Goal: Task Accomplishment & Management: Manage account settings

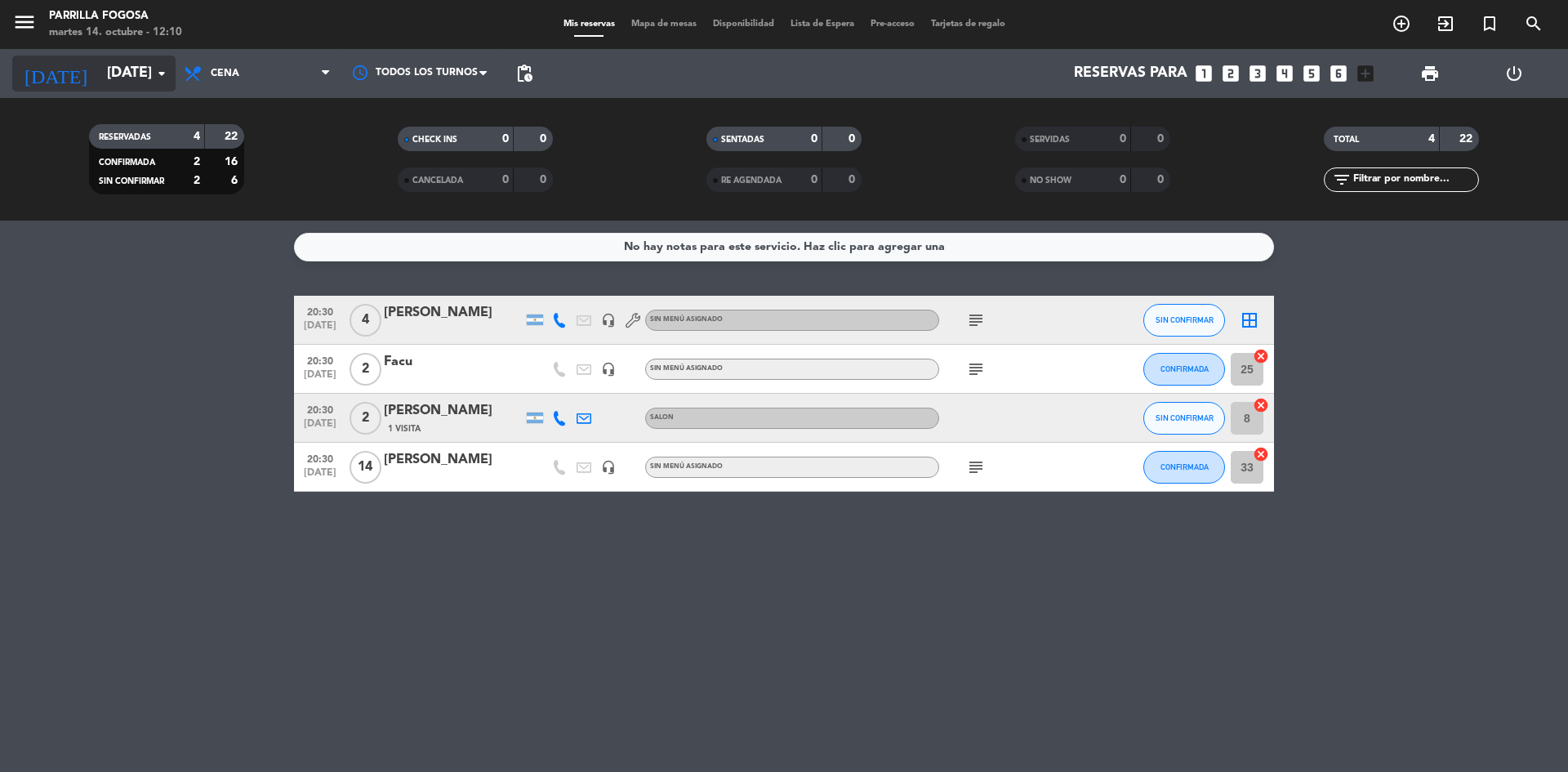
click at [160, 77] on icon "arrow_drop_down" at bounding box center [161, 74] width 20 height 20
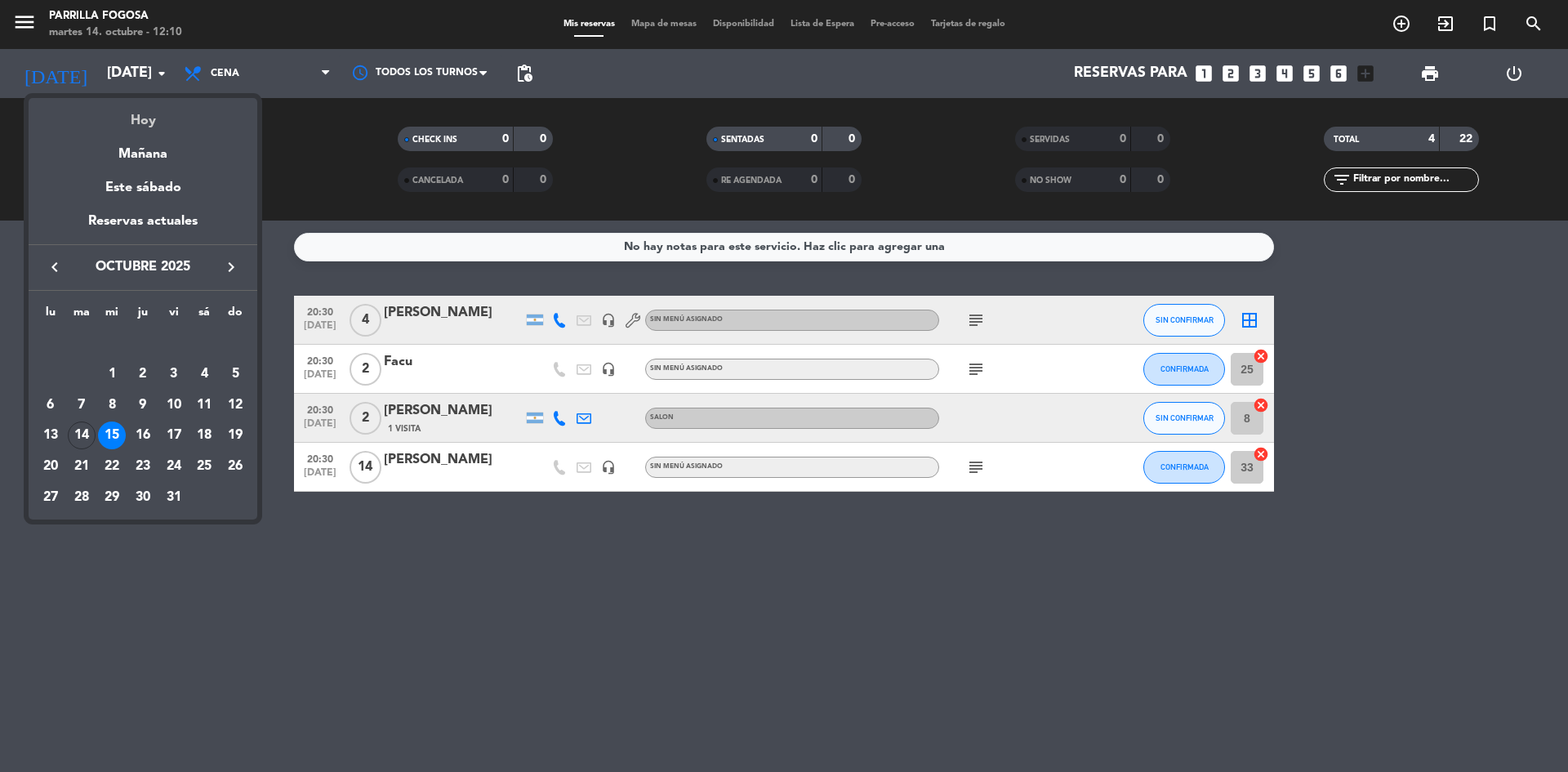
click at [153, 115] on div "Hoy" at bounding box center [143, 115] width 229 height 34
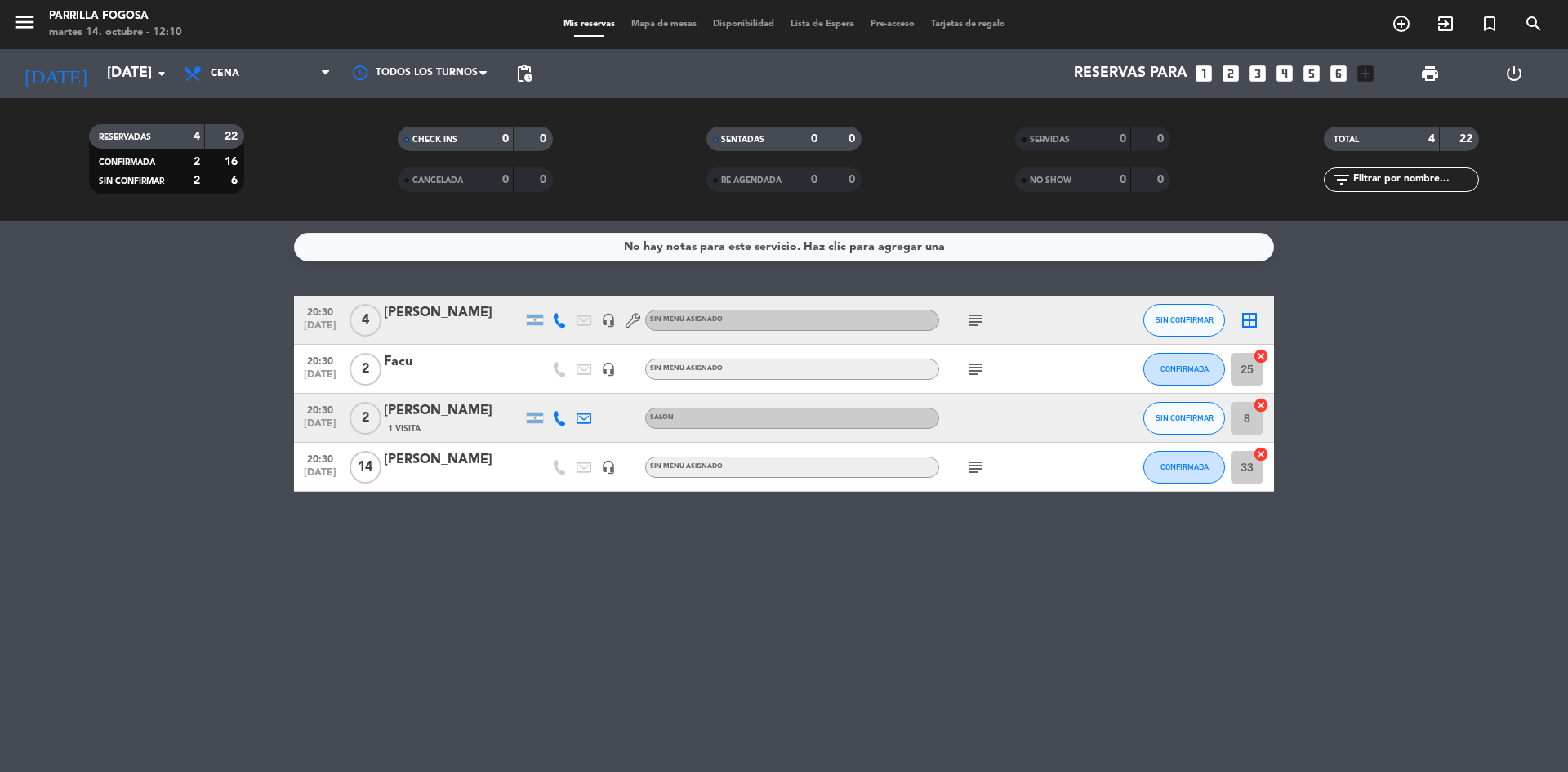
type input "[DATE]"
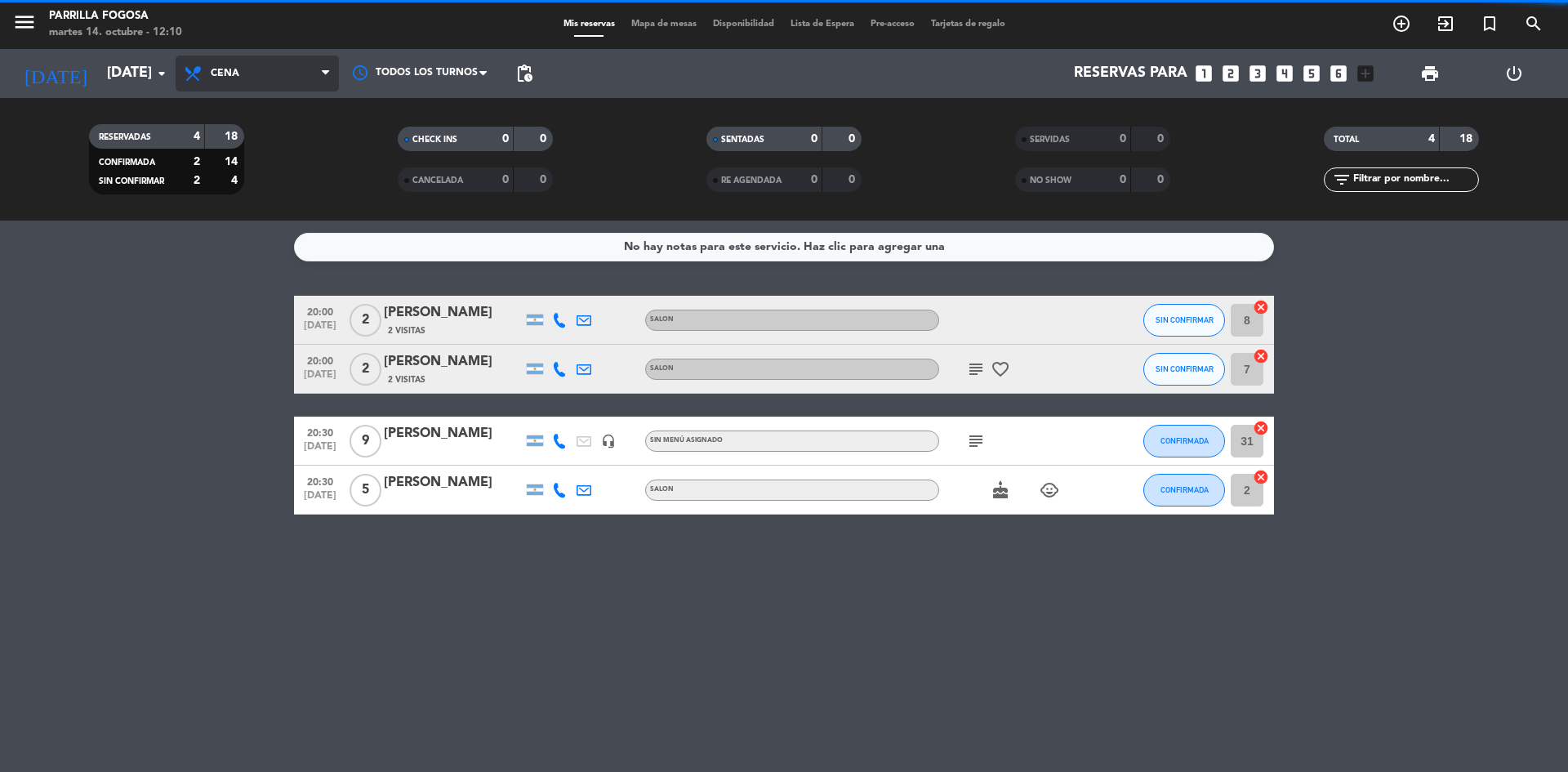
click at [243, 67] on span "Cena" at bounding box center [257, 74] width 163 height 36
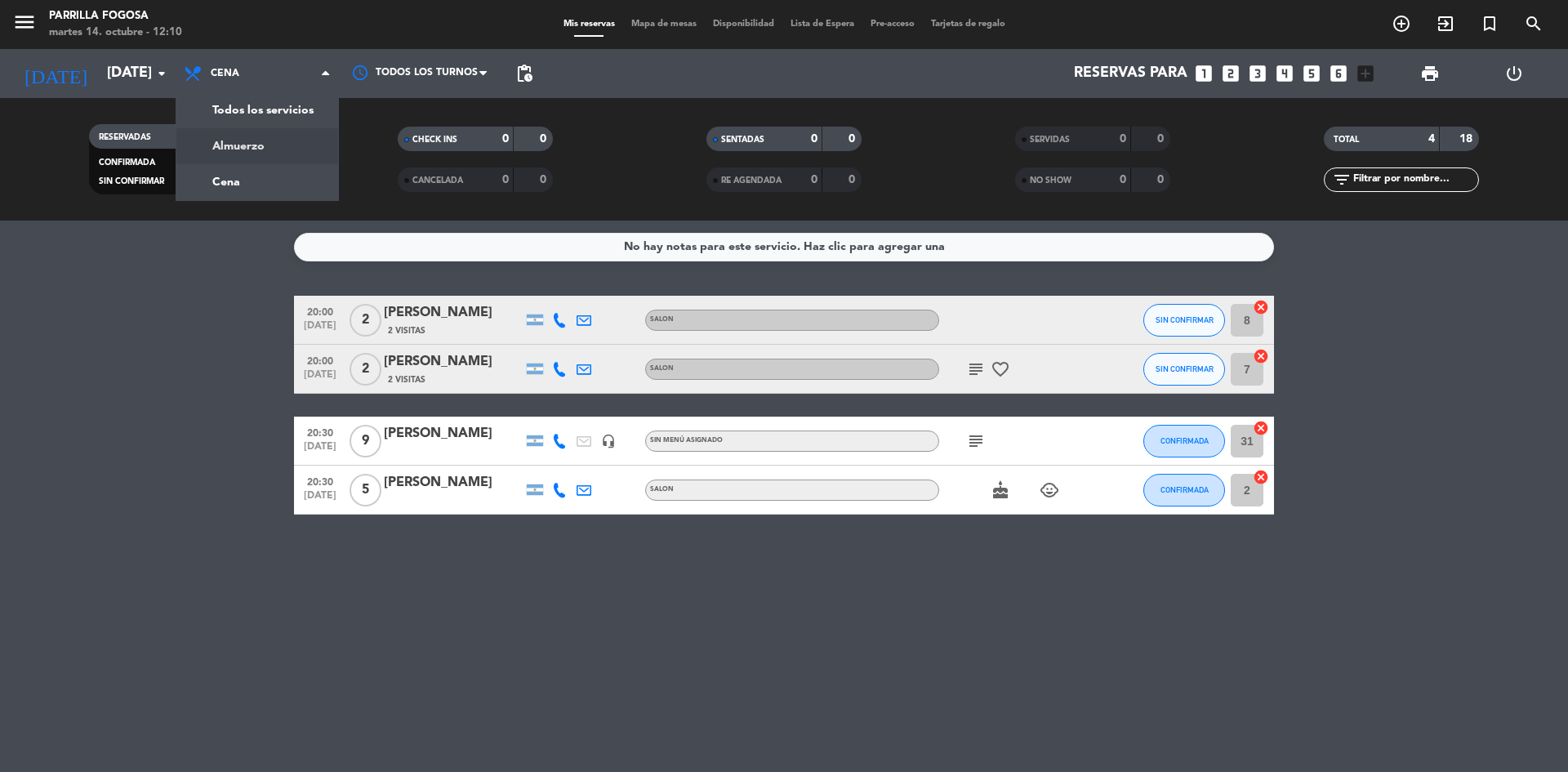
click at [231, 144] on div "menu Parrilla Fogosa [DATE] 14. octubre - 12:10 Mis reservas Mapa de mesas Disp…" at bounding box center [784, 110] width 1568 height 221
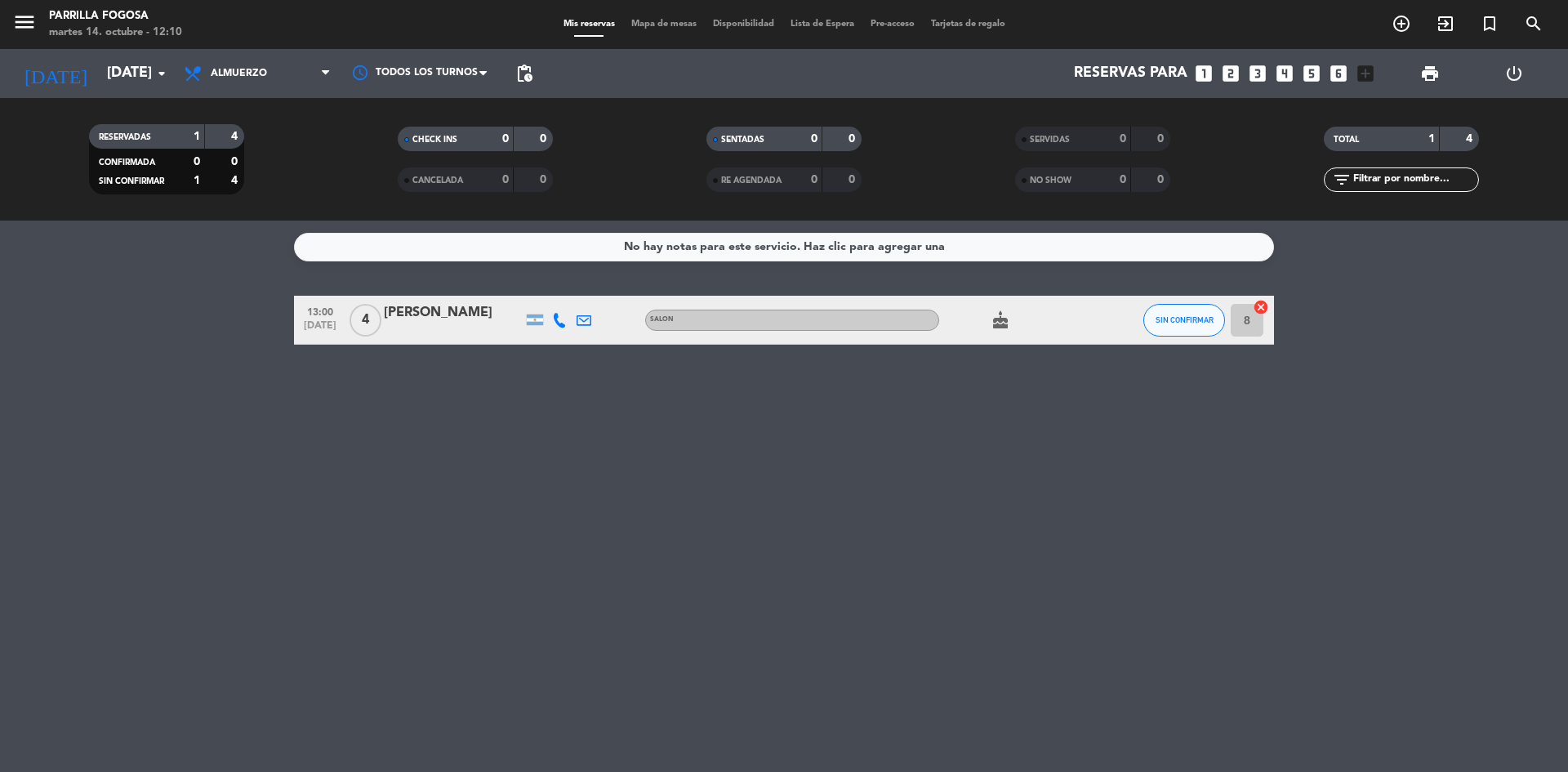
click at [1258, 311] on icon "cancel" at bounding box center [1261, 307] width 16 height 16
click at [1249, 321] on icon "border_all" at bounding box center [1250, 320] width 20 height 20
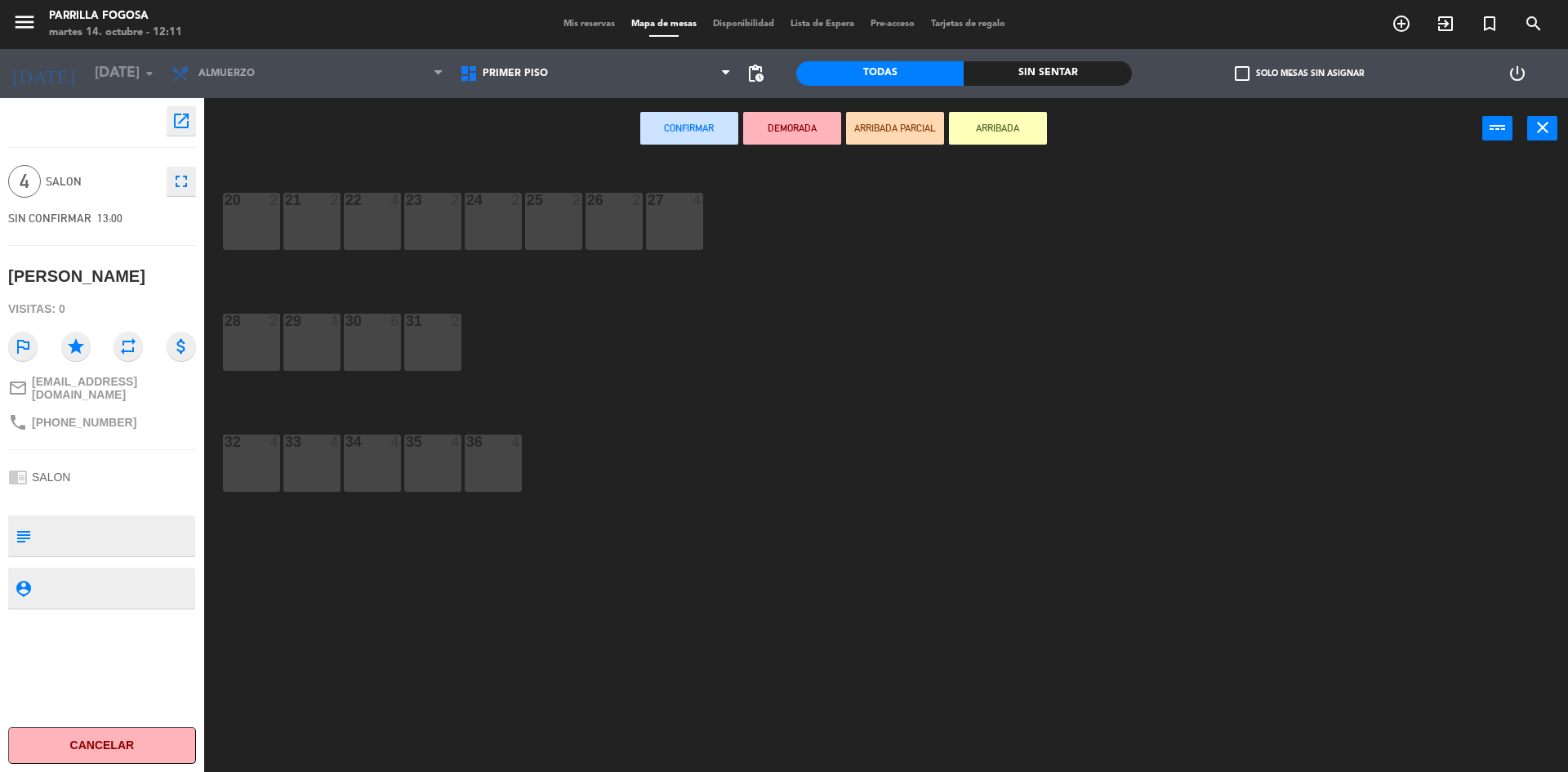
click at [374, 228] on div "22 4" at bounding box center [372, 221] width 57 height 57
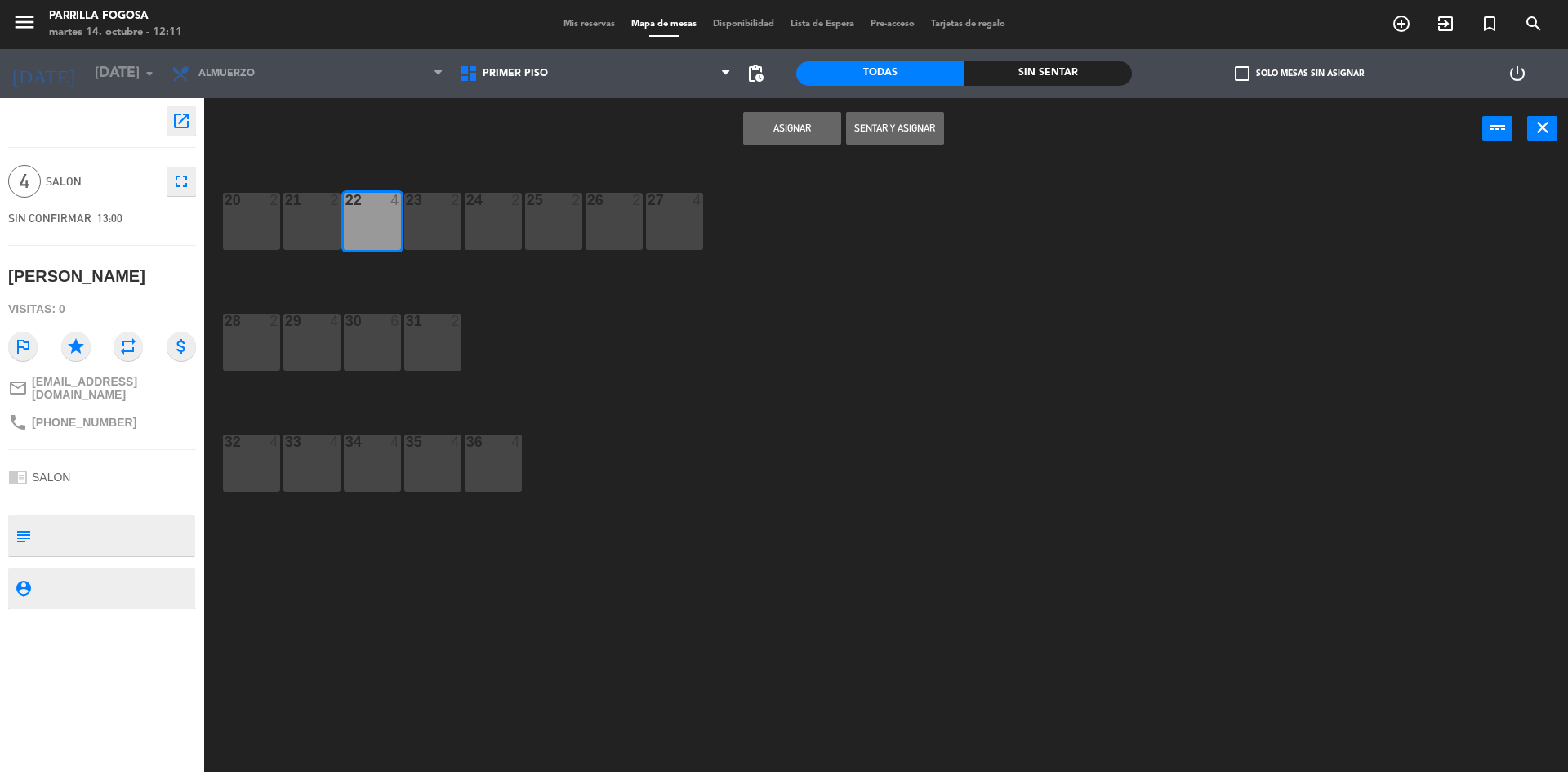
click at [820, 124] on button "Asignar" at bounding box center [792, 128] width 98 height 33
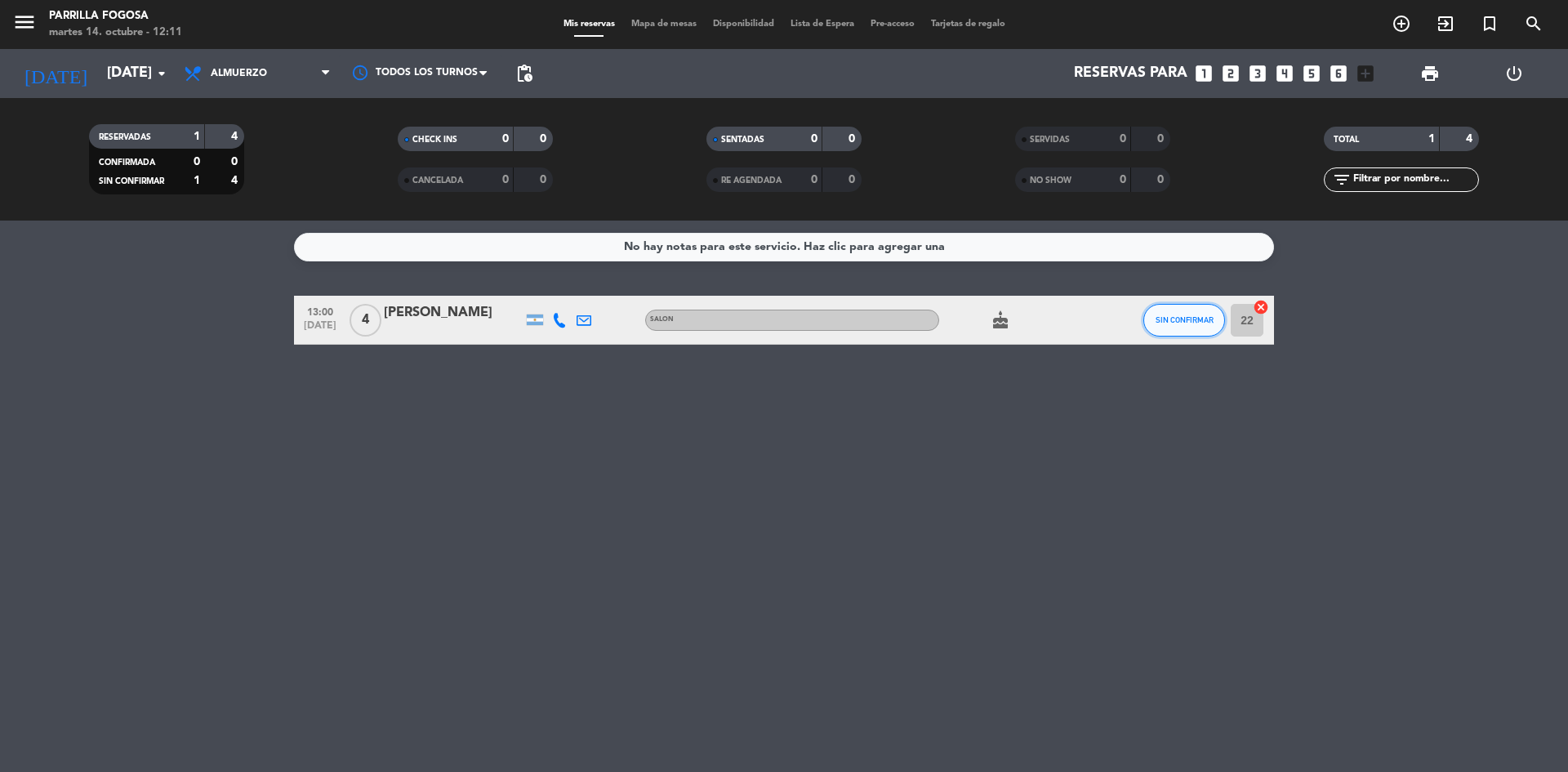
click at [1180, 327] on button "SIN CONFIRMAR" at bounding box center [1184, 320] width 82 height 33
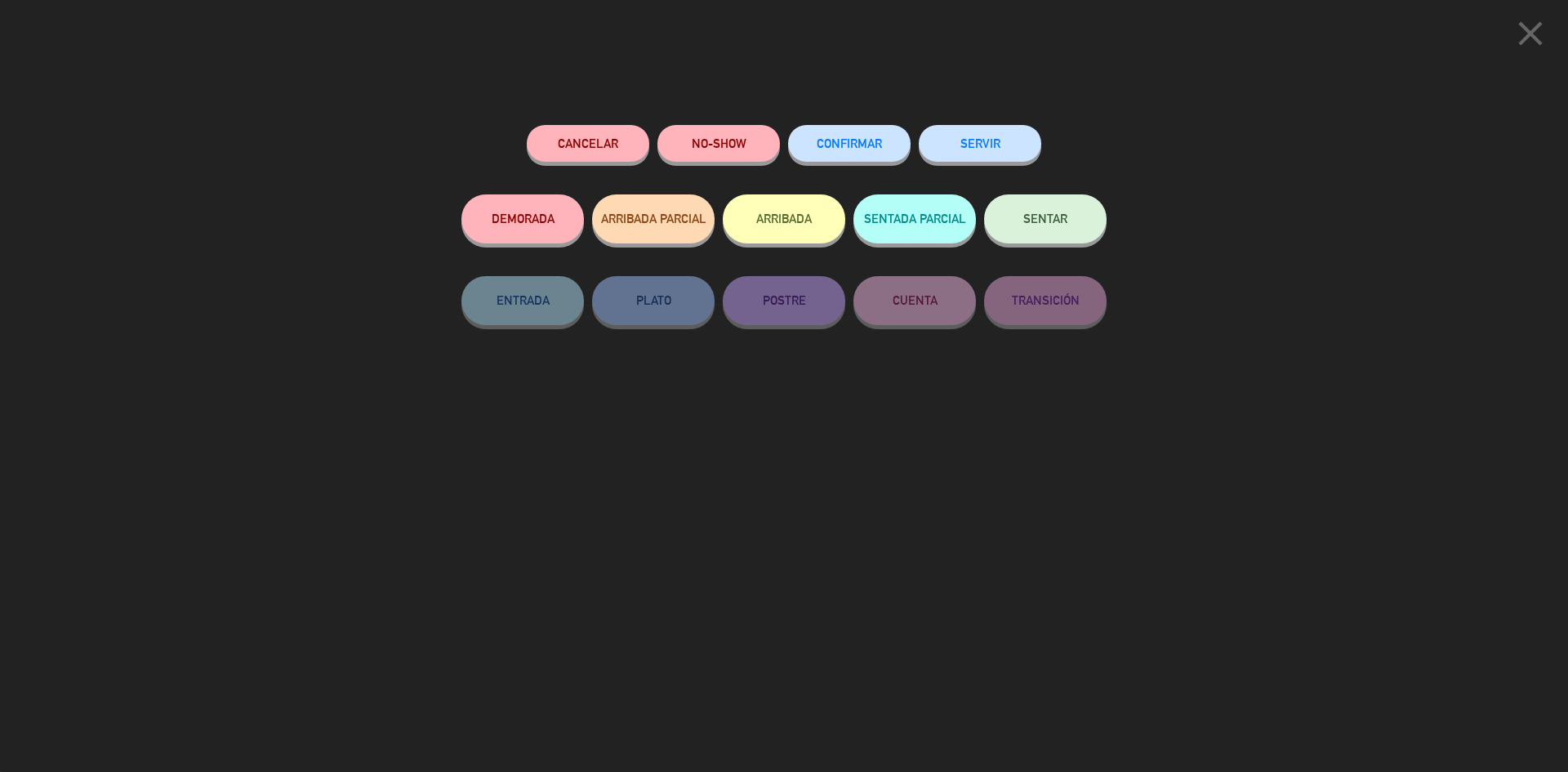
click at [825, 144] on span "CONFIRMAR" at bounding box center [850, 144] width 66 height 14
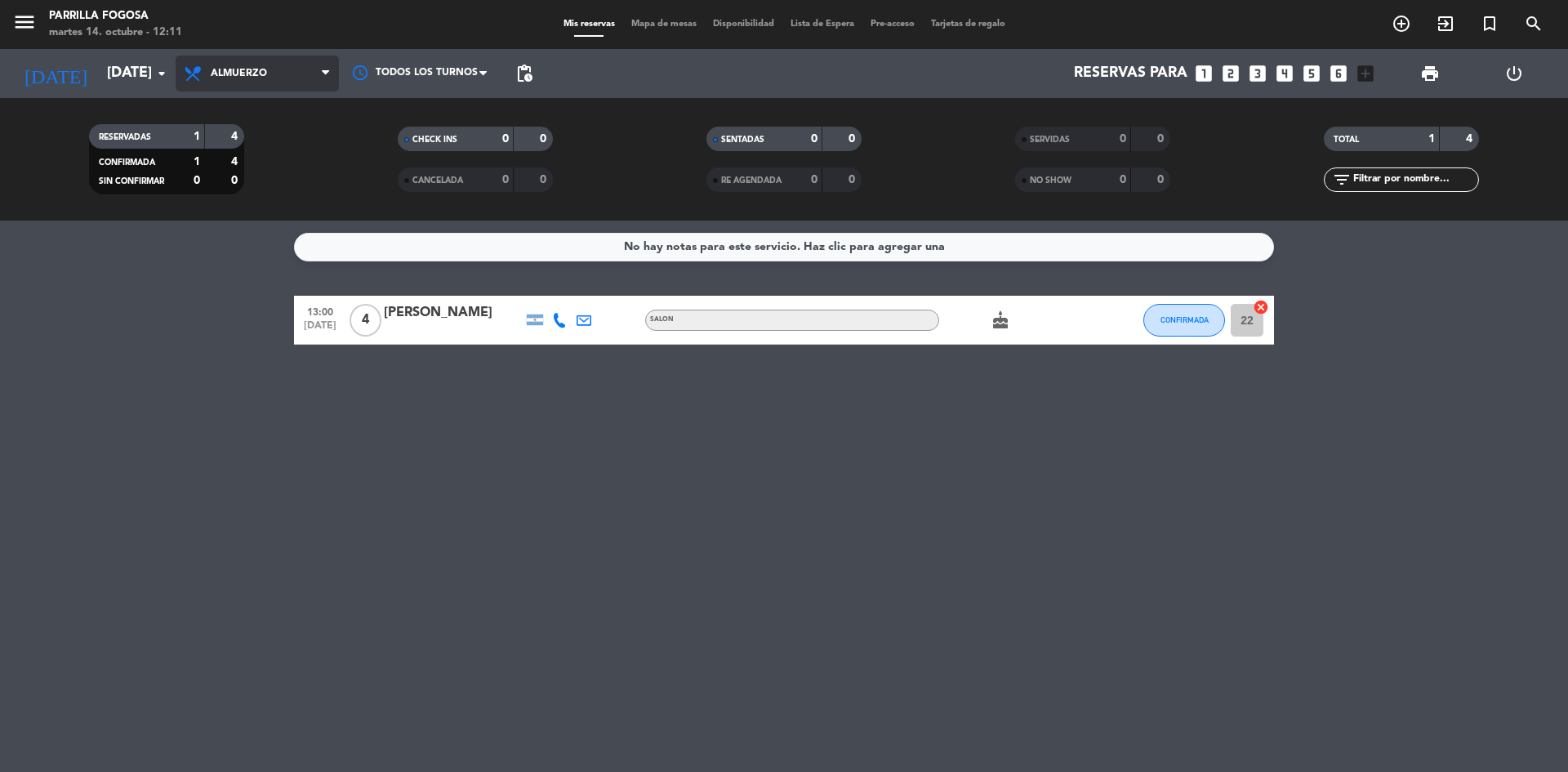
click at [210, 75] on span "Almuerzo" at bounding box center [257, 74] width 163 height 36
click at [225, 186] on div "menu Parrilla Fogosa [DATE] 14. octubre - 12:11 Mis reservas Mapa de mesas Disp…" at bounding box center [784, 110] width 1568 height 221
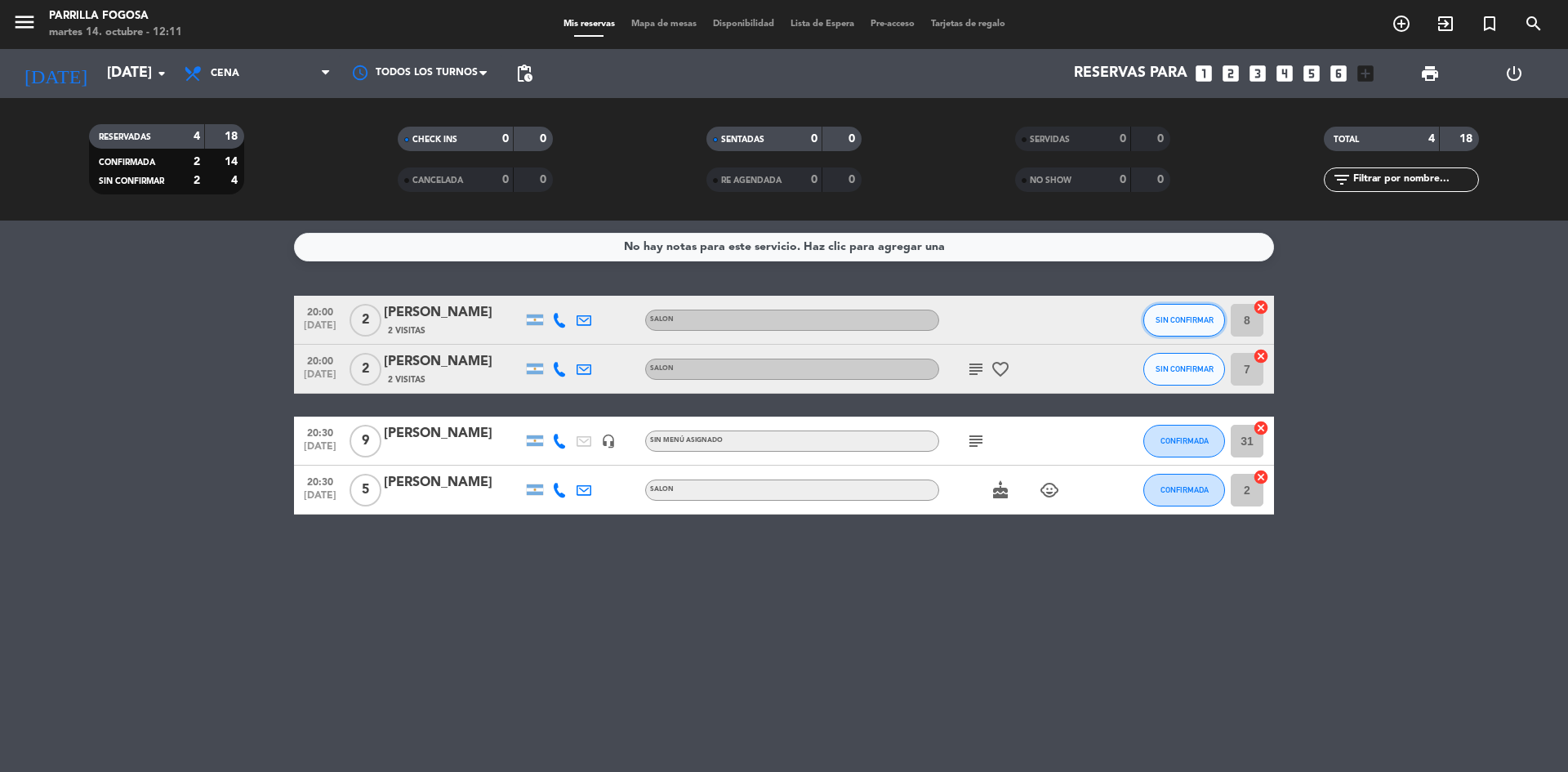
click at [1192, 325] on button "SIN CONFIRMAR" at bounding box center [1184, 320] width 82 height 33
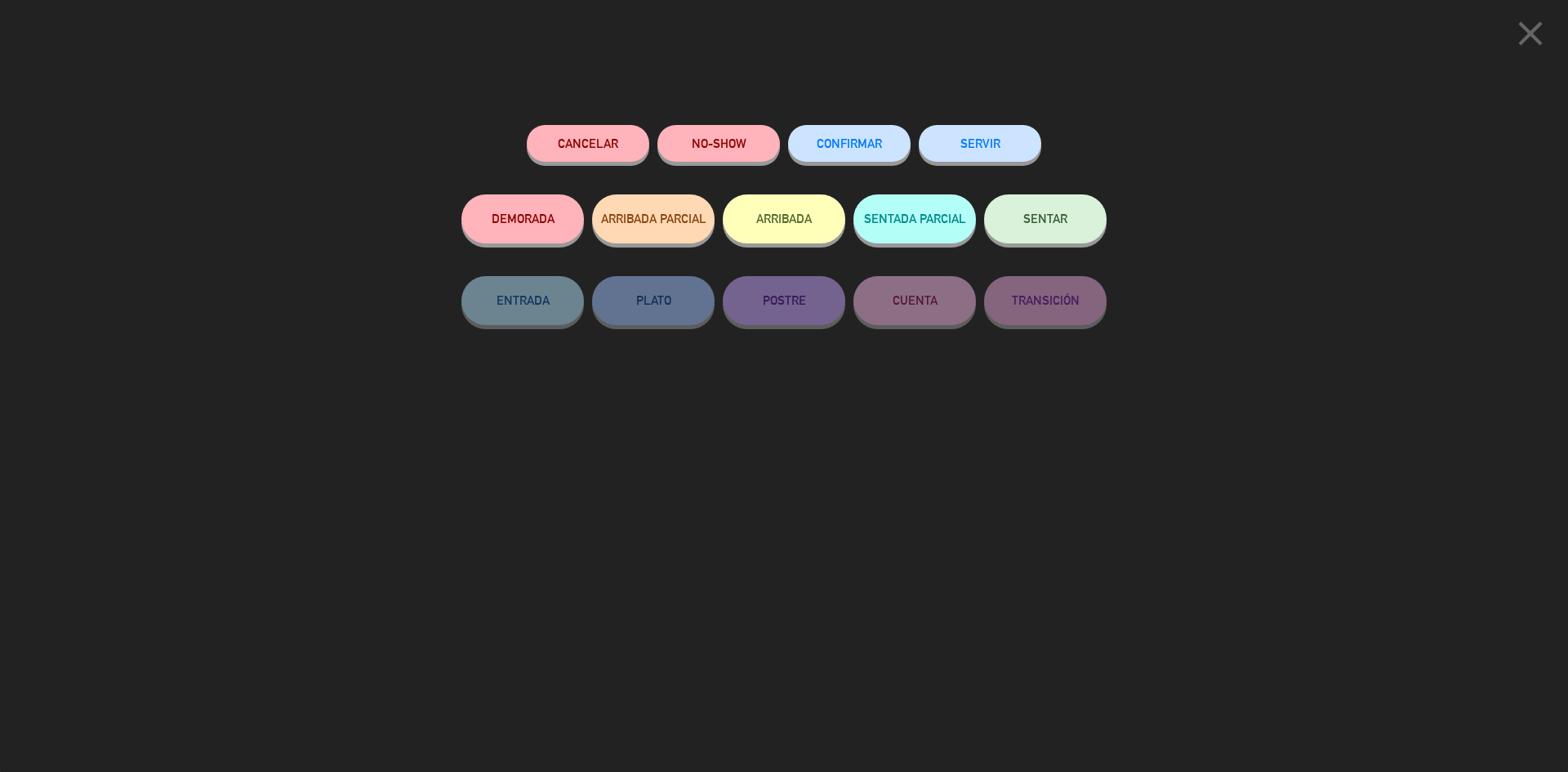
click at [858, 140] on span "CONFIRMAR" at bounding box center [850, 144] width 66 height 14
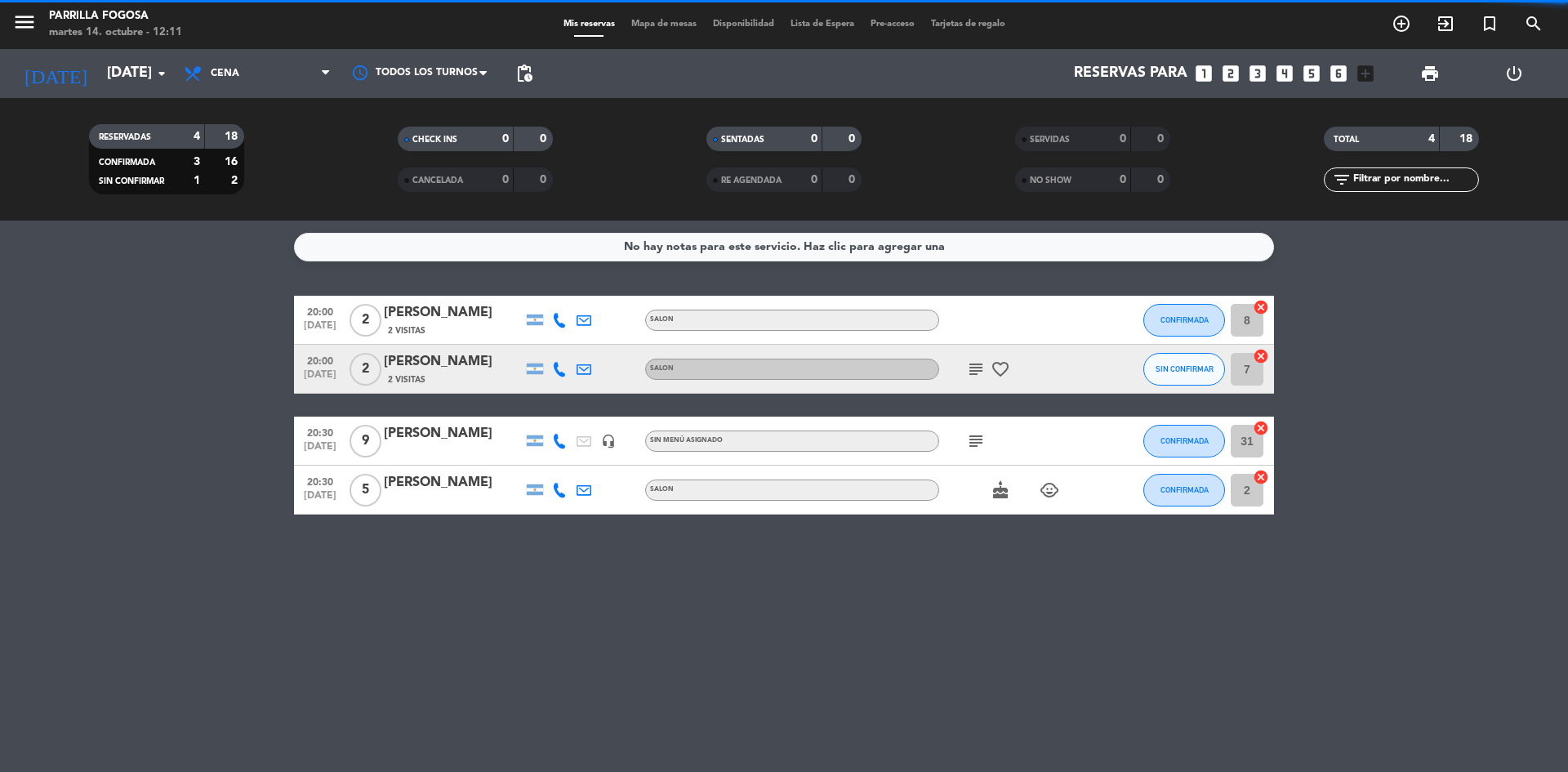
click at [1171, 367] on span "SIN CONFIRMAR" at bounding box center [1184, 369] width 58 height 9
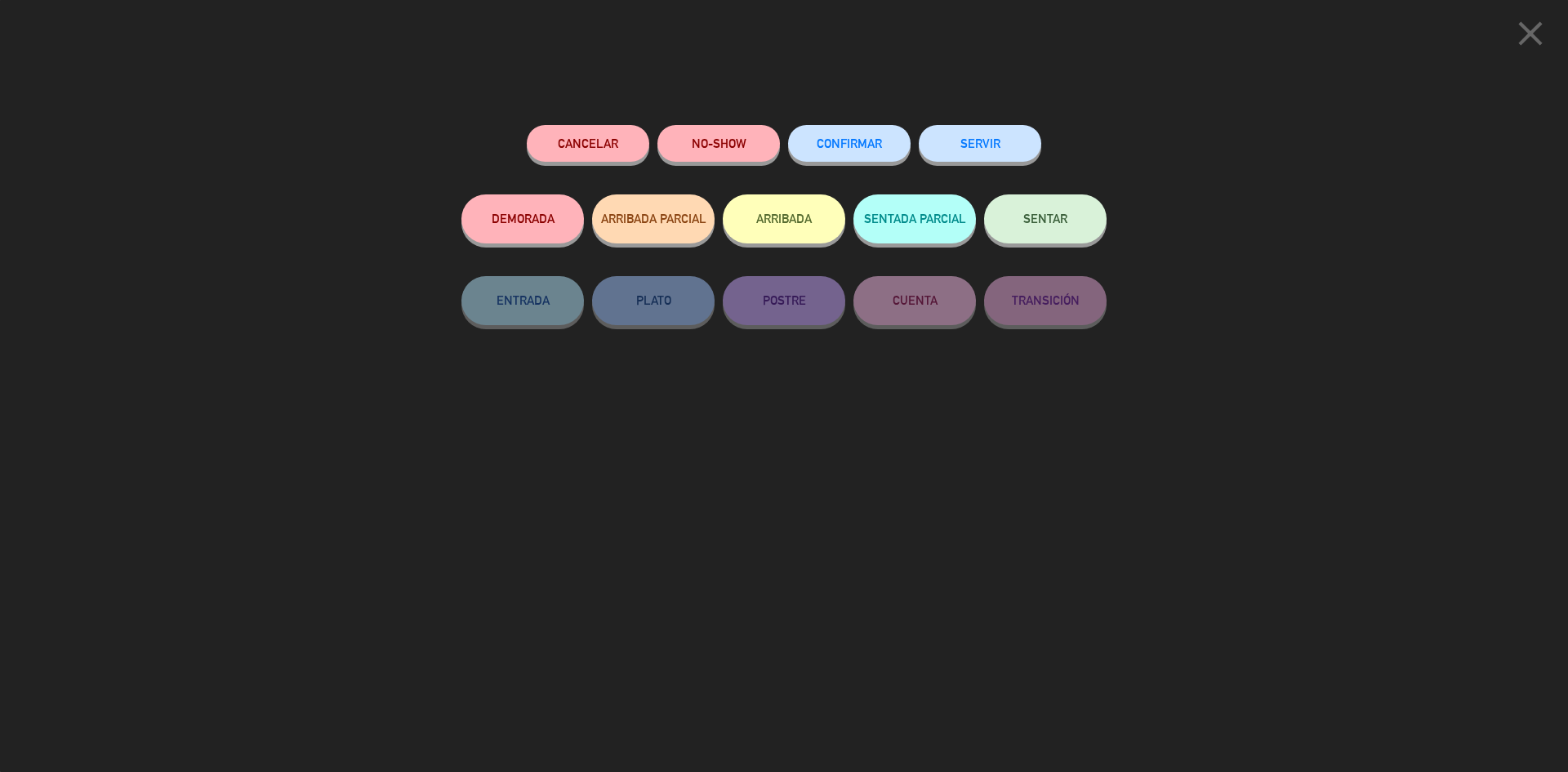
click at [859, 158] on button "CONFIRMAR" at bounding box center [850, 143] width 122 height 36
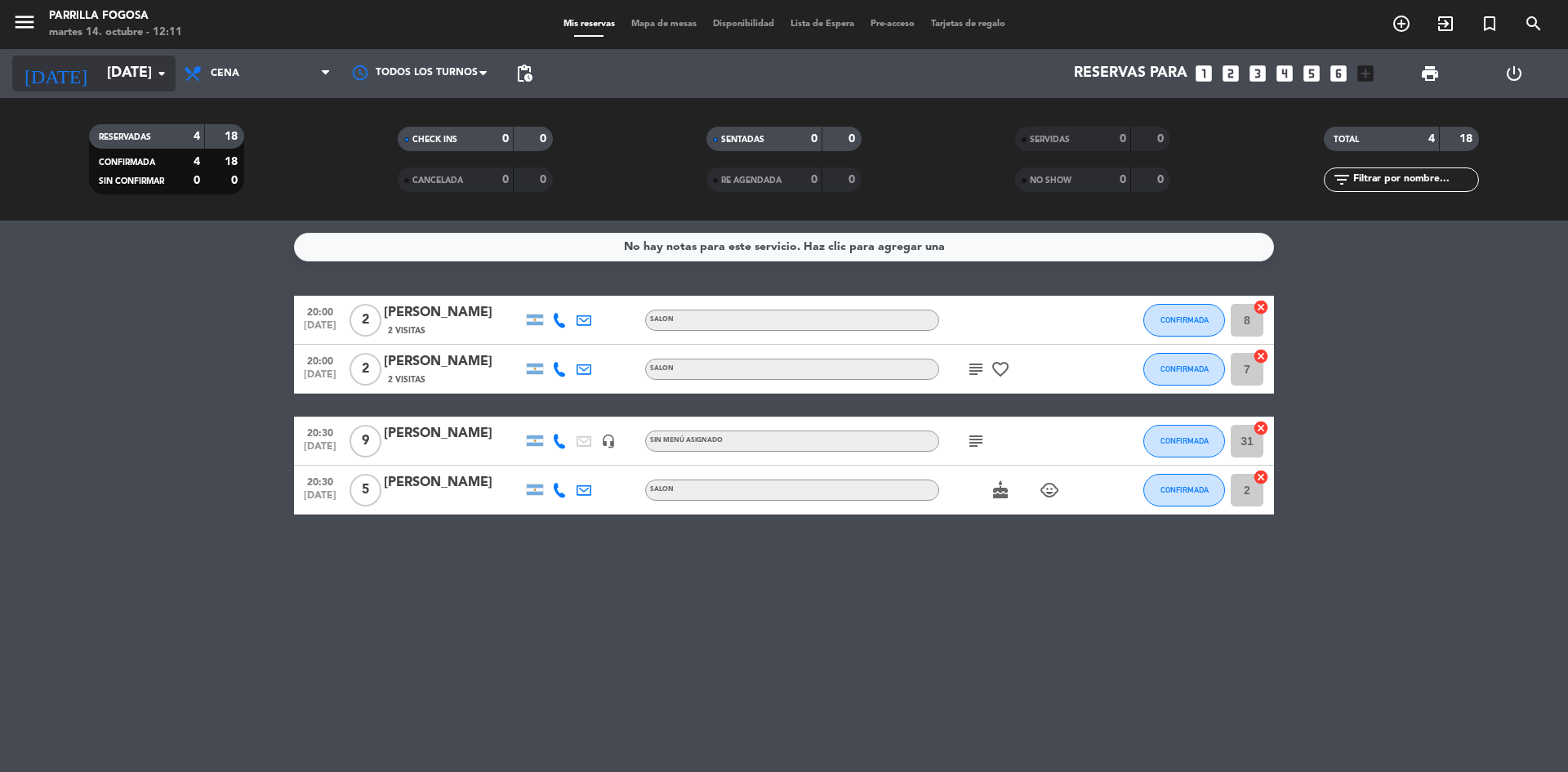
click at [153, 67] on icon "arrow_drop_down" at bounding box center [161, 74] width 20 height 20
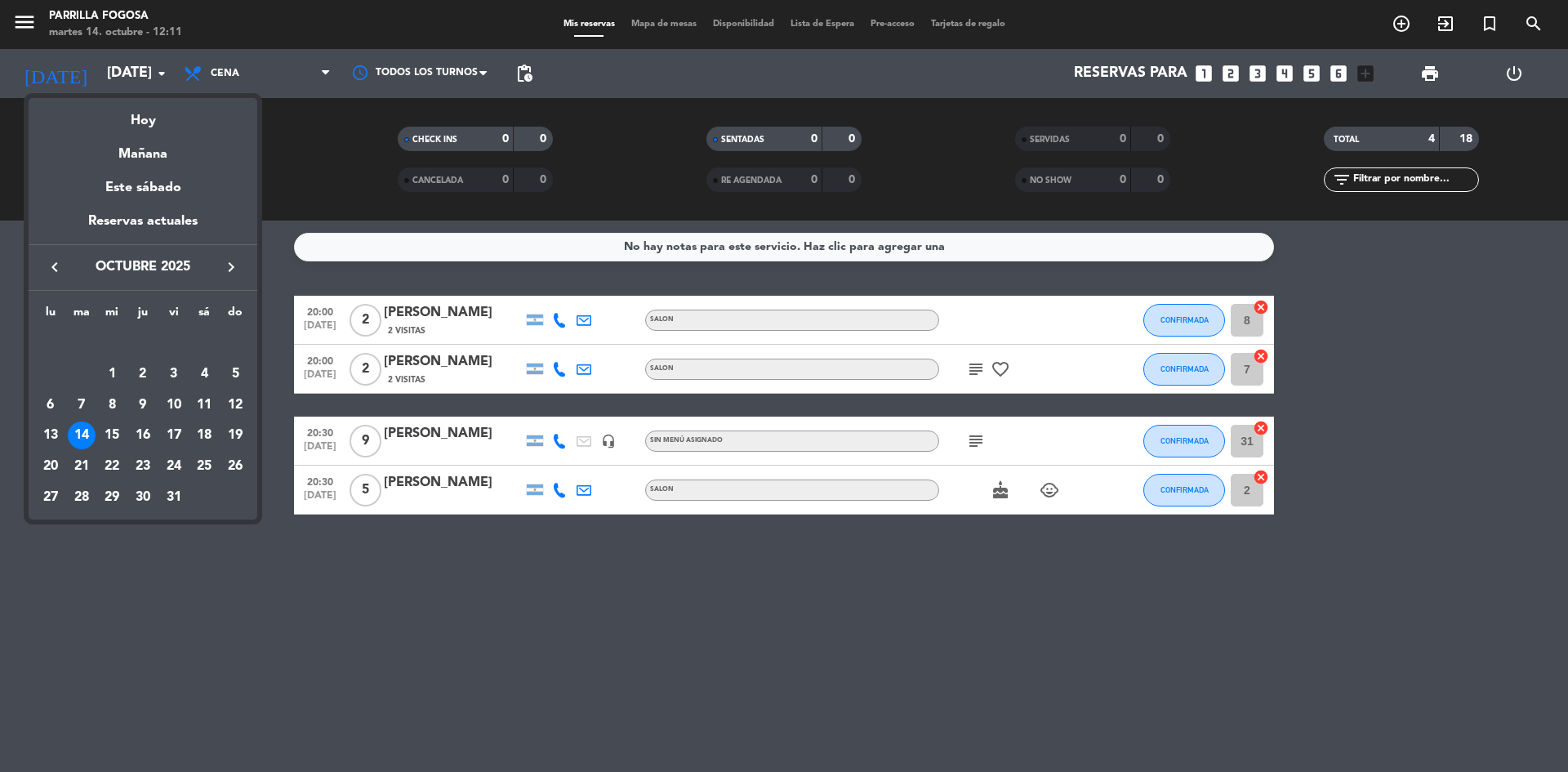
drag, startPoint x: 112, startPoint y: 428, endPoint x: 133, endPoint y: 367, distance: 64.5
click at [111, 428] on div "15" at bounding box center [112, 435] width 27 height 28
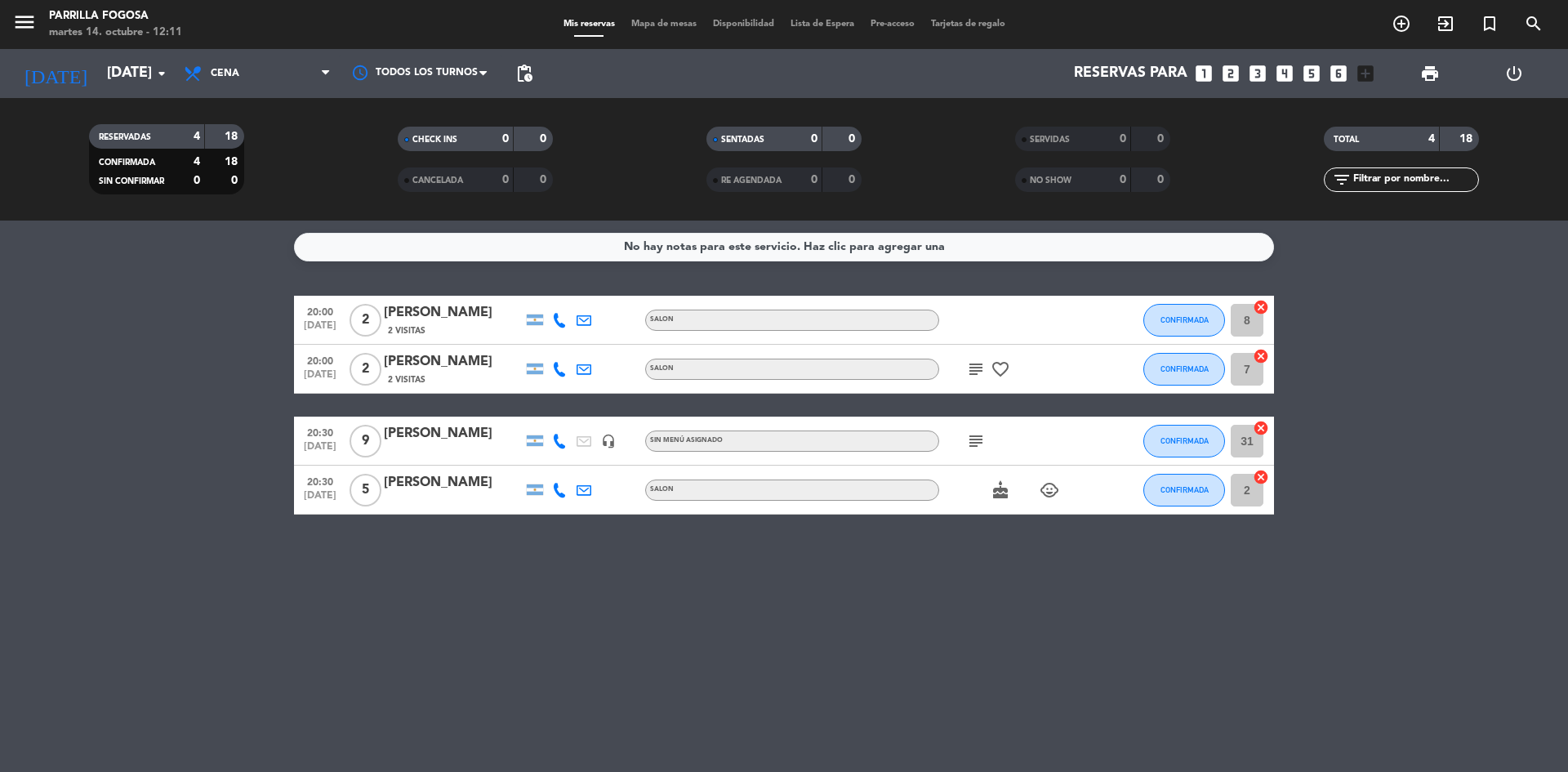
type input "[DATE]"
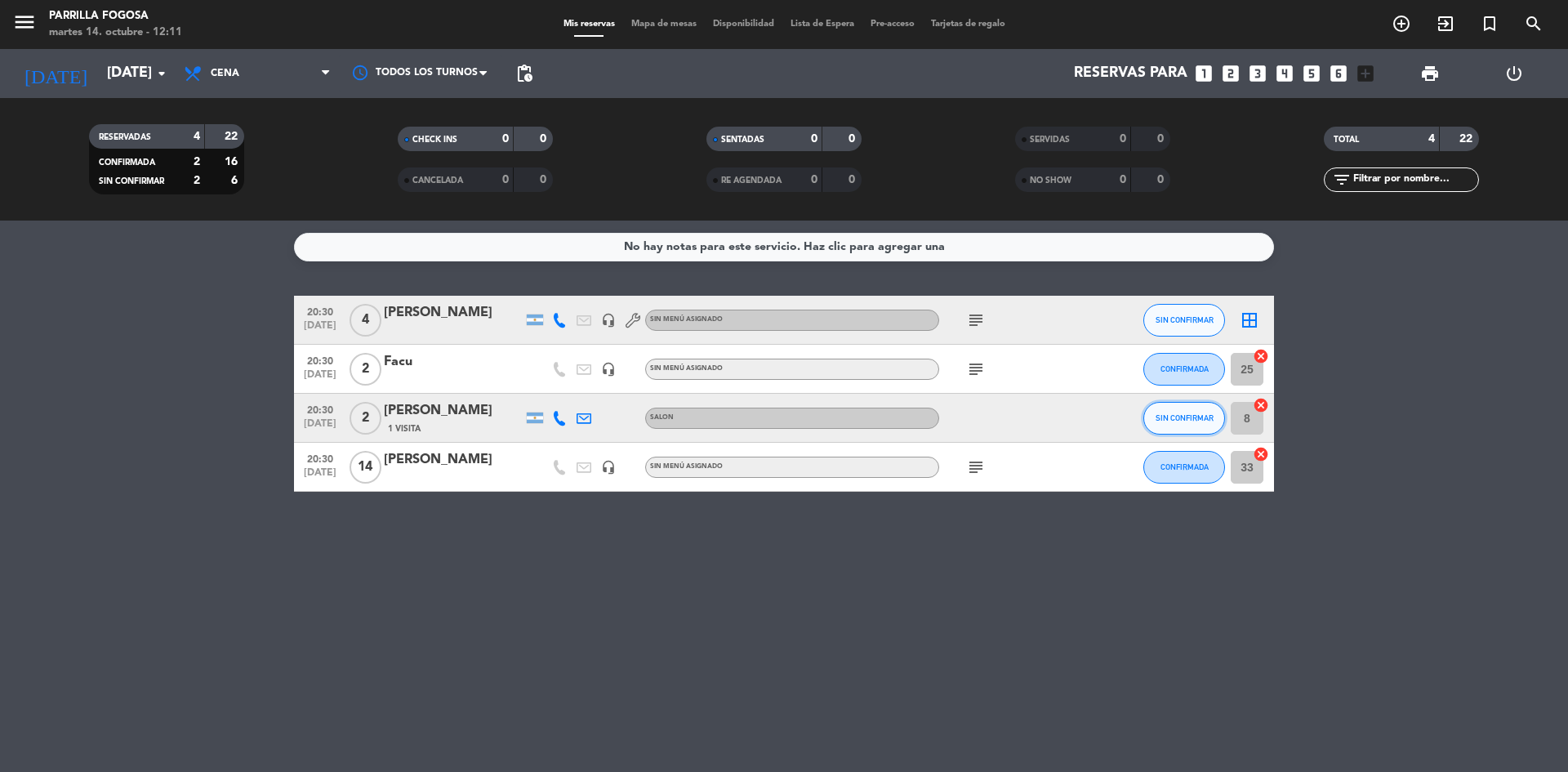
click at [1166, 422] on button "SIN CONFIRMAR" at bounding box center [1184, 418] width 82 height 33
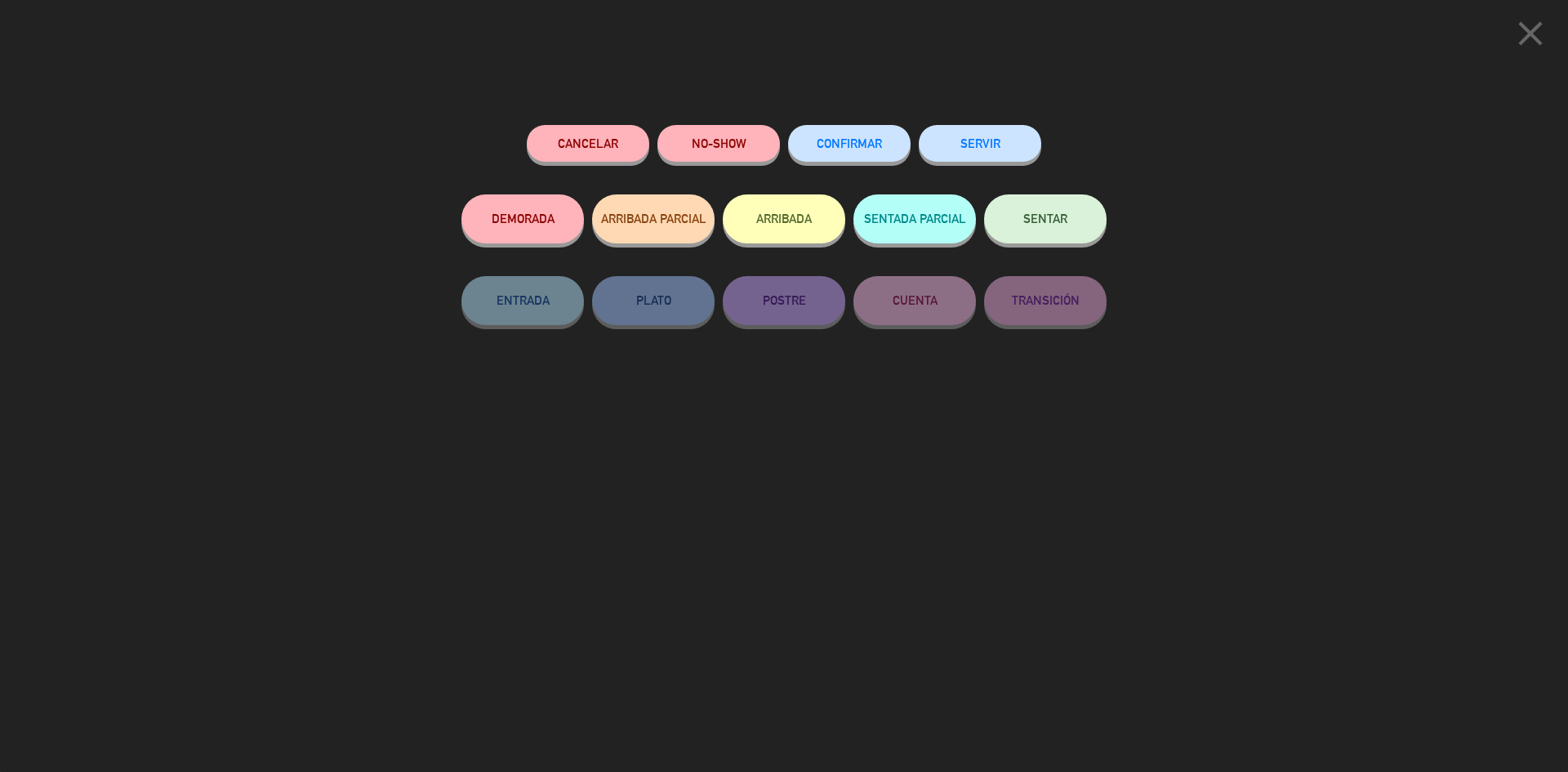
click at [811, 149] on button "CONFIRMAR" at bounding box center [850, 143] width 122 height 36
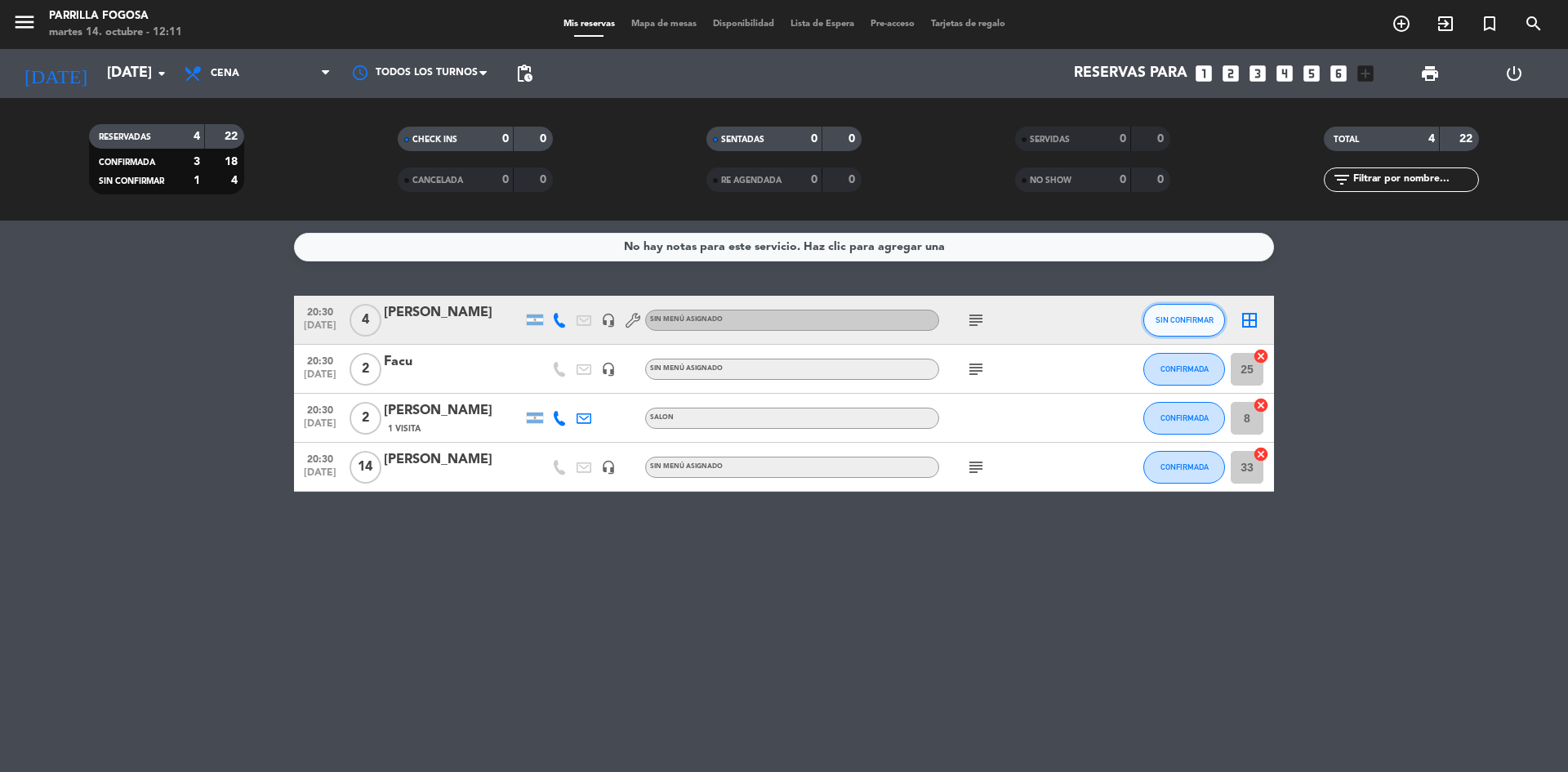
click at [1166, 324] on span "SIN CONFIRMAR" at bounding box center [1184, 319] width 58 height 9
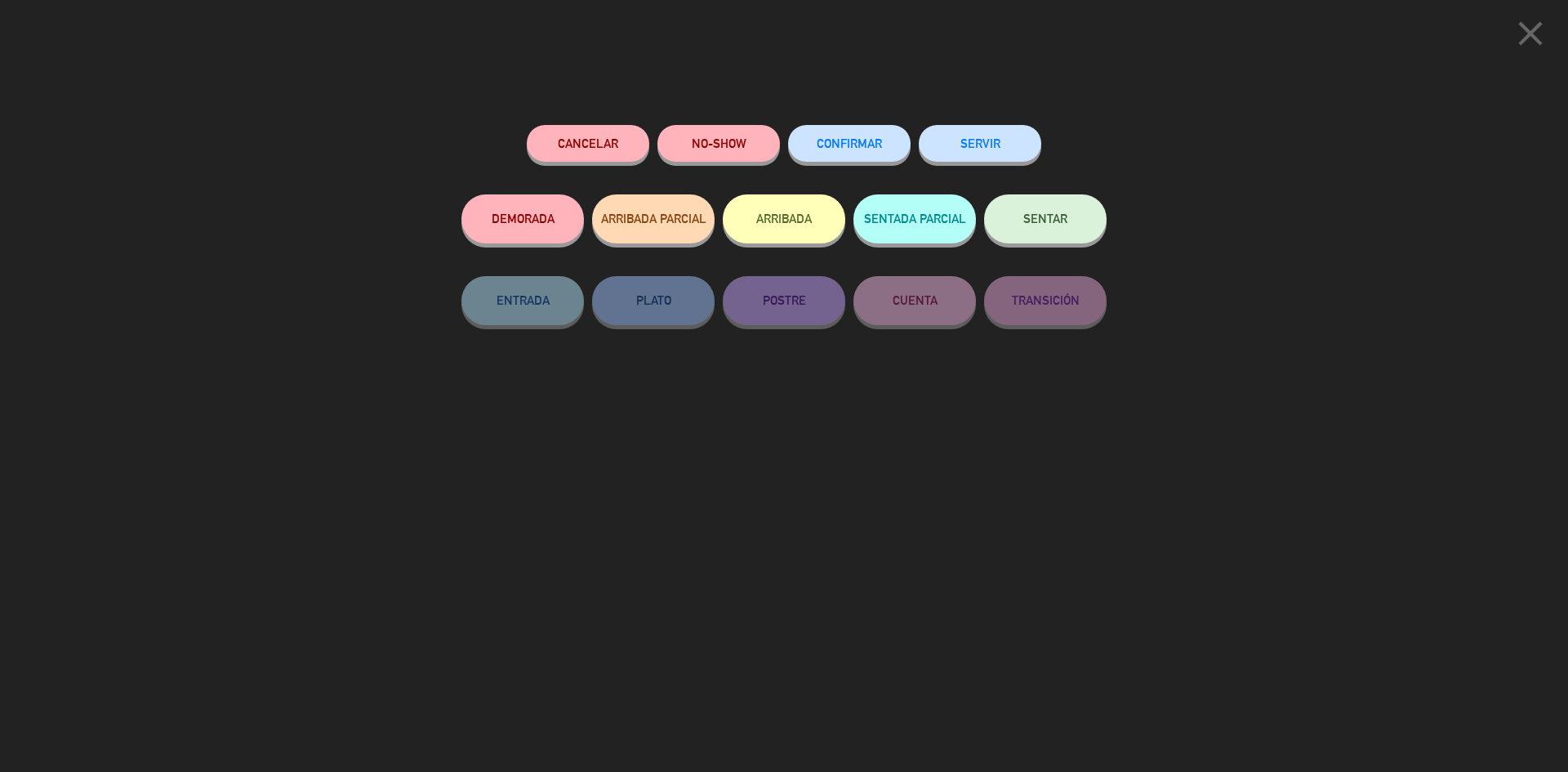
click at [879, 159] on button "CONFIRMAR" at bounding box center [850, 143] width 122 height 36
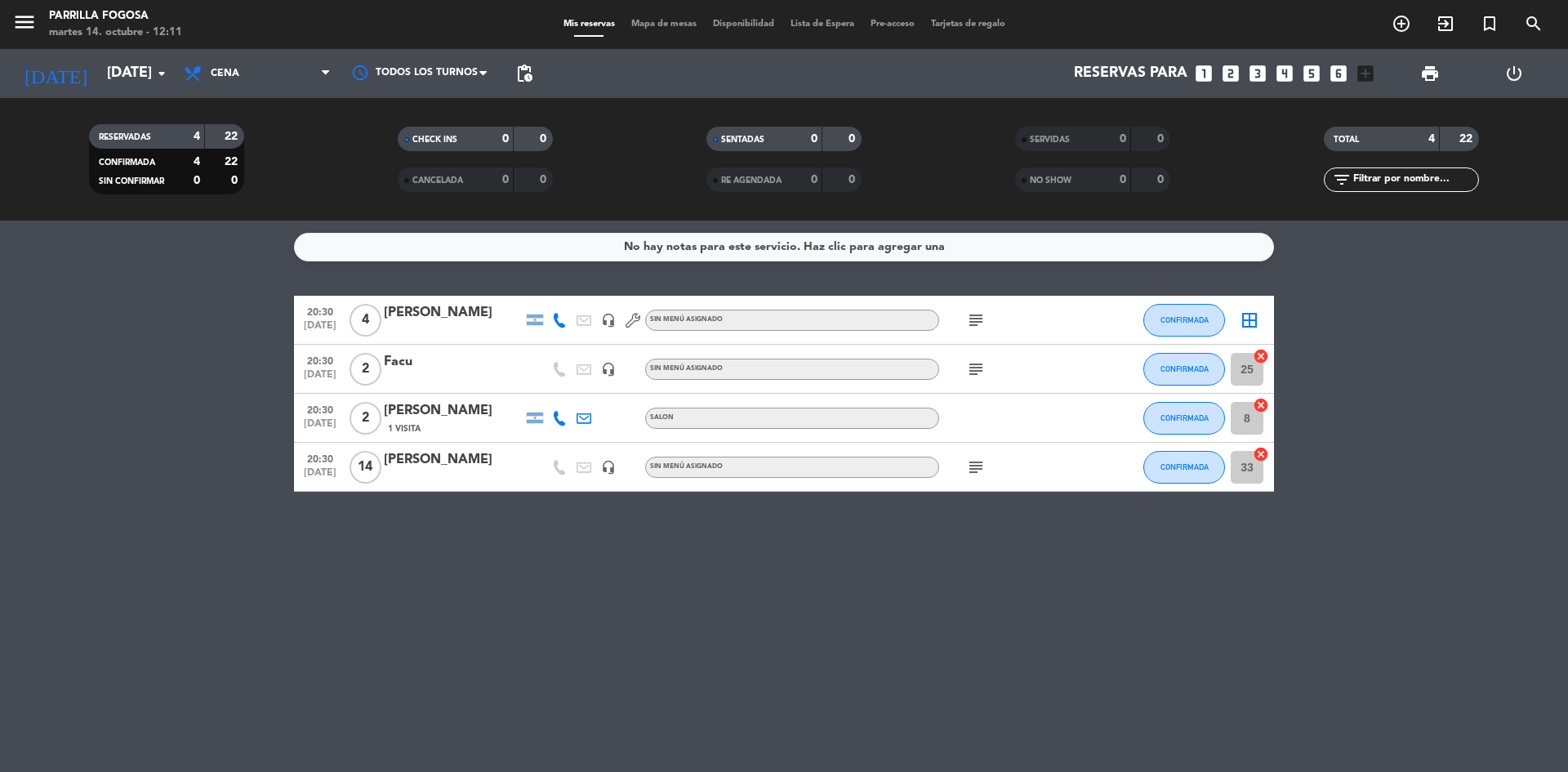
click at [1244, 327] on icon "border_all" at bounding box center [1250, 320] width 20 height 20
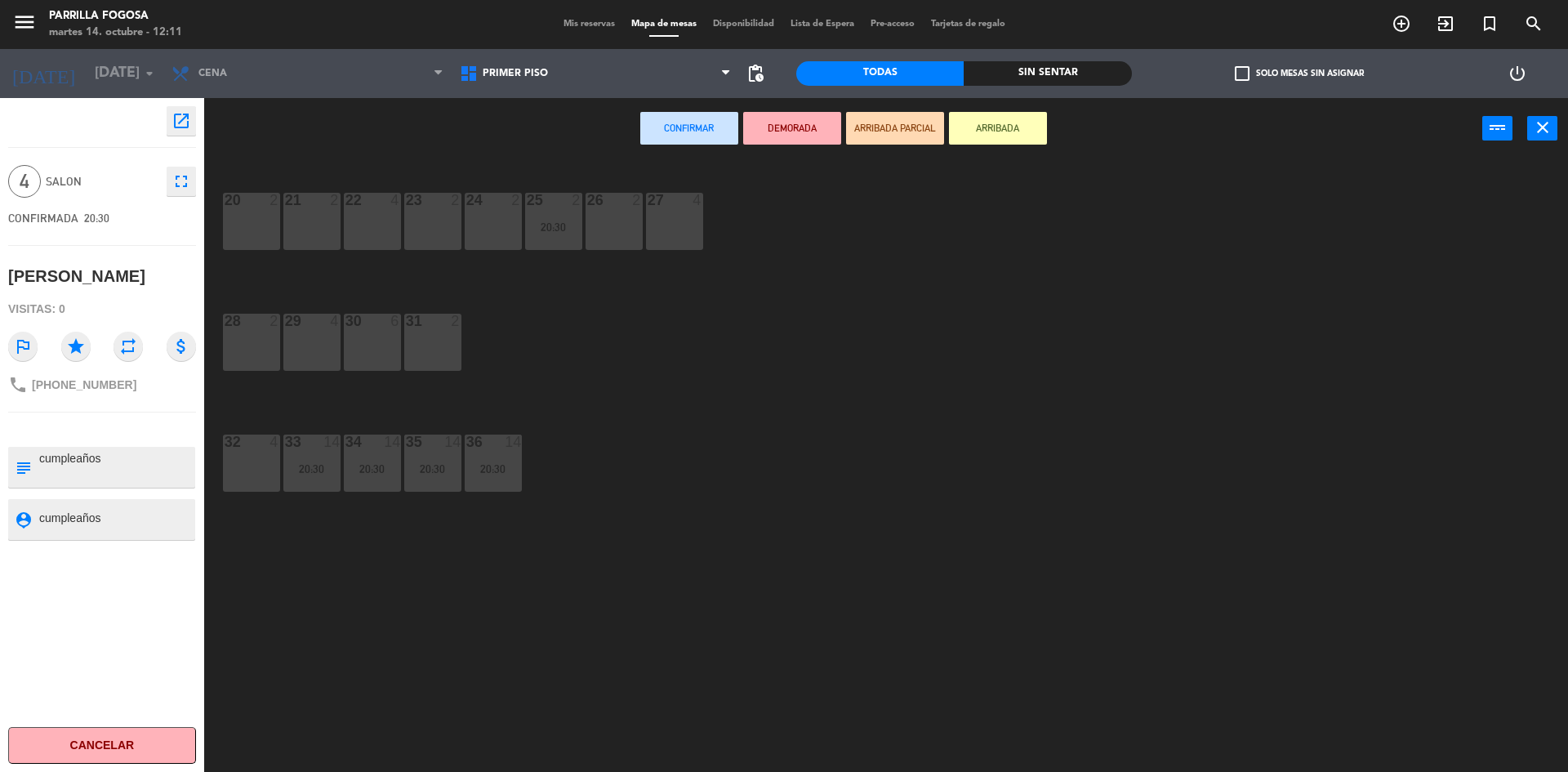
drag, startPoint x: 693, startPoint y: 220, endPoint x: 709, endPoint y: 204, distance: 22.6
click at [694, 219] on div "27 4" at bounding box center [674, 221] width 57 height 57
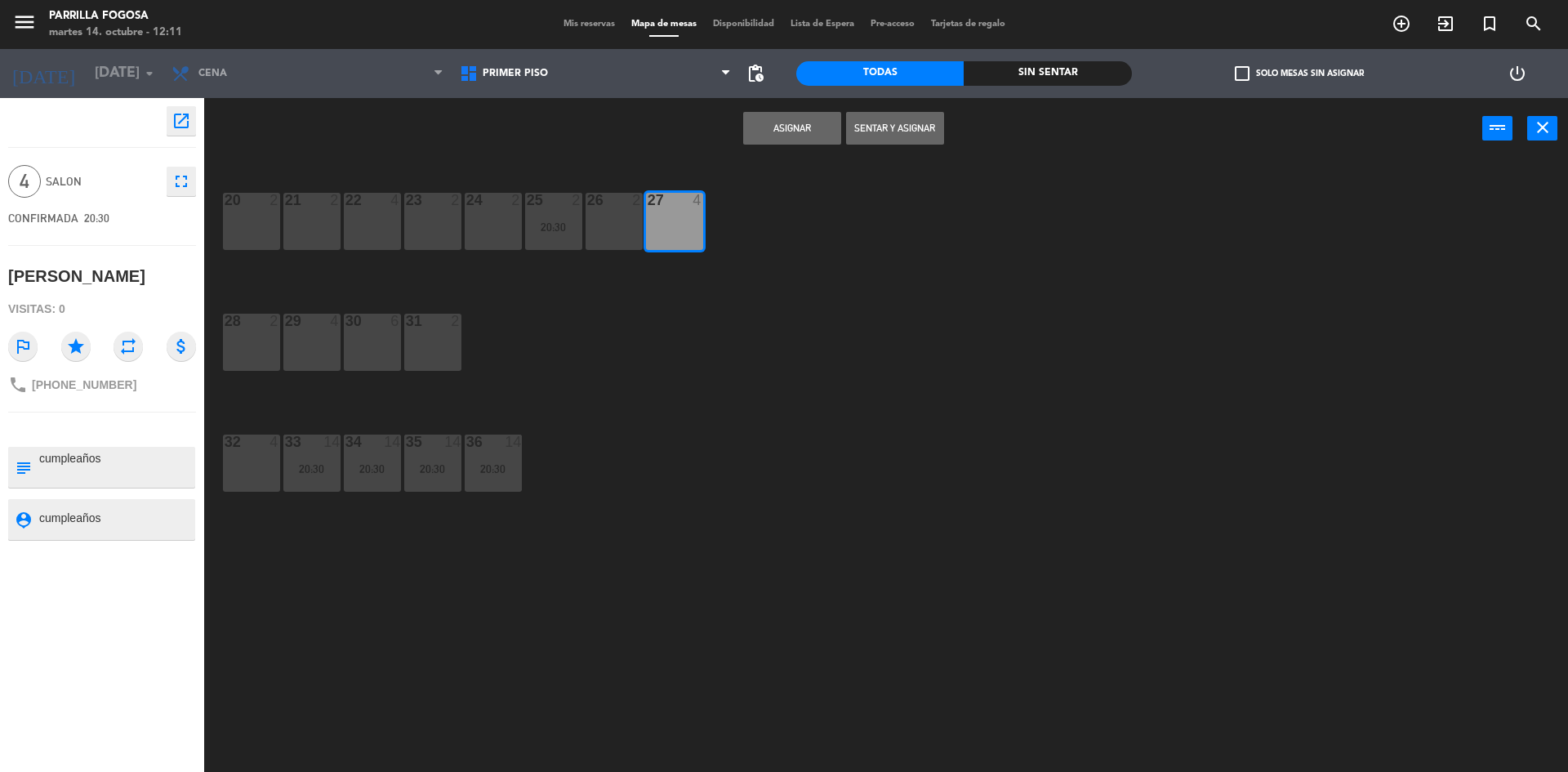
drag, startPoint x: 796, startPoint y: 129, endPoint x: 789, endPoint y: 138, distance: 11.4
click at [795, 129] on button "Asignar" at bounding box center [792, 128] width 98 height 33
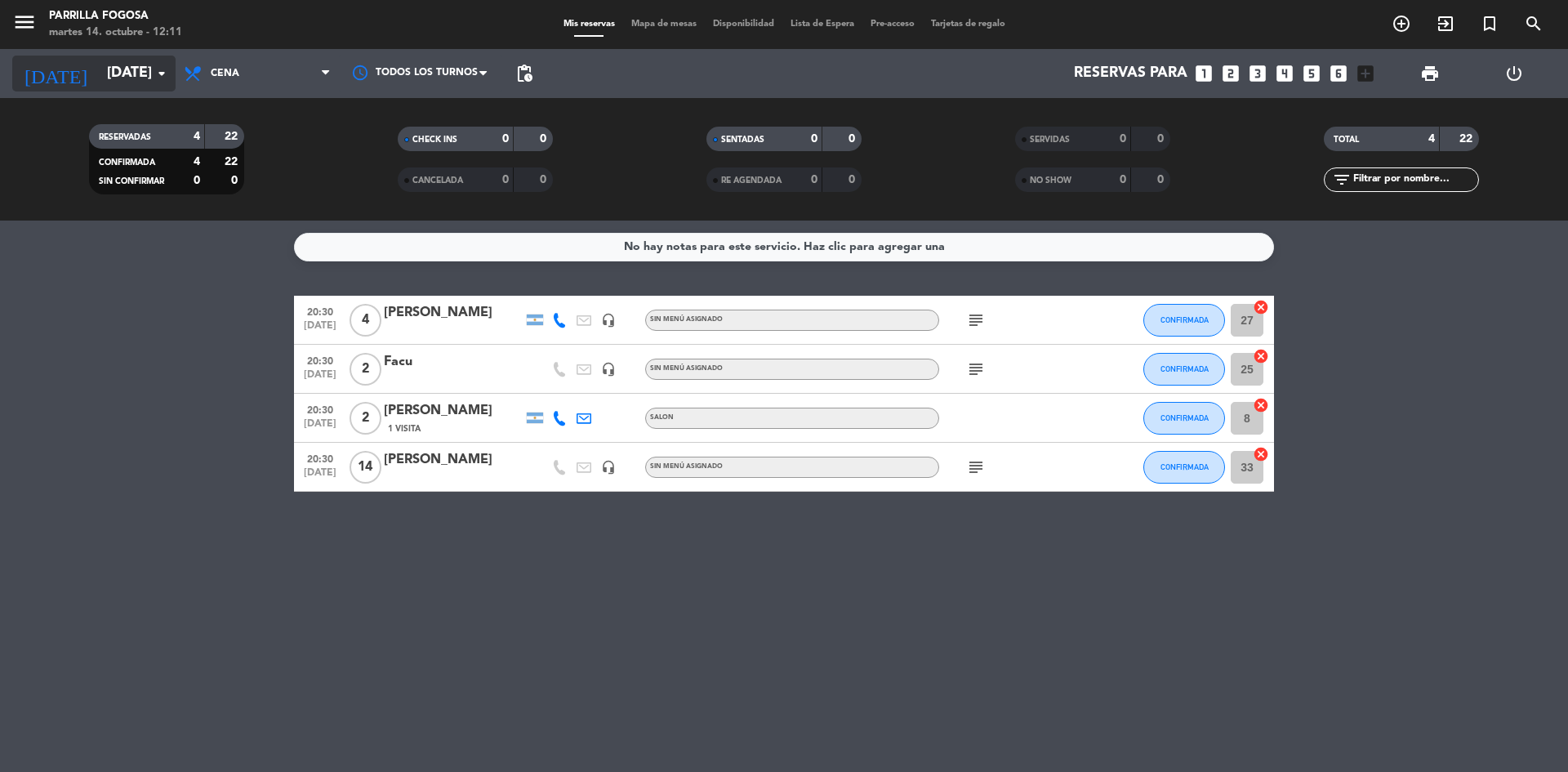
click at [161, 72] on icon "arrow_drop_down" at bounding box center [161, 74] width 20 height 20
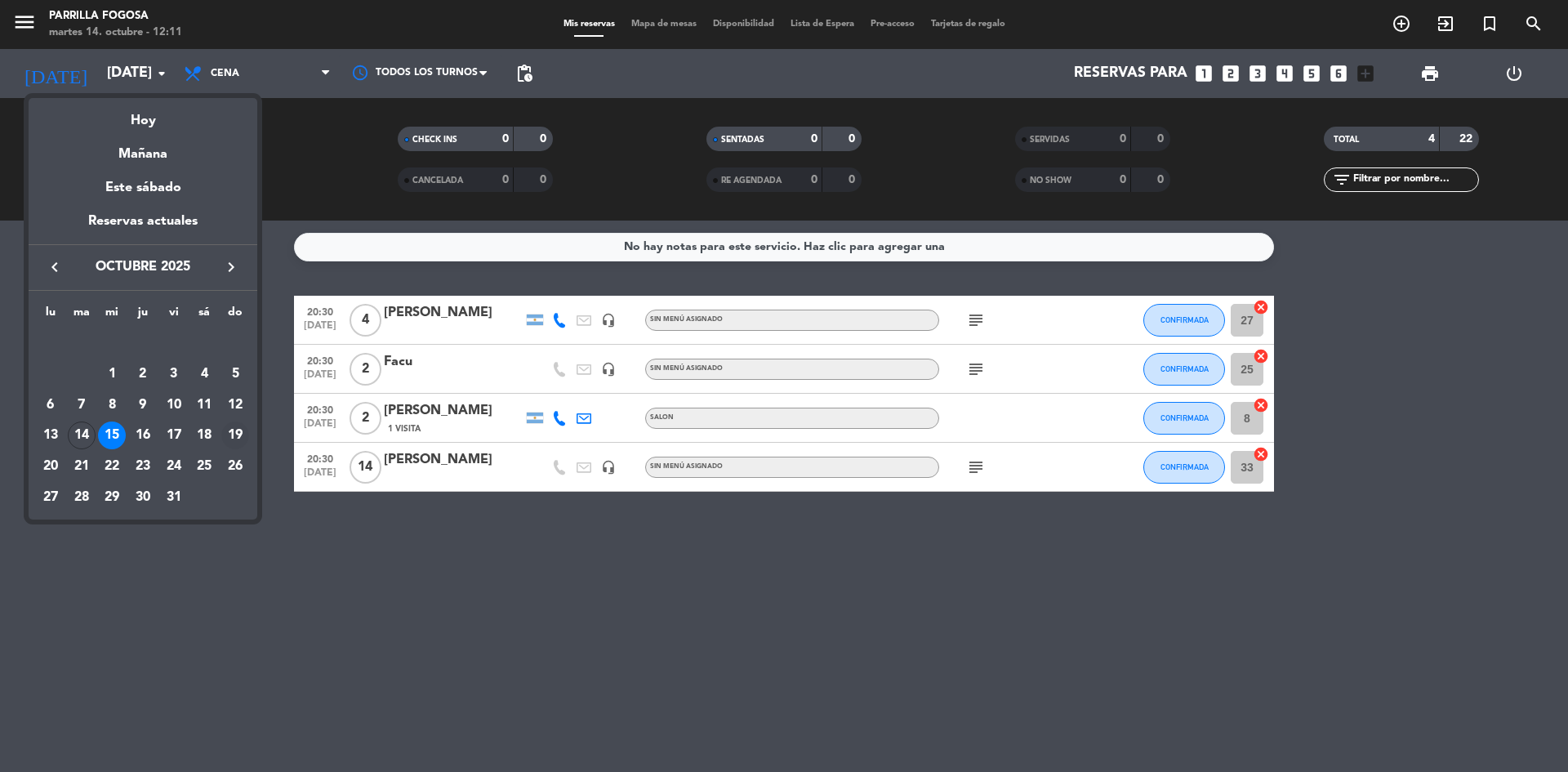
click at [234, 435] on div "19" at bounding box center [235, 435] width 27 height 28
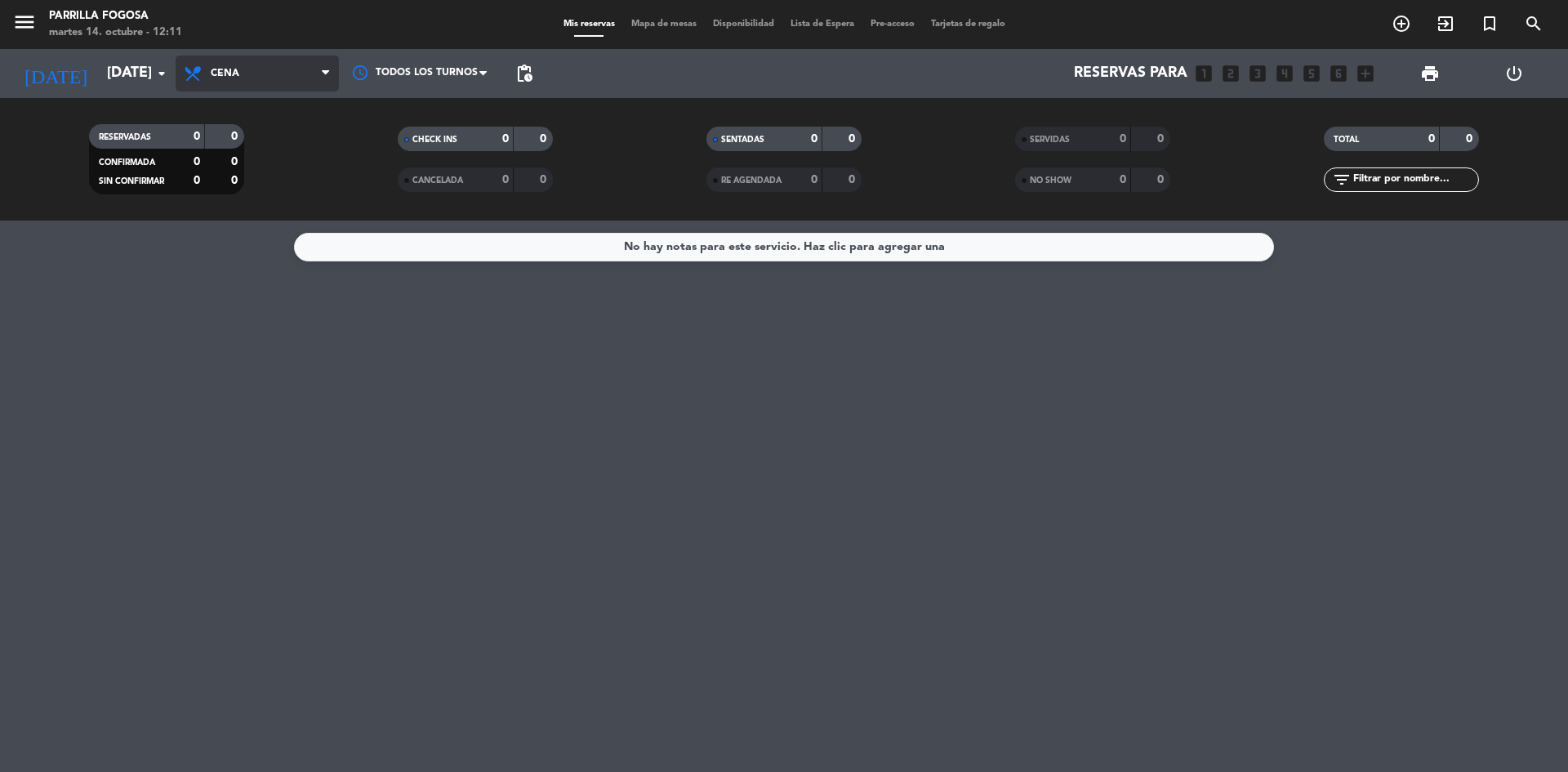
drag, startPoint x: 303, startPoint y: 80, endPoint x: 294, endPoint y: 88, distance: 12.0
click at [302, 80] on span "Cena" at bounding box center [257, 74] width 163 height 36
click at [256, 143] on div "menu Parrilla Fogosa [DATE] 14. octubre - 12:11 Mis reservas Mapa de mesas Disp…" at bounding box center [784, 110] width 1568 height 221
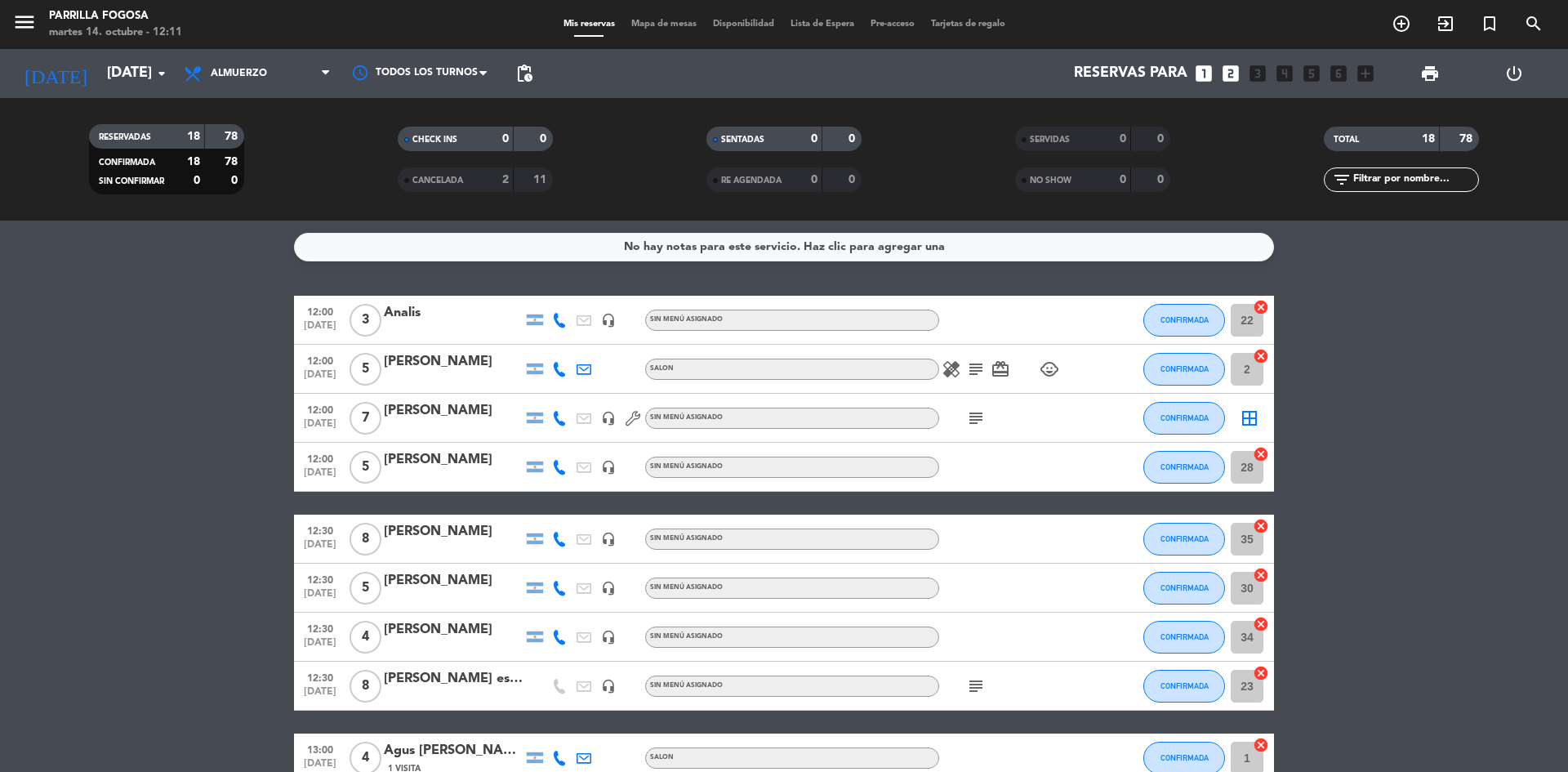
click at [975, 419] on icon "subject" at bounding box center [976, 418] width 20 height 20
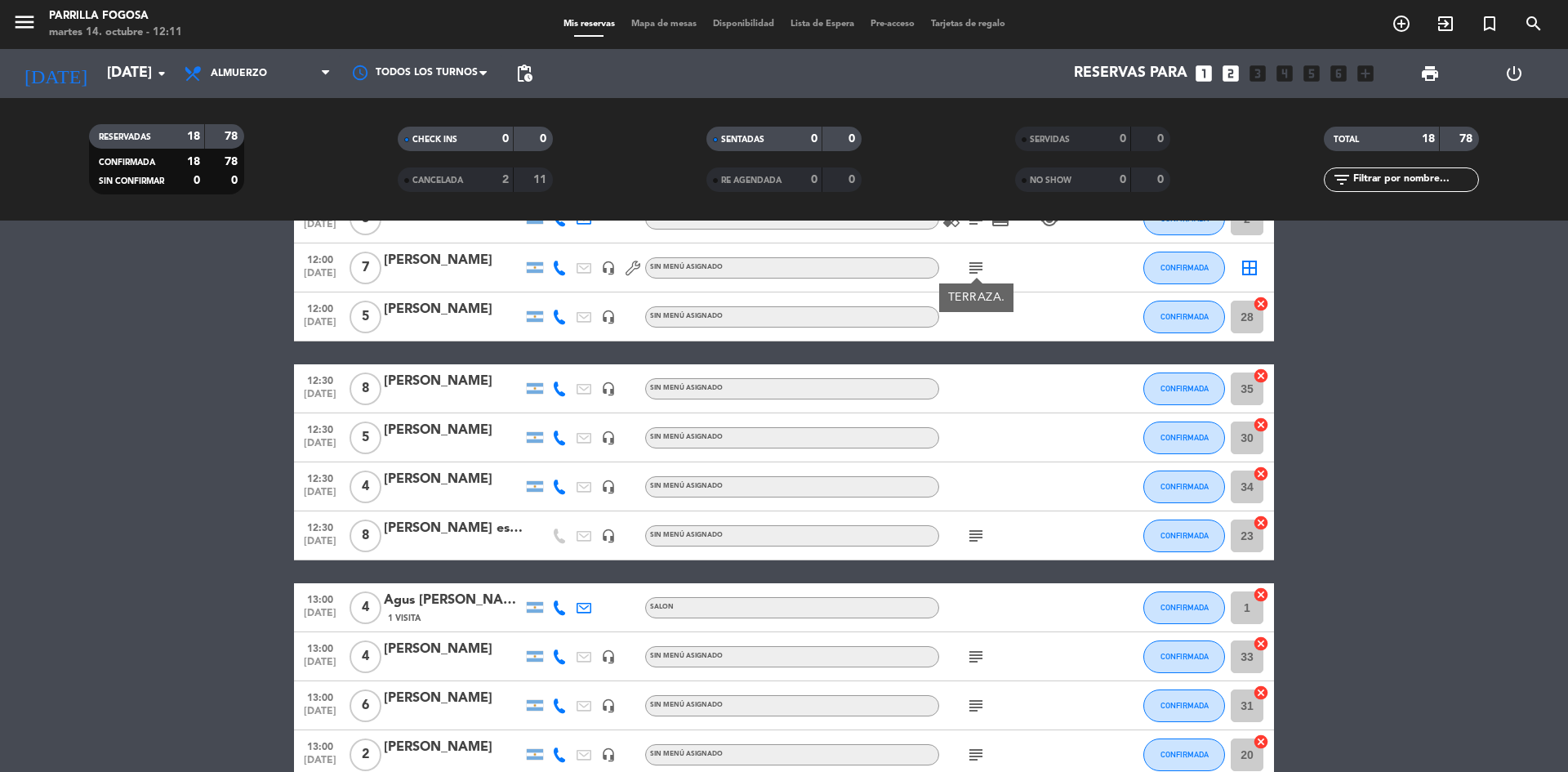
scroll to position [163, 0]
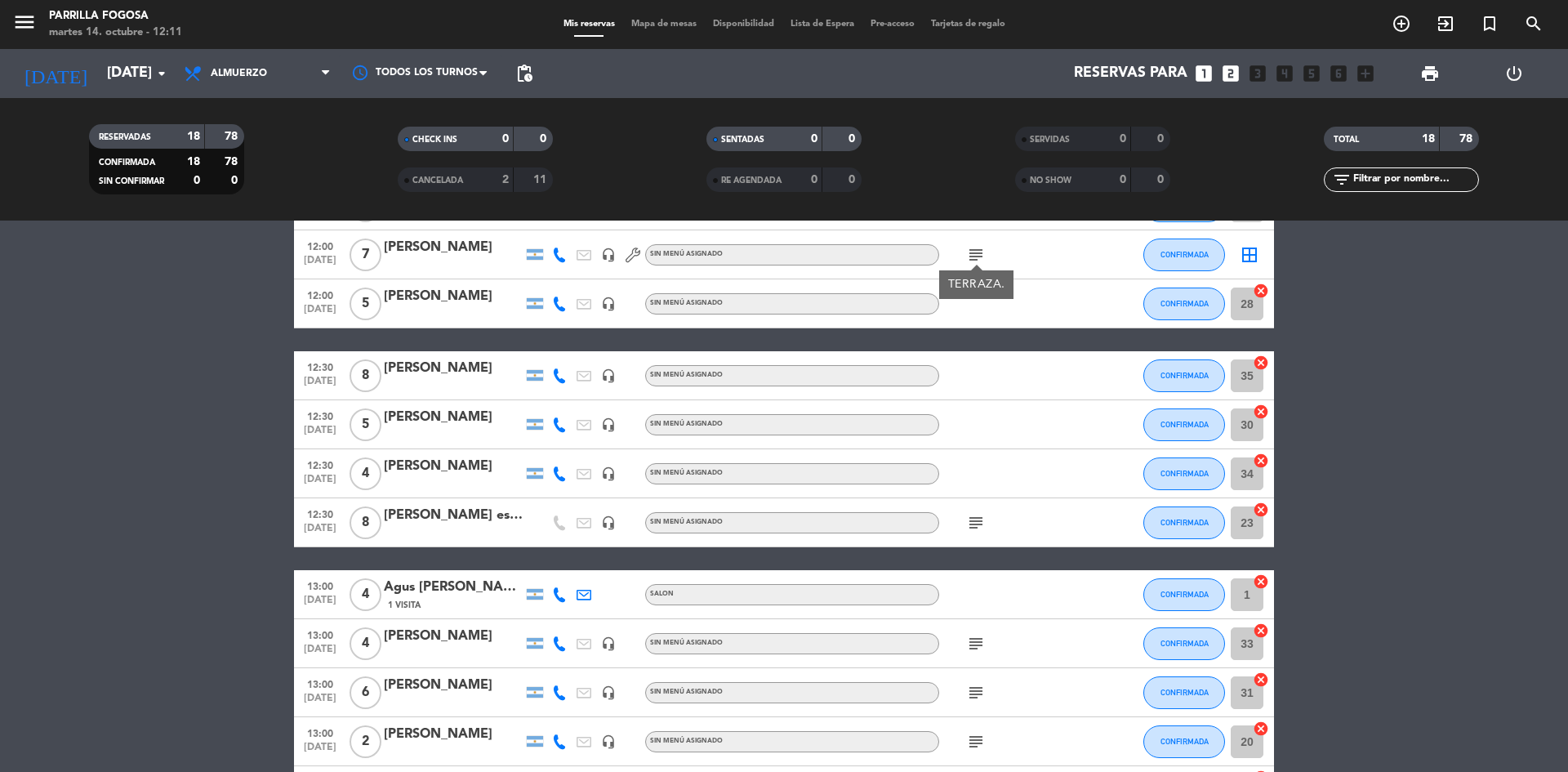
click at [972, 526] on icon "subject" at bounding box center [976, 523] width 20 height 20
click at [975, 650] on icon "subject" at bounding box center [976, 644] width 20 height 20
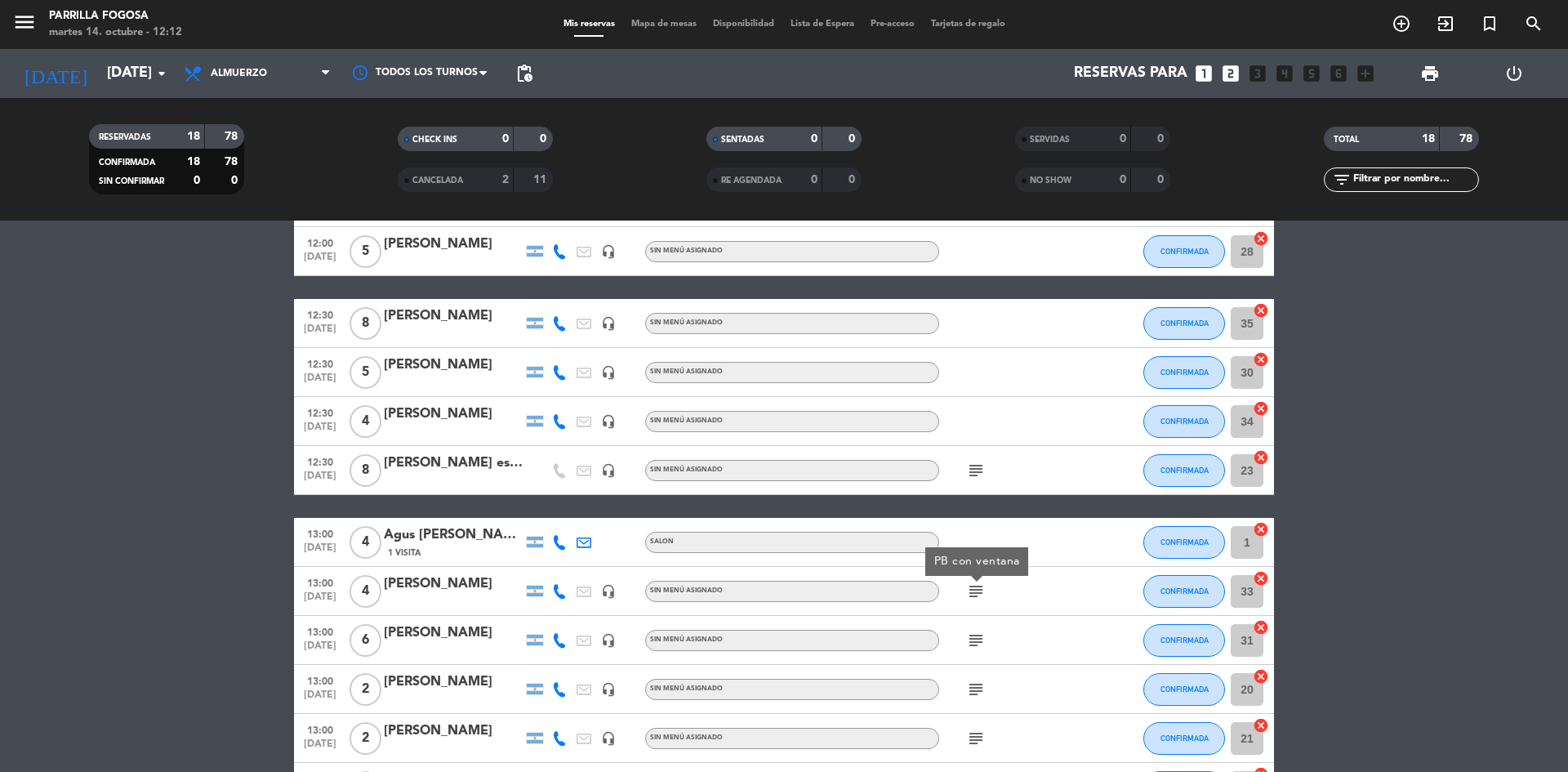
scroll to position [125, 0]
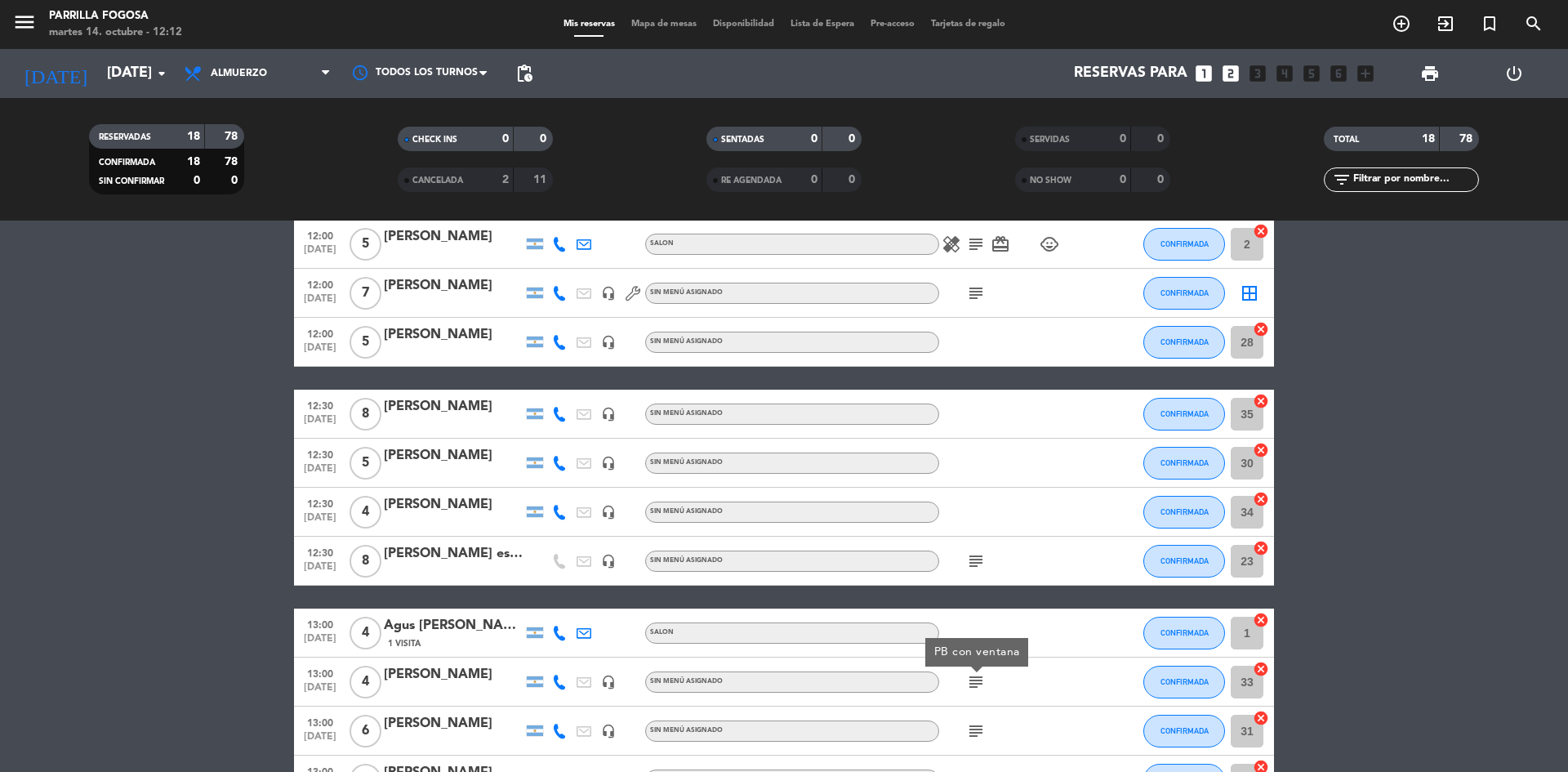
click at [972, 240] on icon "subject" at bounding box center [976, 244] width 20 height 20
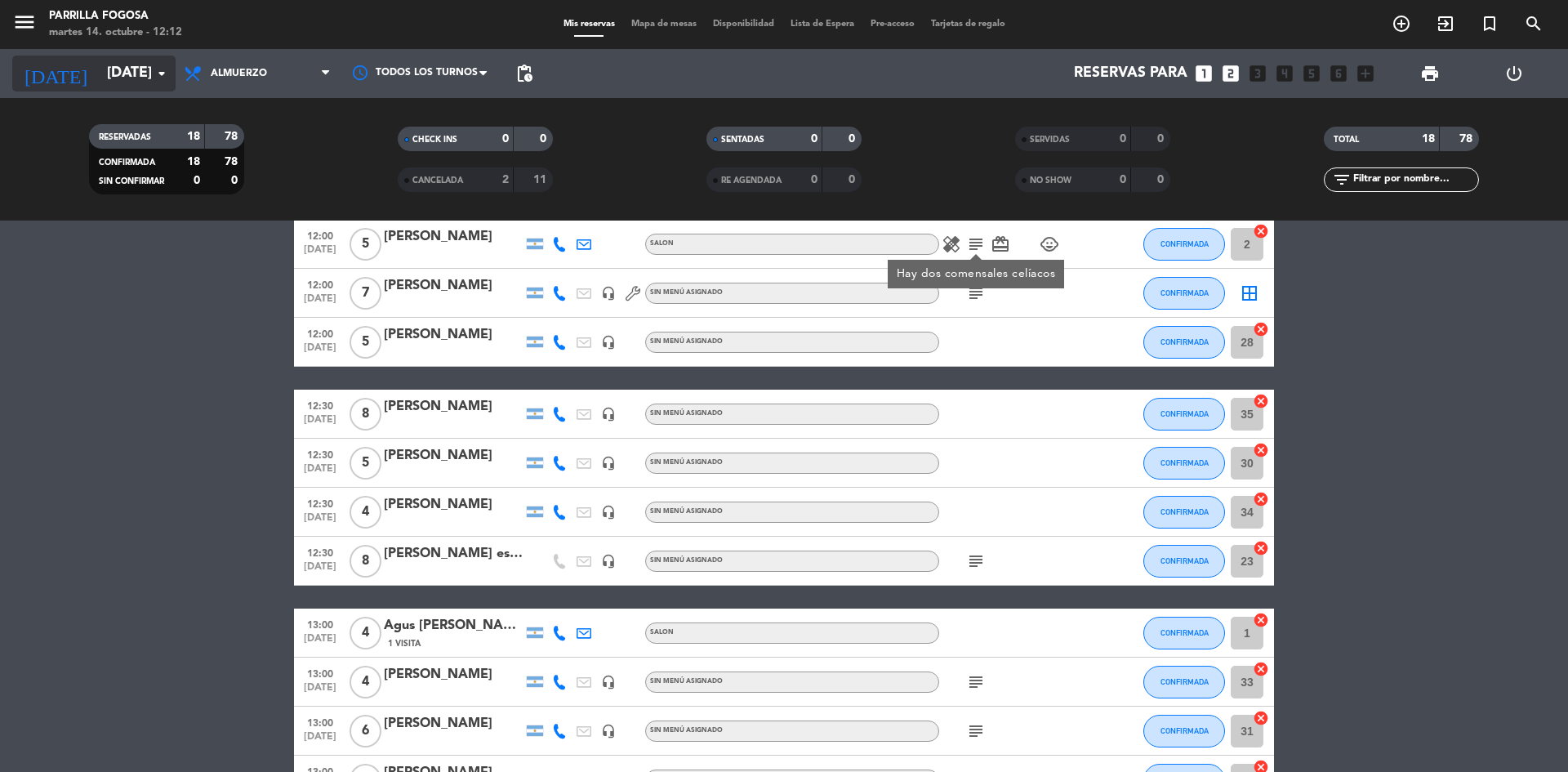
click at [166, 67] on icon "arrow_drop_down" at bounding box center [161, 74] width 20 height 20
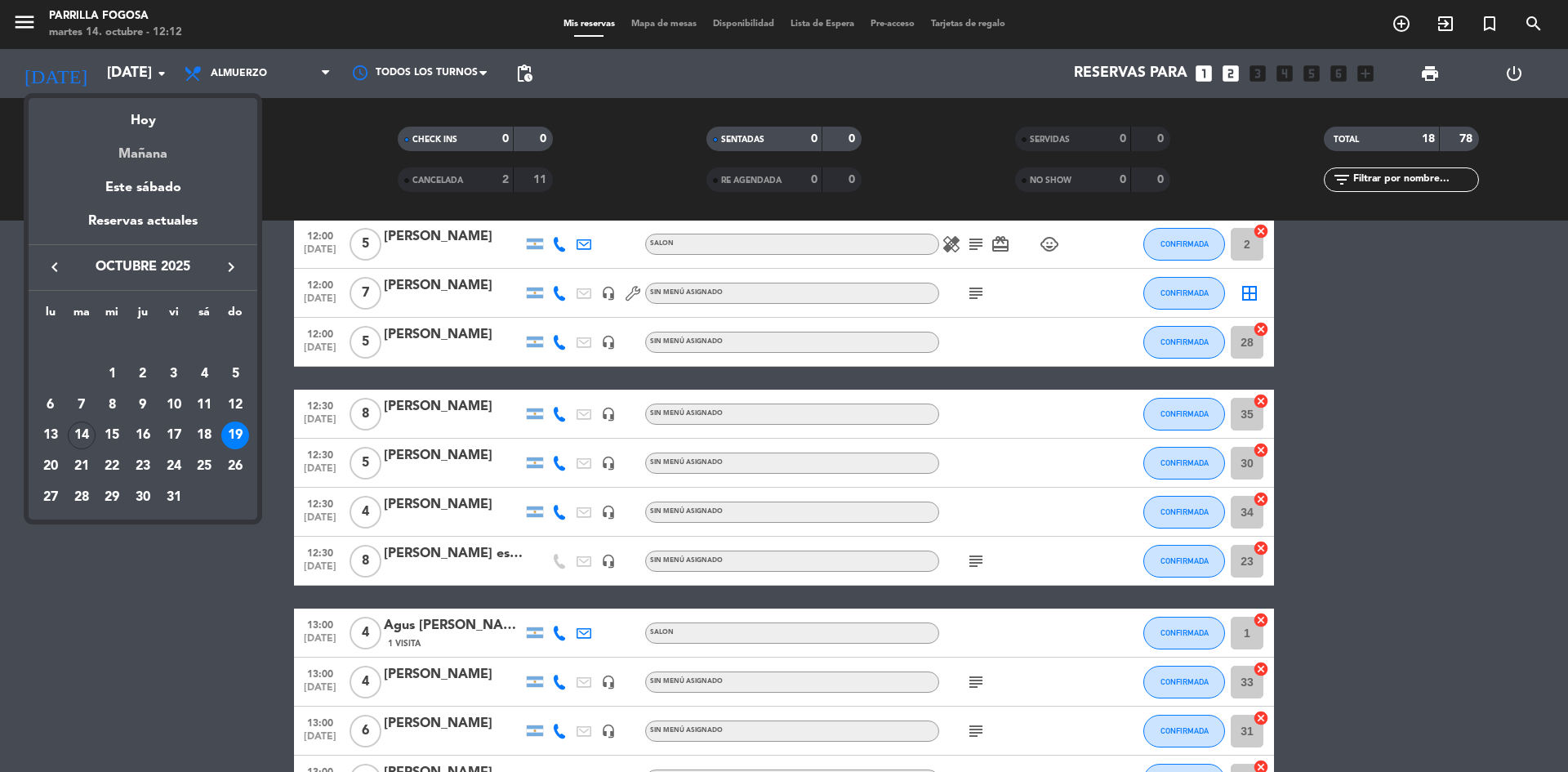
click at [161, 161] on div "Mañana" at bounding box center [143, 148] width 229 height 34
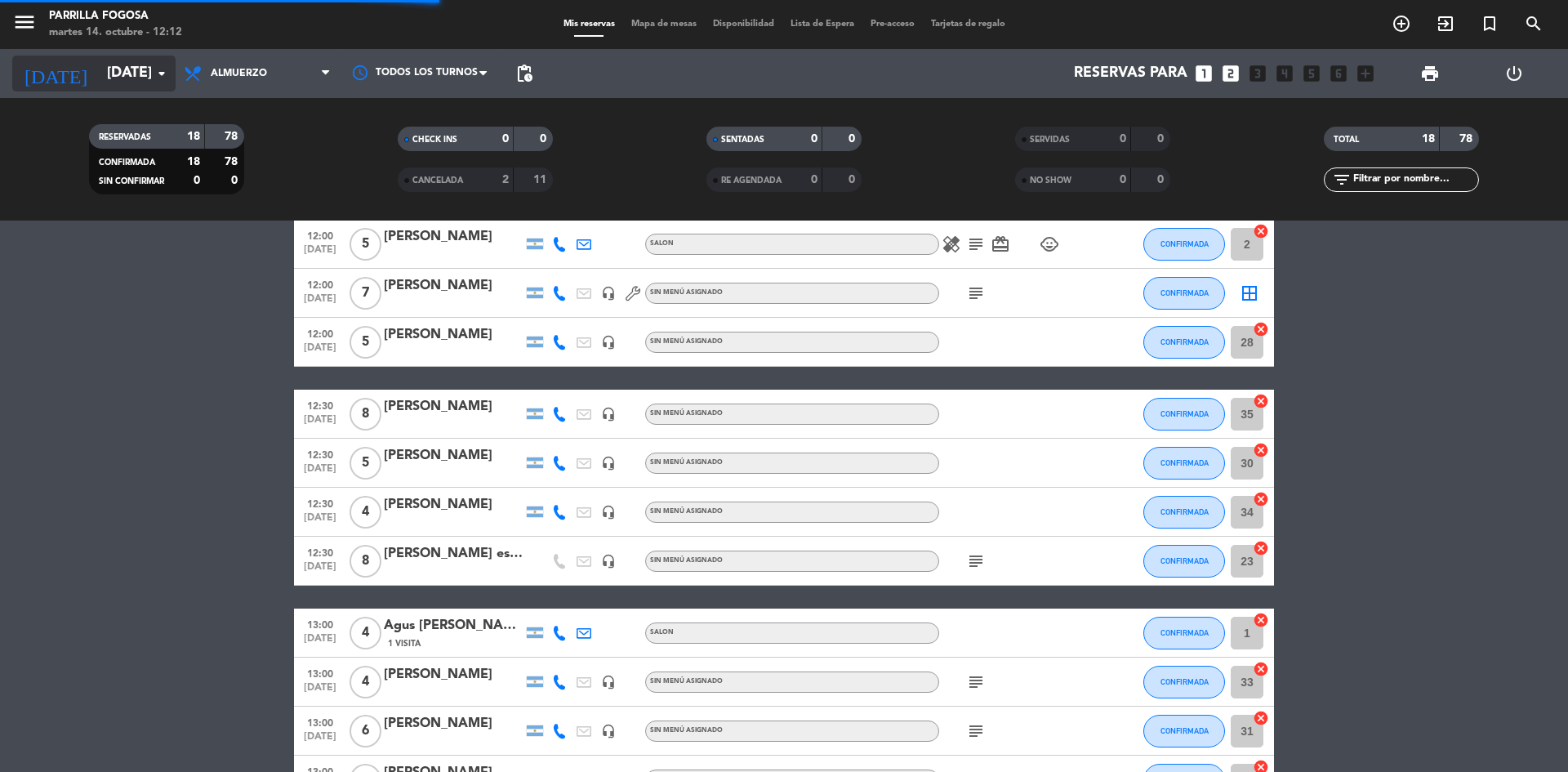
click at [149, 75] on input "[DATE]" at bounding box center [193, 73] width 190 height 33
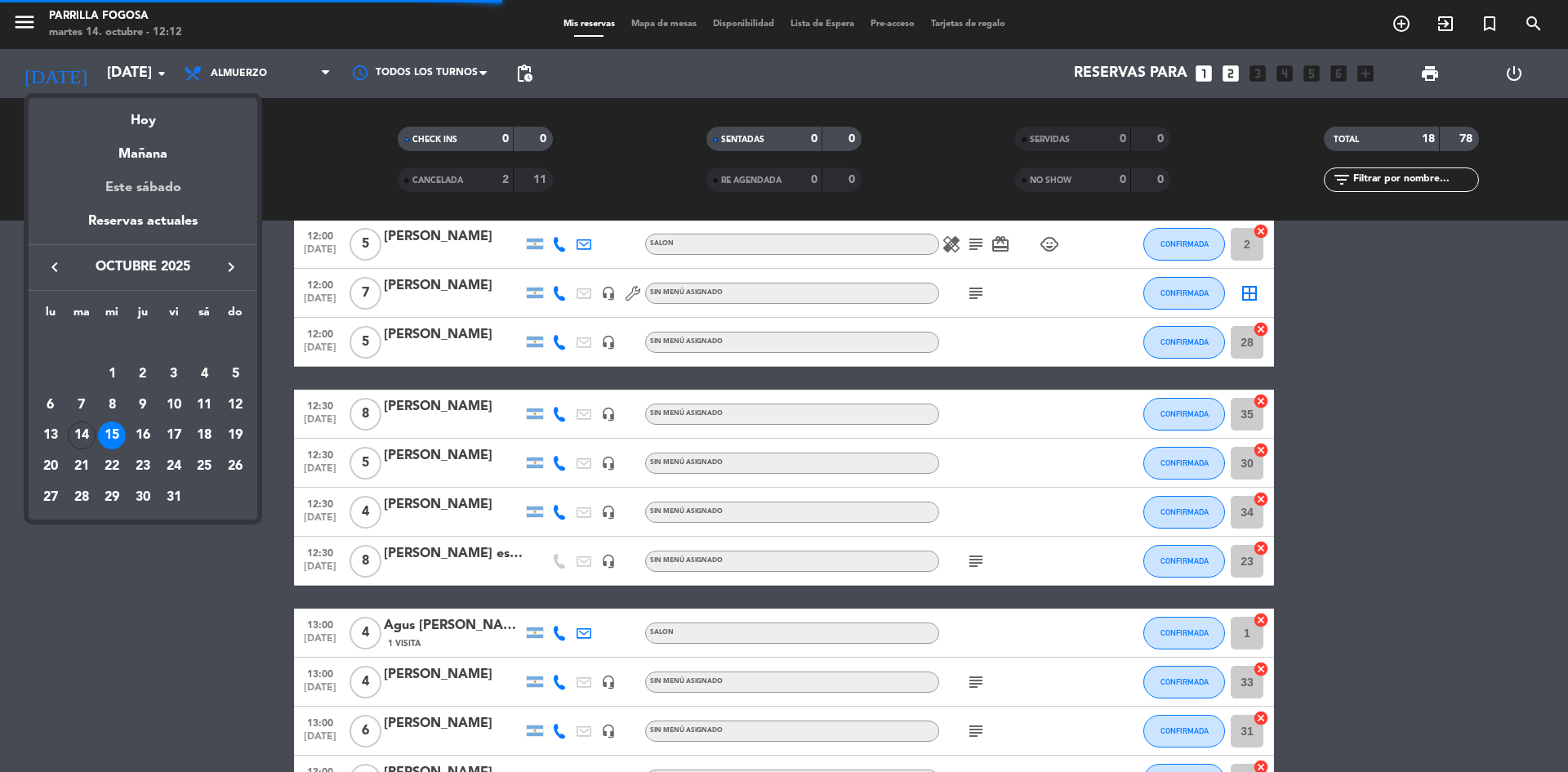
scroll to position [0, 0]
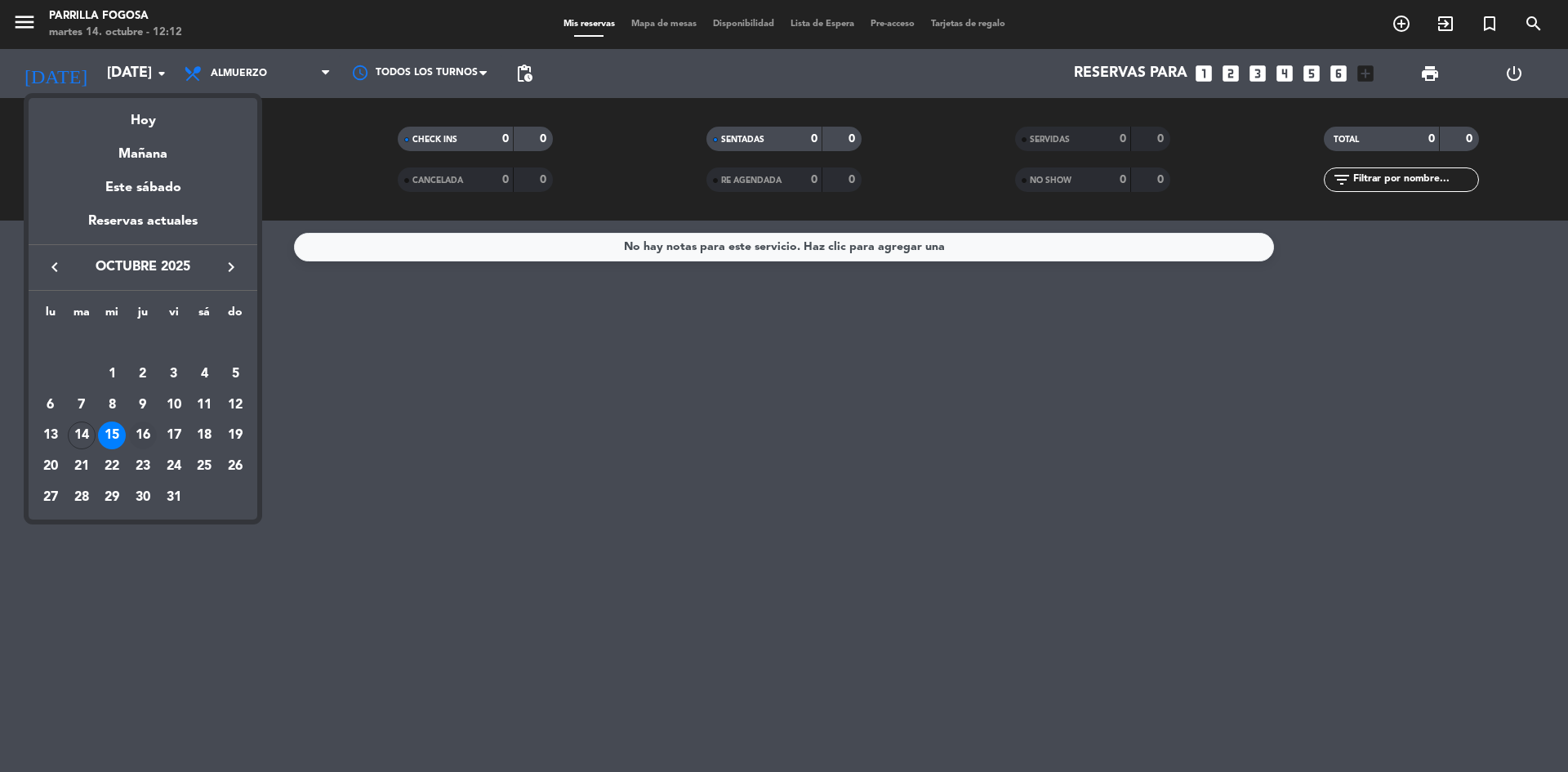
click at [139, 431] on div "16" at bounding box center [142, 435] width 27 height 28
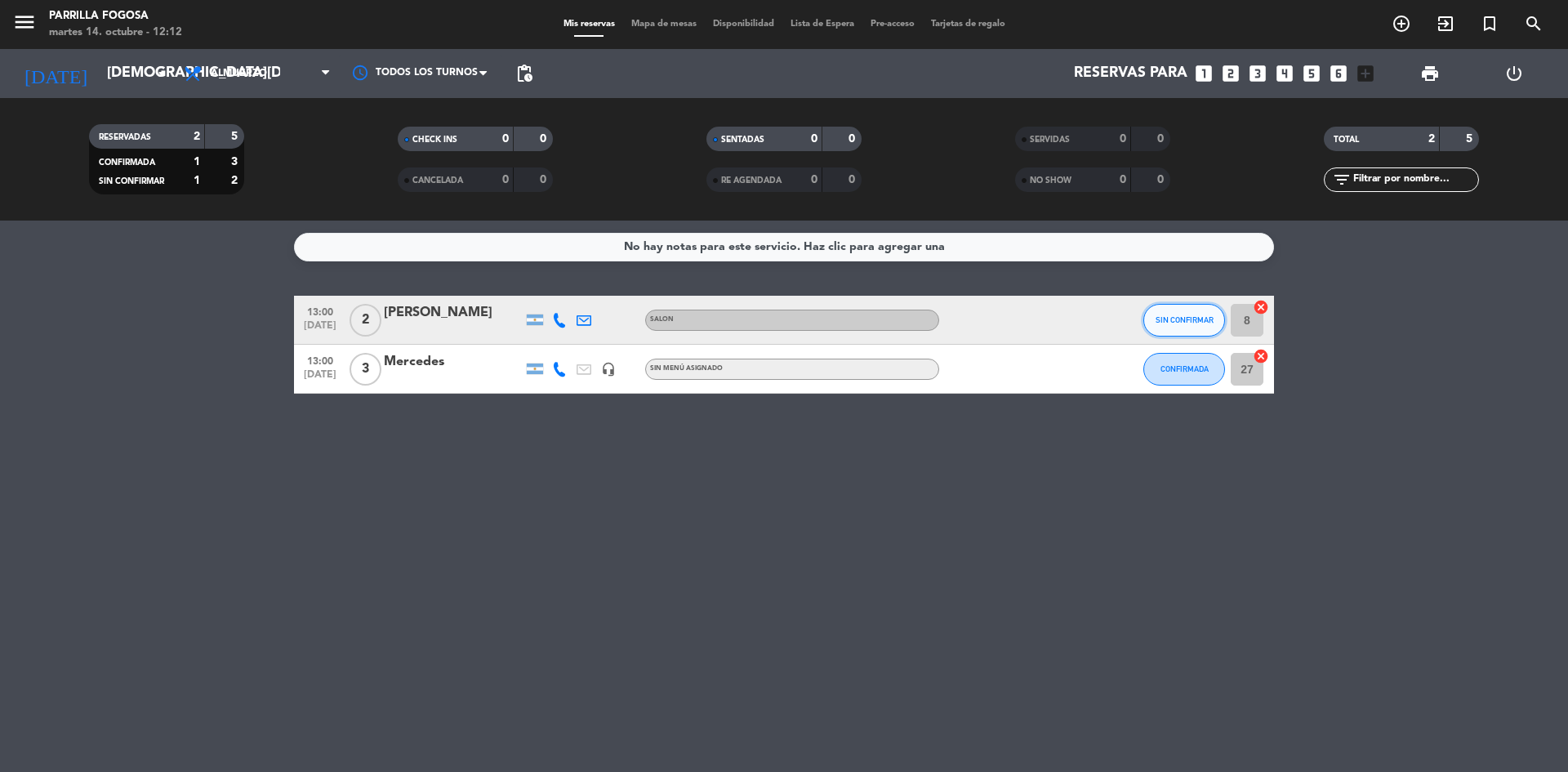
click at [1181, 319] on span "SIN CONFIRMAR" at bounding box center [1184, 319] width 58 height 9
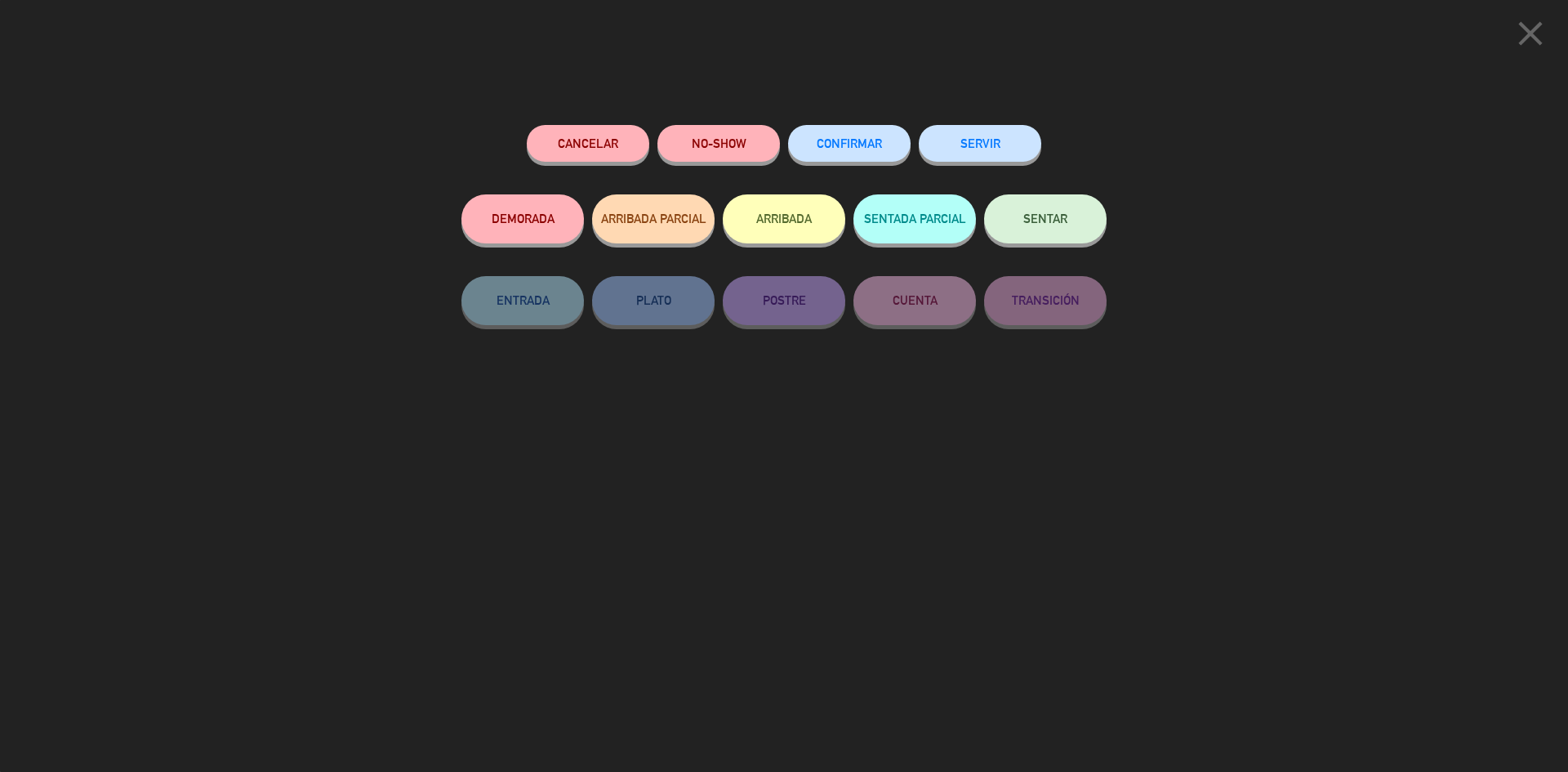
click at [851, 150] on span "CONFIRMAR" at bounding box center [850, 144] width 66 height 14
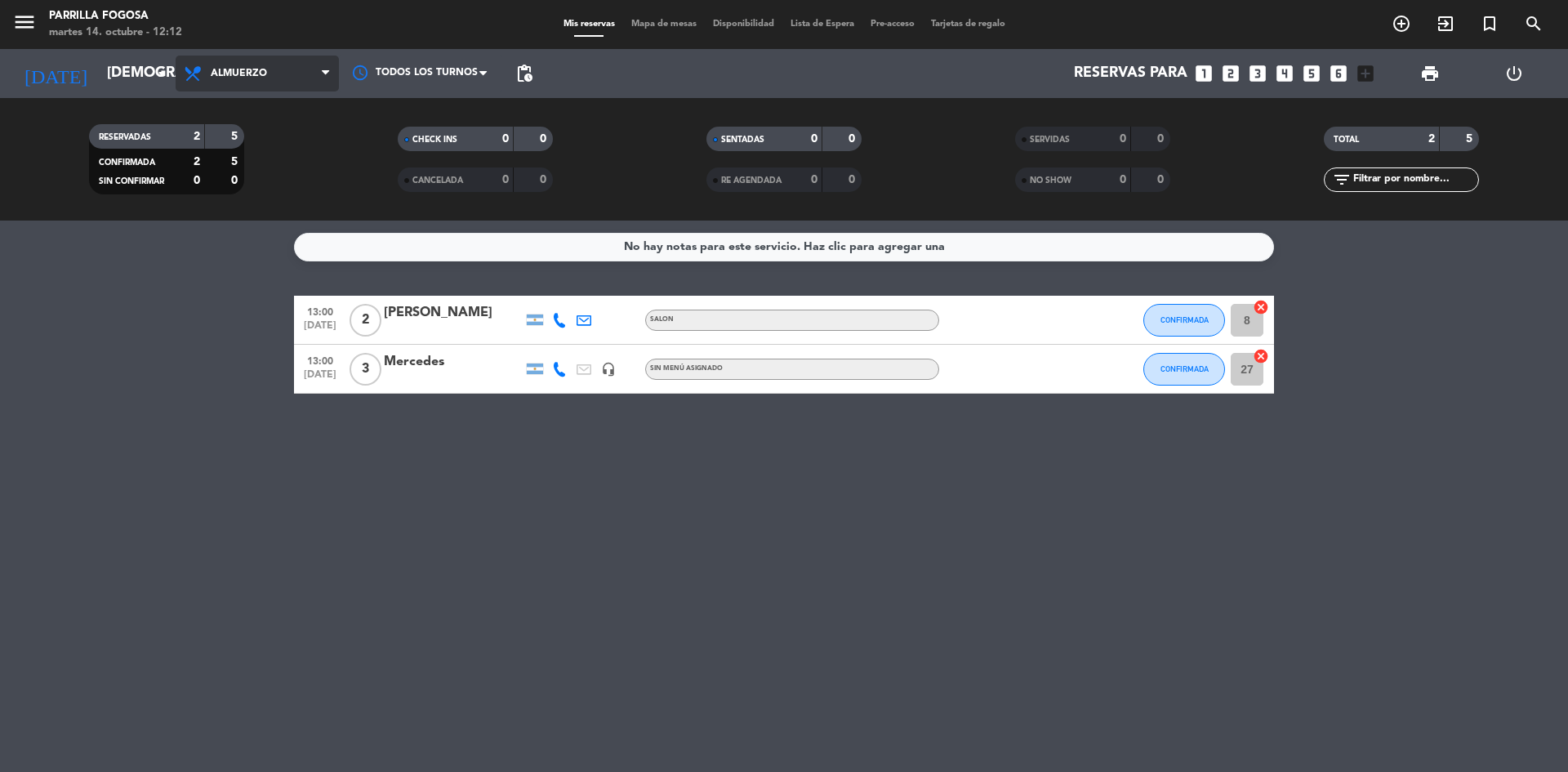
click at [286, 72] on span "Almuerzo" at bounding box center [257, 74] width 163 height 36
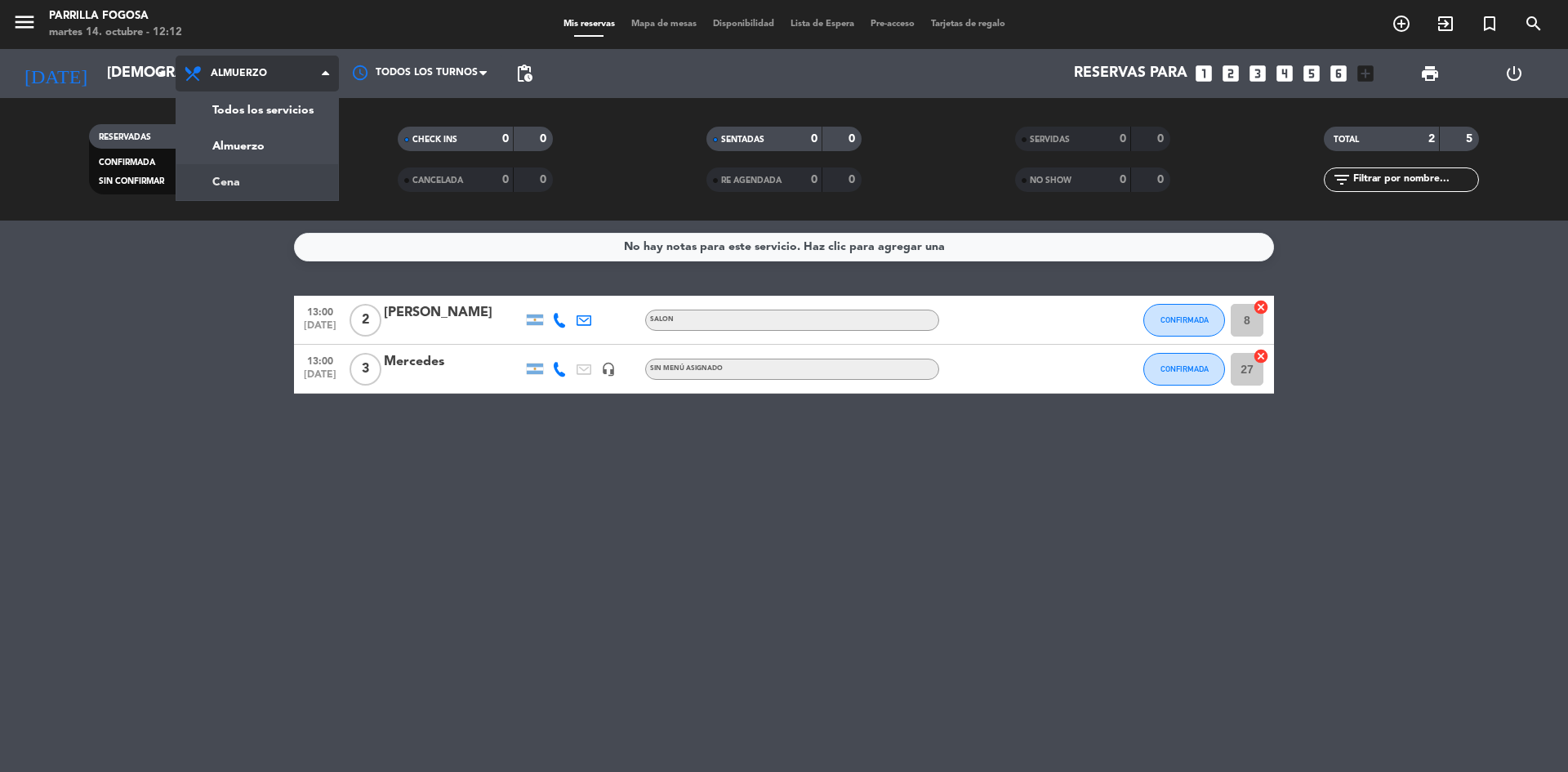
click at [278, 191] on div "menu Parrilla Fogosa [DATE] 14. octubre - 12:12 Mis reservas Mapa de mesas Disp…" at bounding box center [784, 110] width 1568 height 221
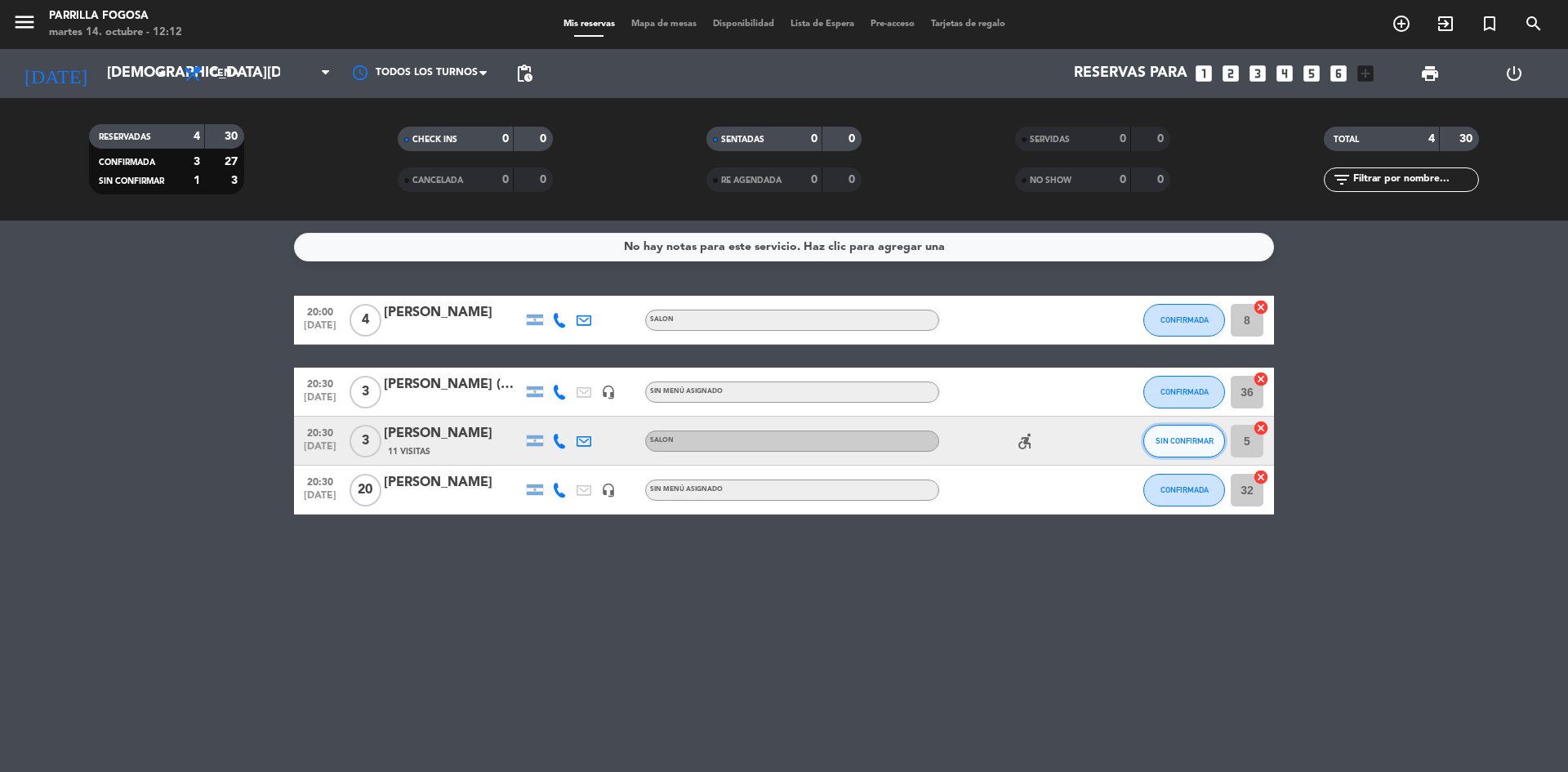
click at [1187, 449] on button "SIN CONFIRMAR" at bounding box center [1184, 441] width 82 height 33
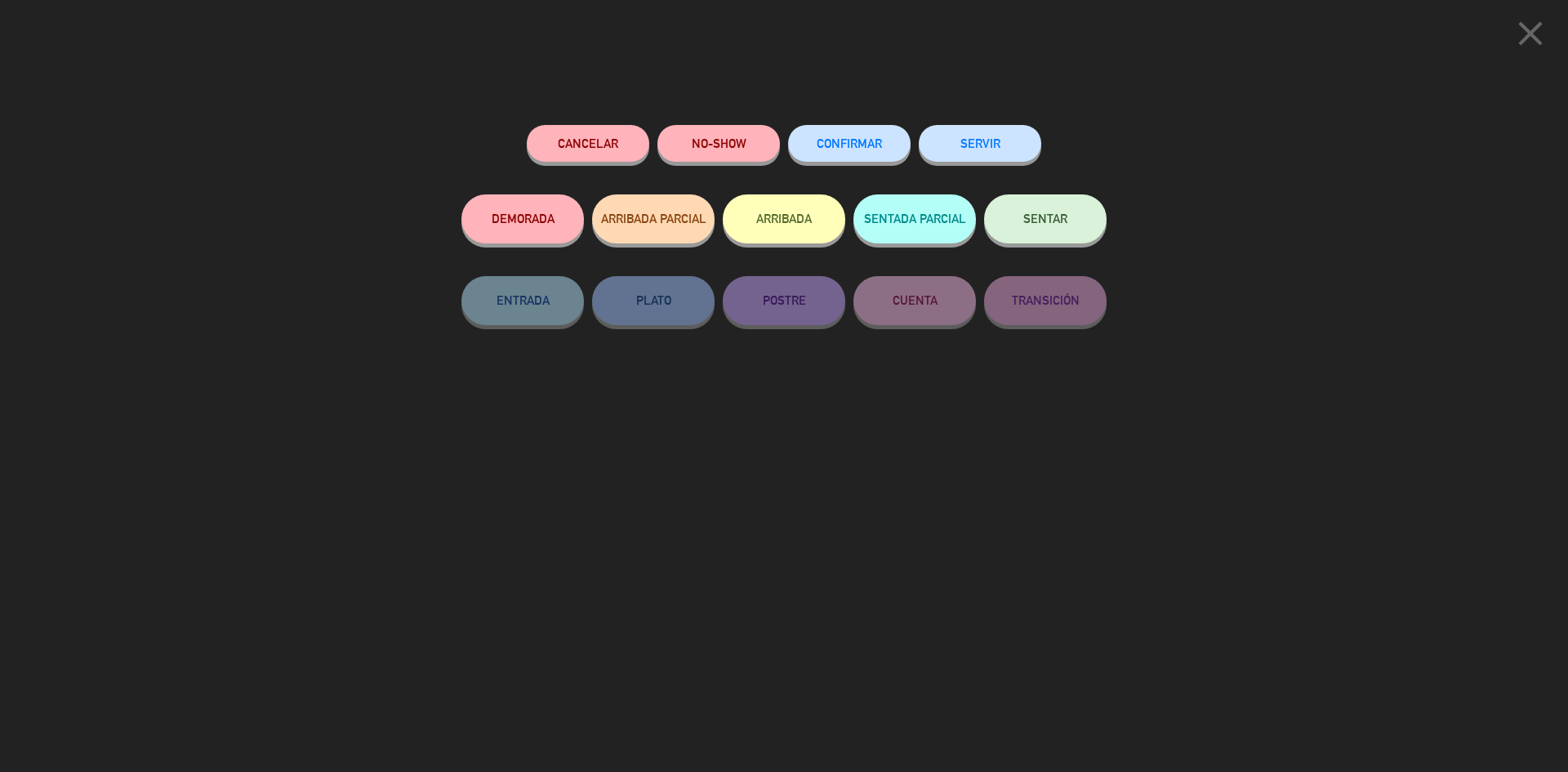
click at [826, 151] on button "CONFIRMAR" at bounding box center [850, 143] width 122 height 36
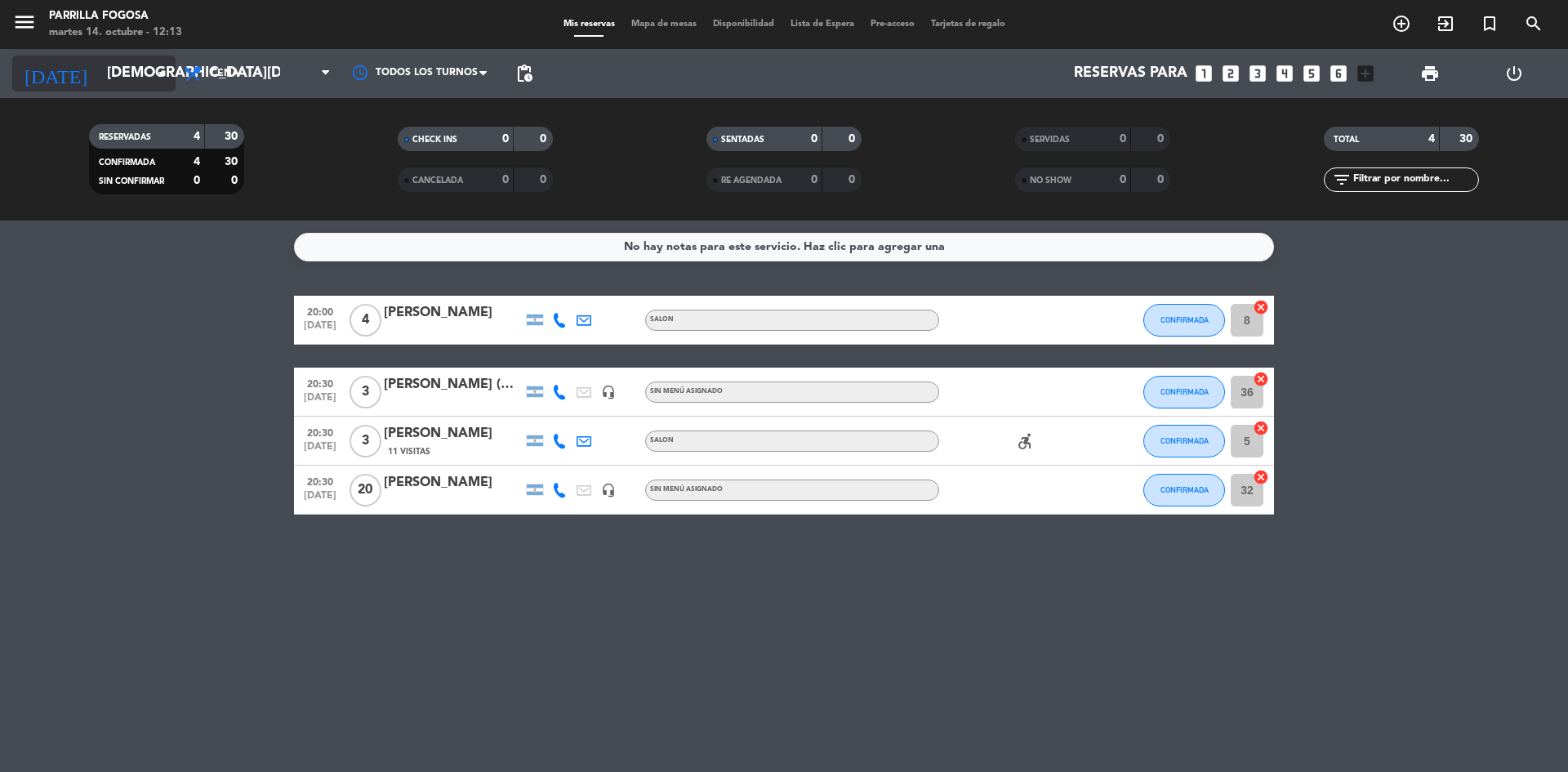
click at [167, 76] on icon "arrow_drop_down" at bounding box center [161, 74] width 20 height 20
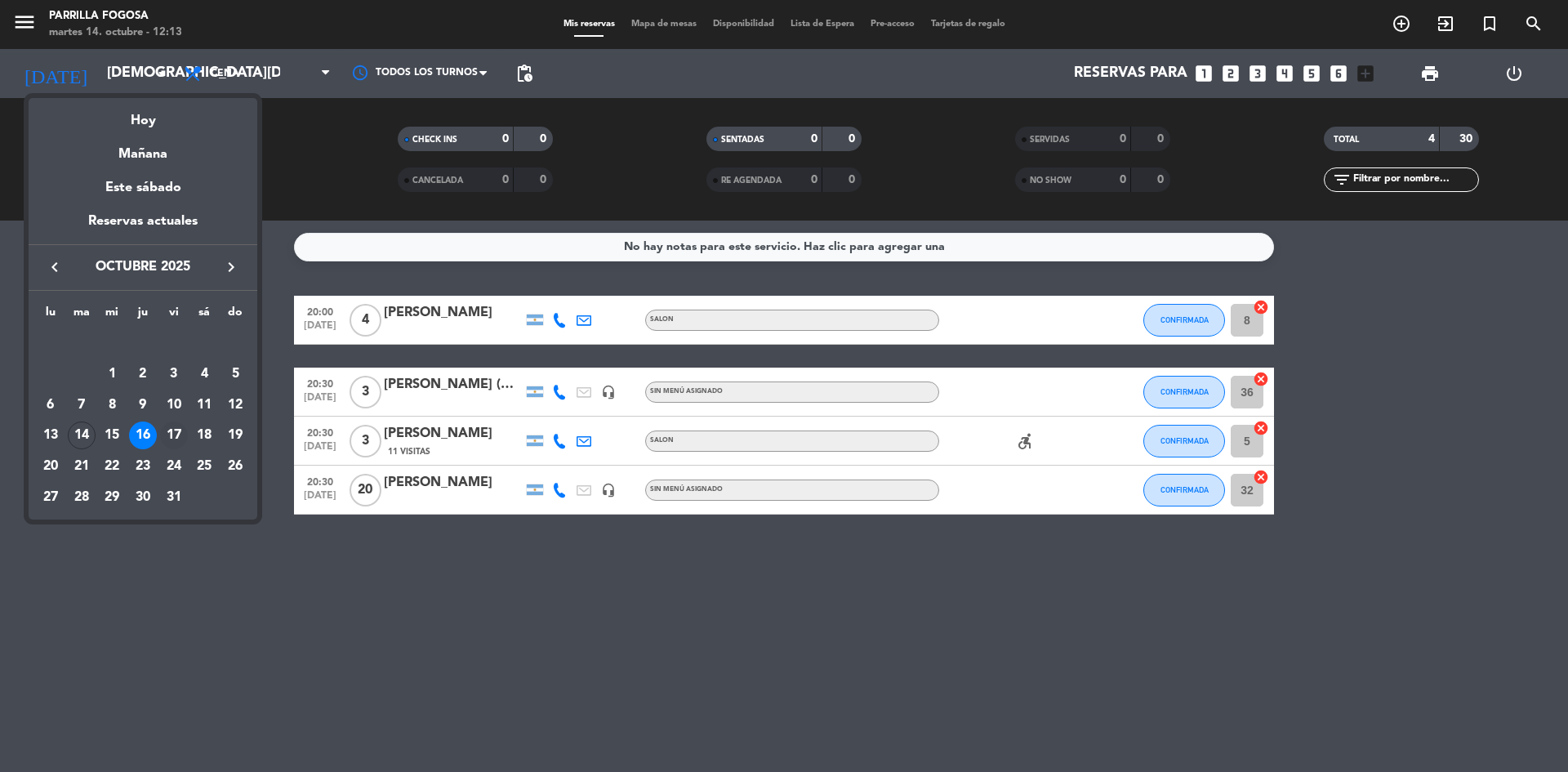
click at [182, 429] on div "17" at bounding box center [173, 435] width 27 height 28
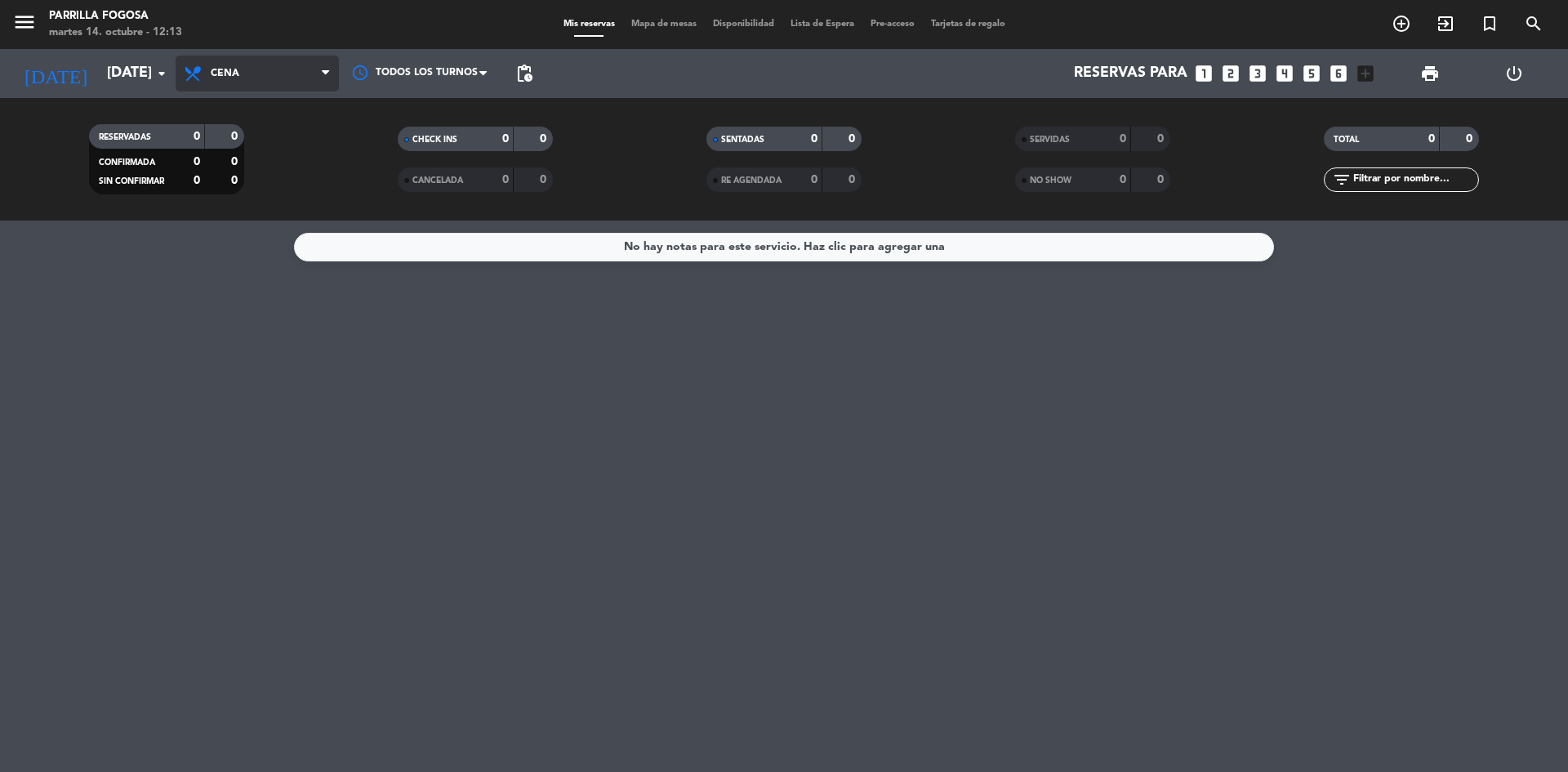
click at [294, 75] on span "Cena" at bounding box center [257, 74] width 163 height 36
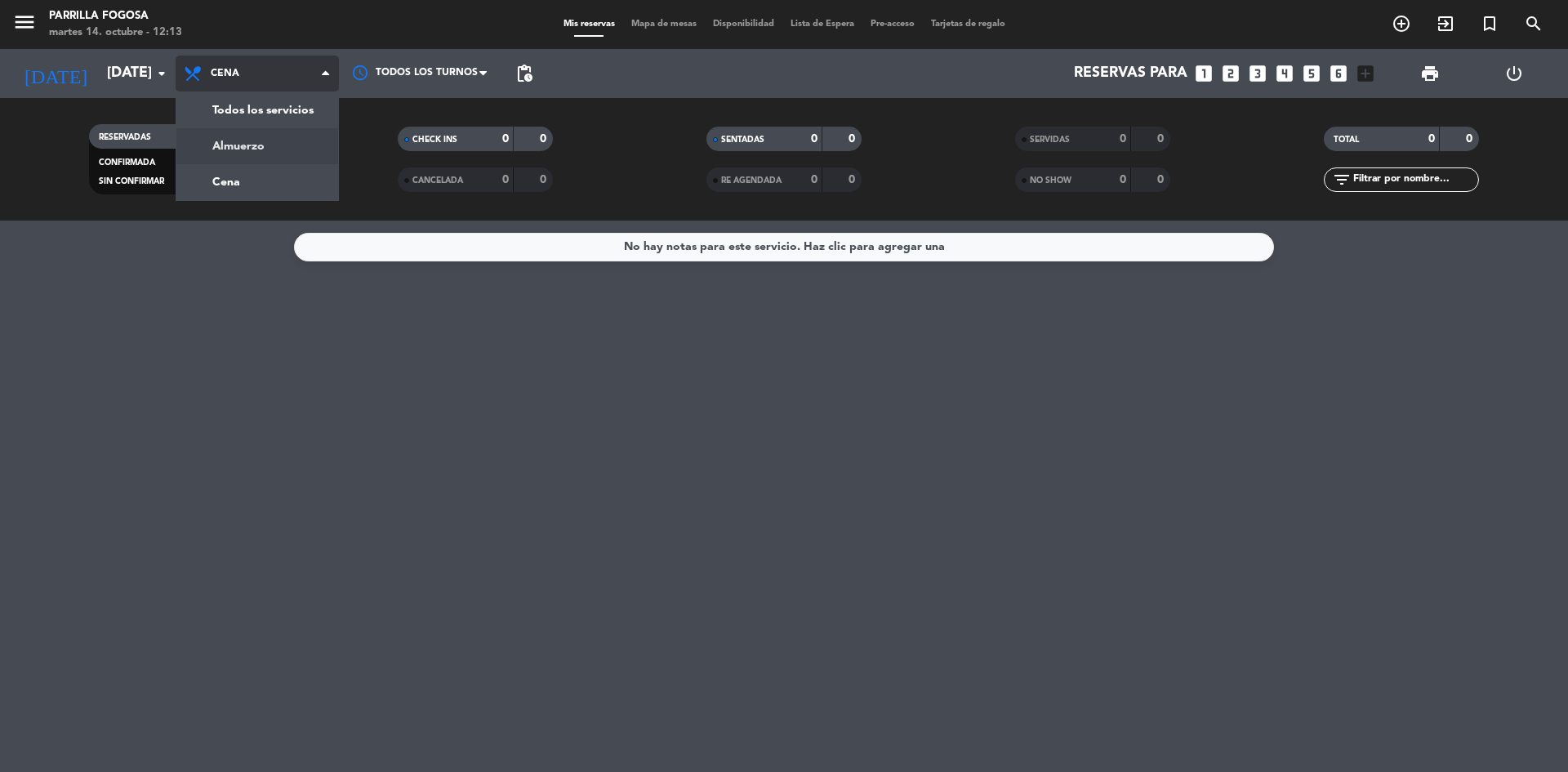
click at [275, 146] on div "menu Parrilla Fogosa [DATE] 14. octubre - 12:13 Mis reservas Mapa de mesas Disp…" at bounding box center [784, 110] width 1568 height 221
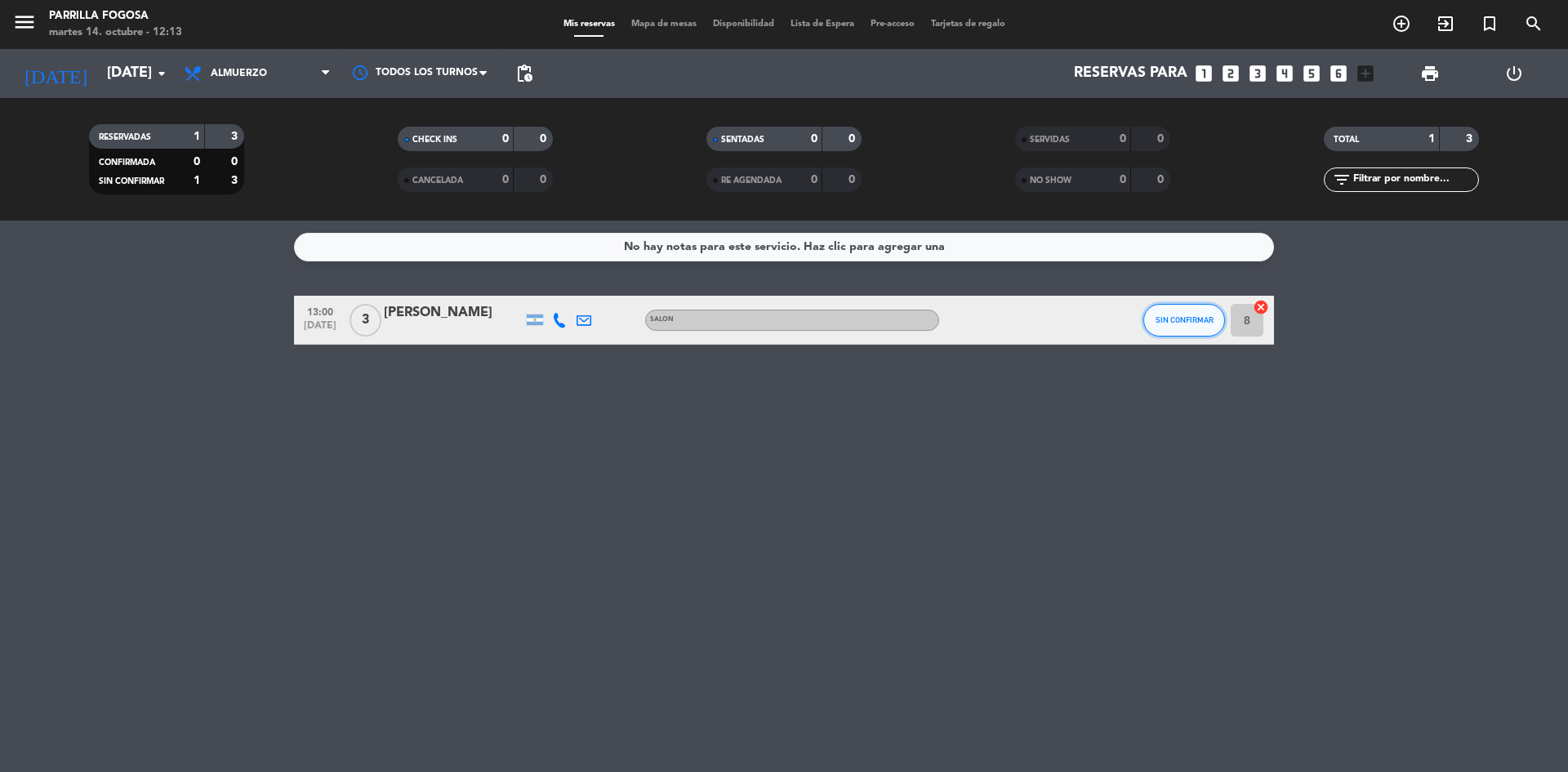
click at [1178, 324] on span "SIN CONFIRMAR" at bounding box center [1184, 319] width 58 height 9
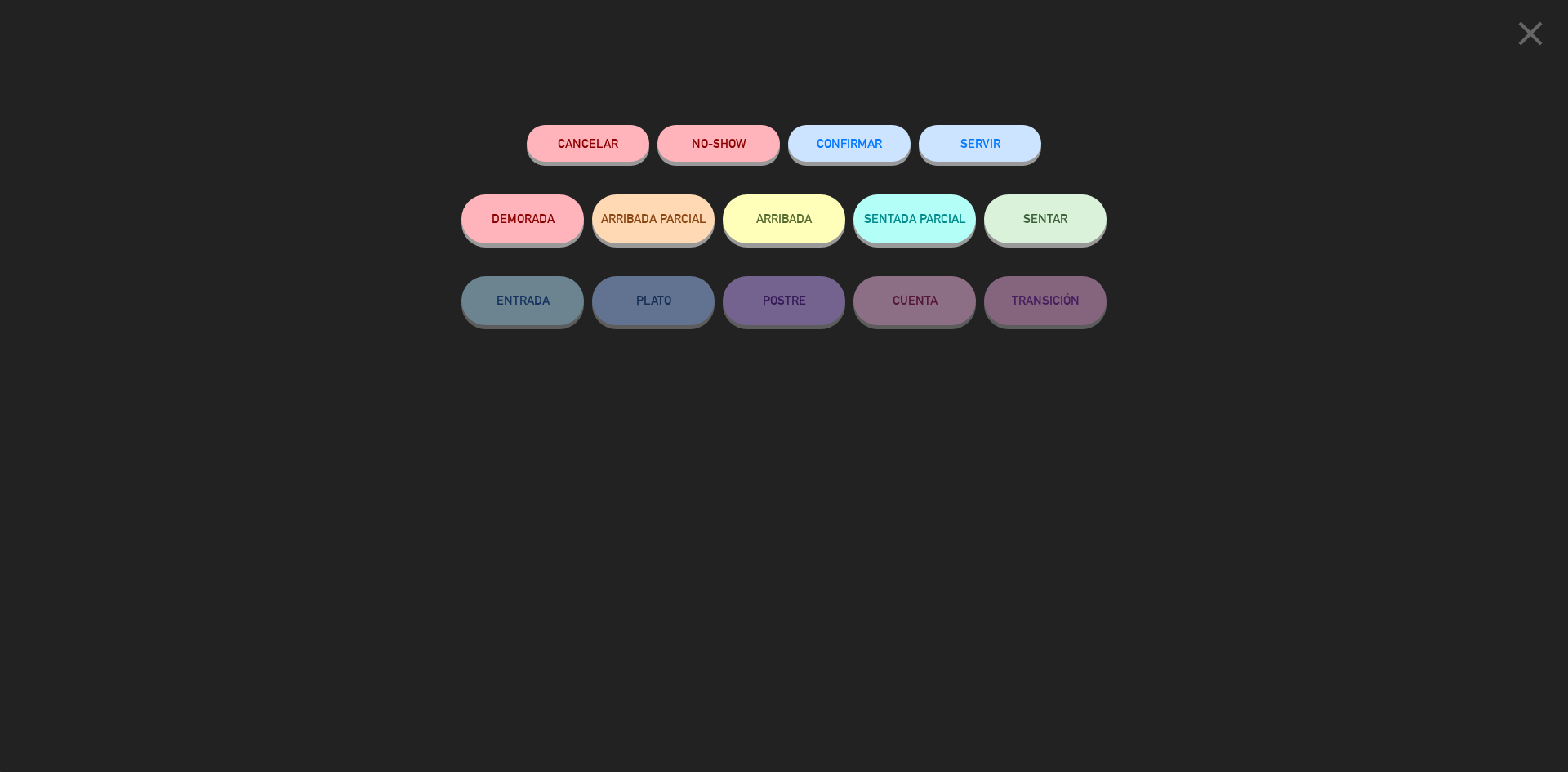
click at [897, 144] on button "CONFIRMAR" at bounding box center [850, 143] width 122 height 36
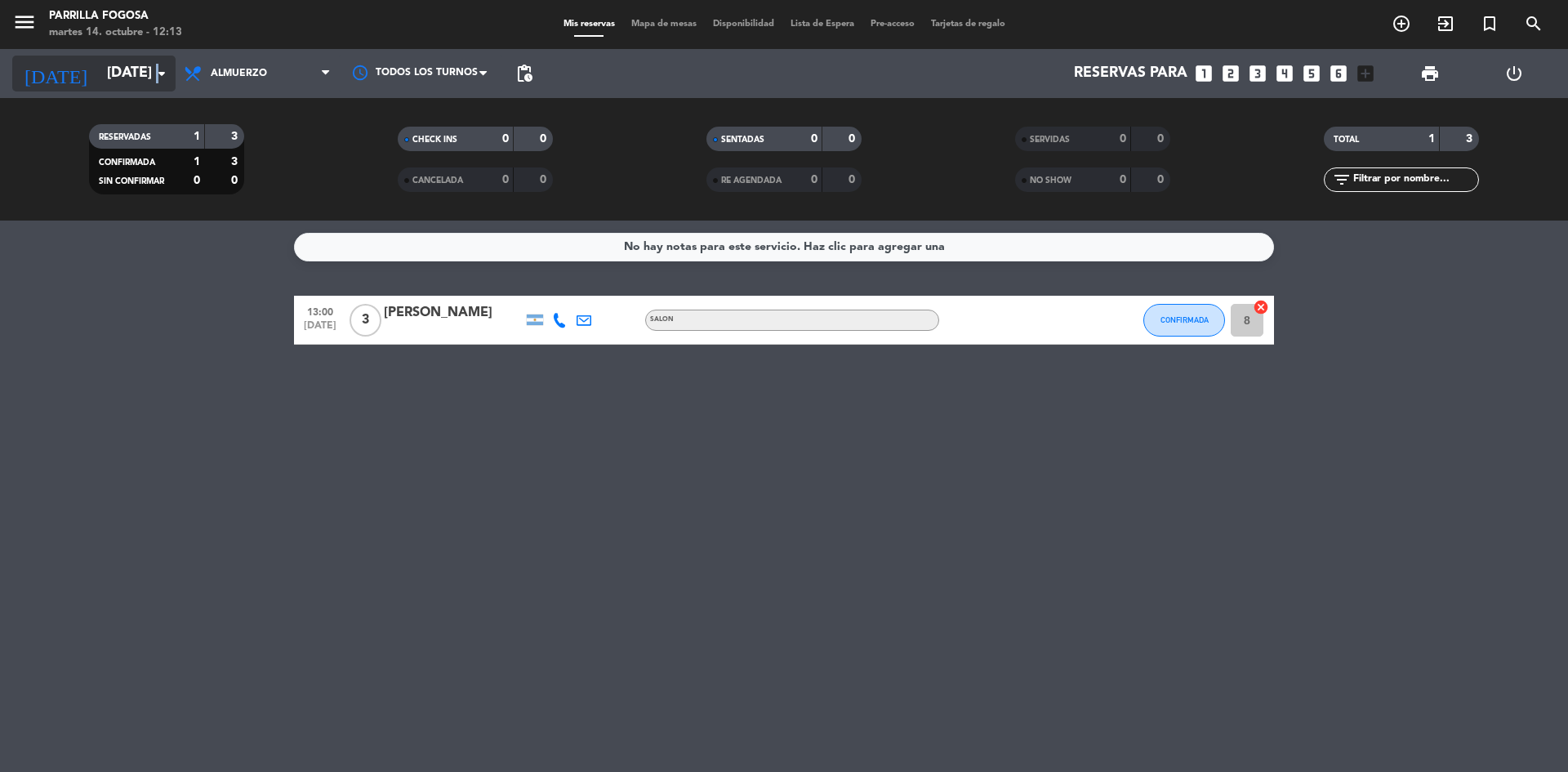
drag, startPoint x: 159, startPoint y: 73, endPoint x: 156, endPoint y: 81, distance: 8.5
click at [156, 81] on icon "arrow_drop_down" at bounding box center [161, 74] width 20 height 20
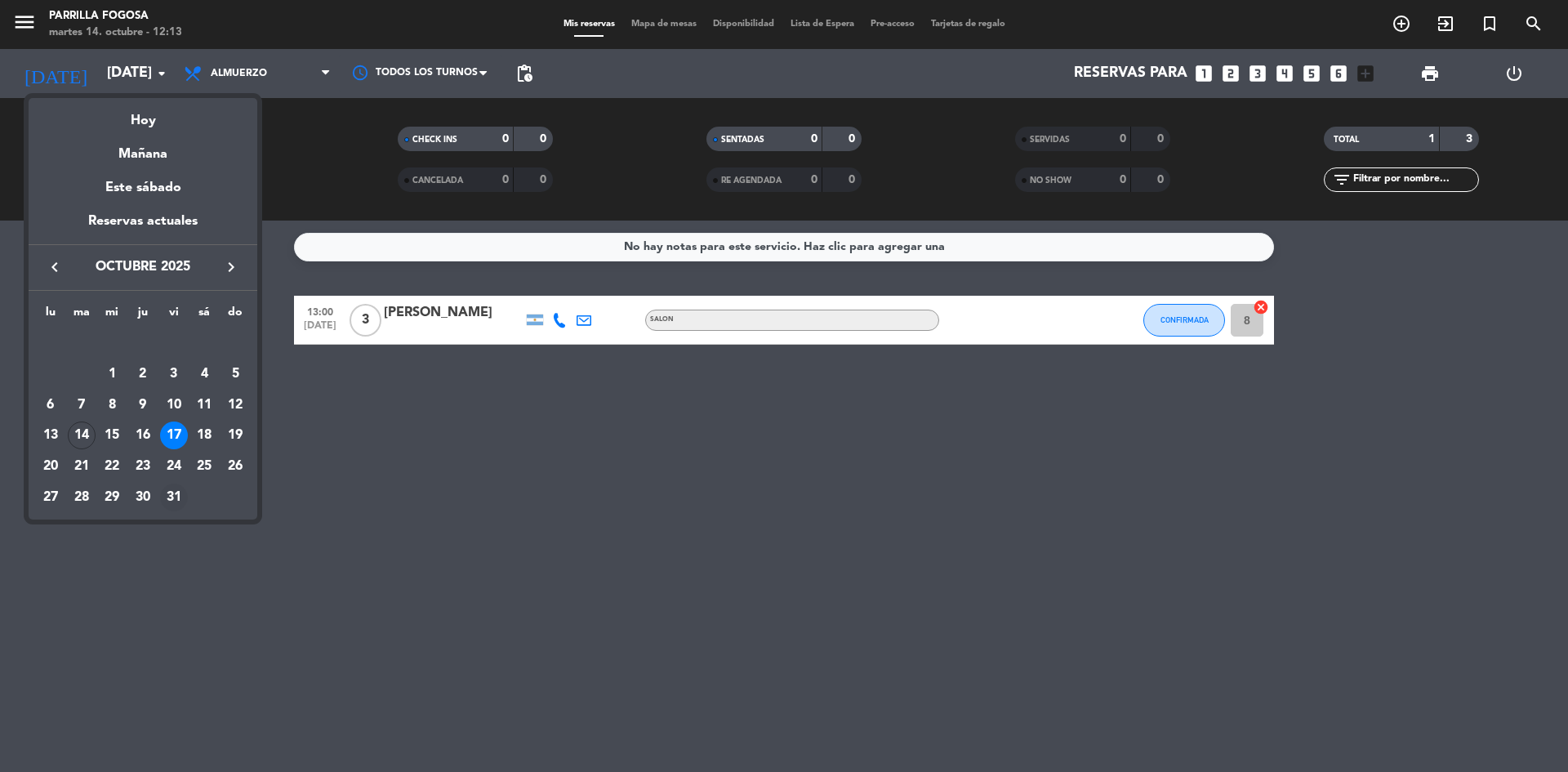
click at [175, 491] on div "31" at bounding box center [173, 497] width 27 height 28
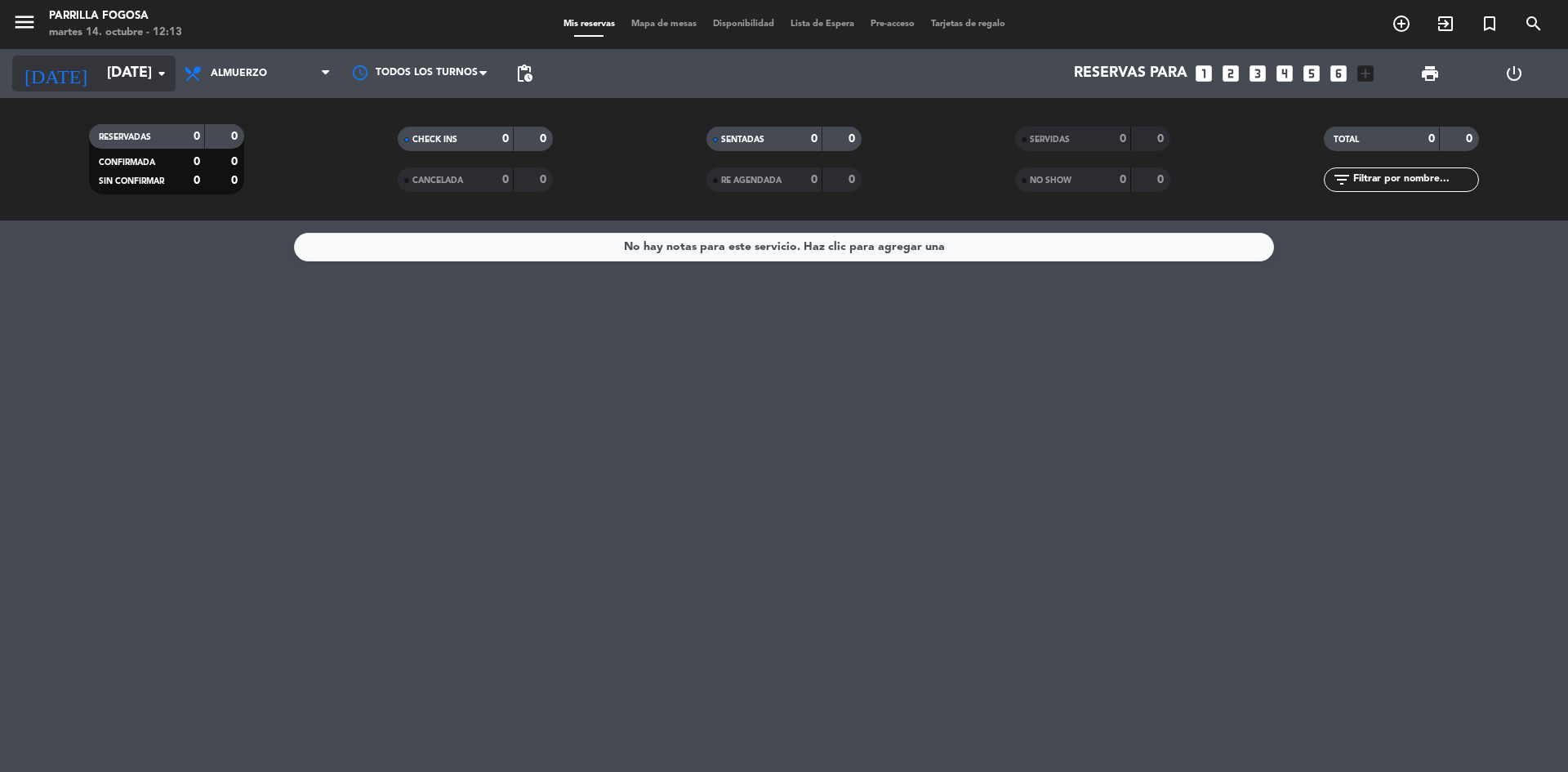
click at [168, 79] on icon "arrow_drop_down" at bounding box center [161, 74] width 20 height 20
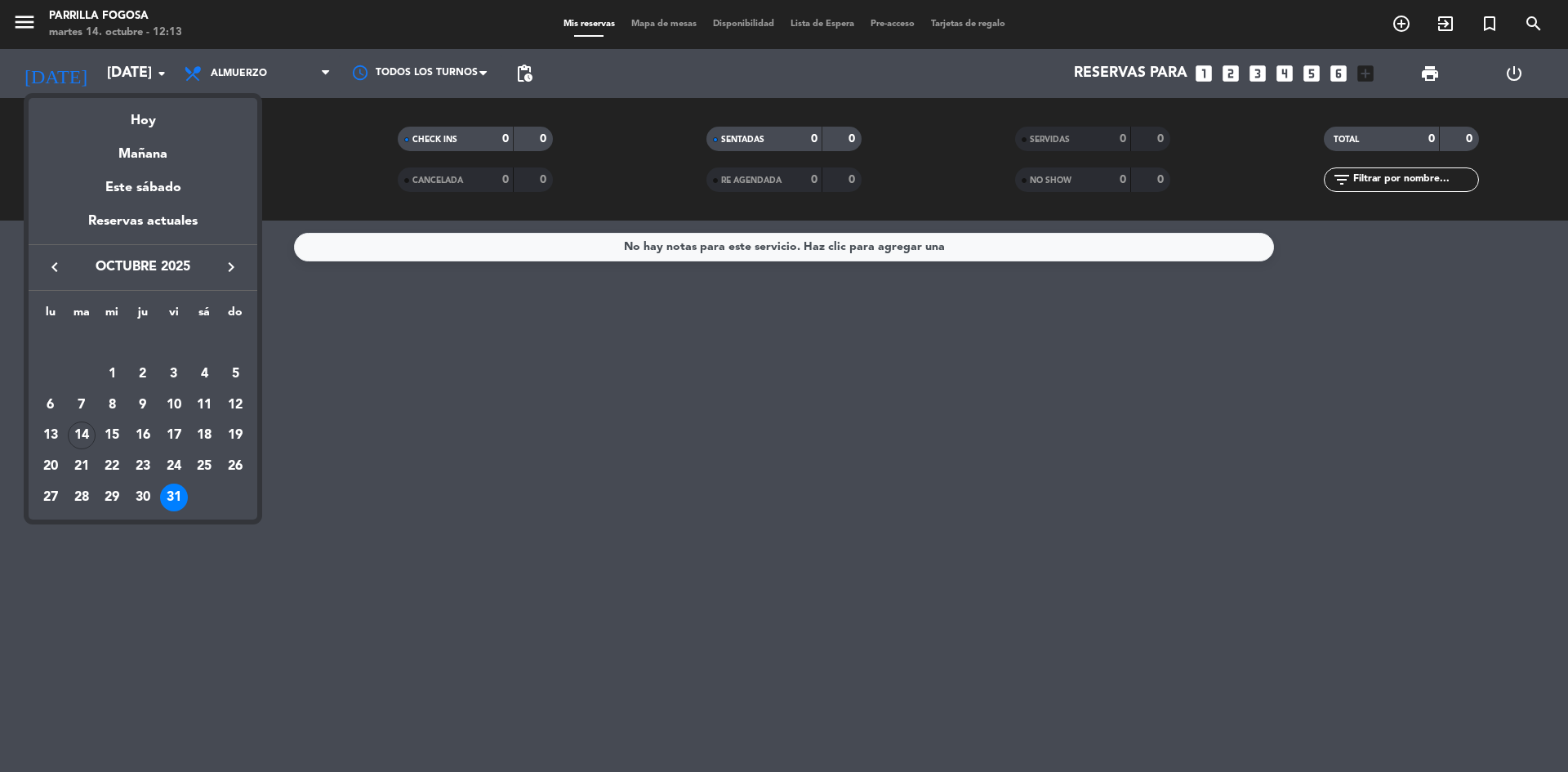
click at [223, 270] on icon "keyboard_arrow_right" at bounding box center [231, 267] width 20 height 20
click at [55, 373] on div "3" at bounding box center [50, 374] width 27 height 28
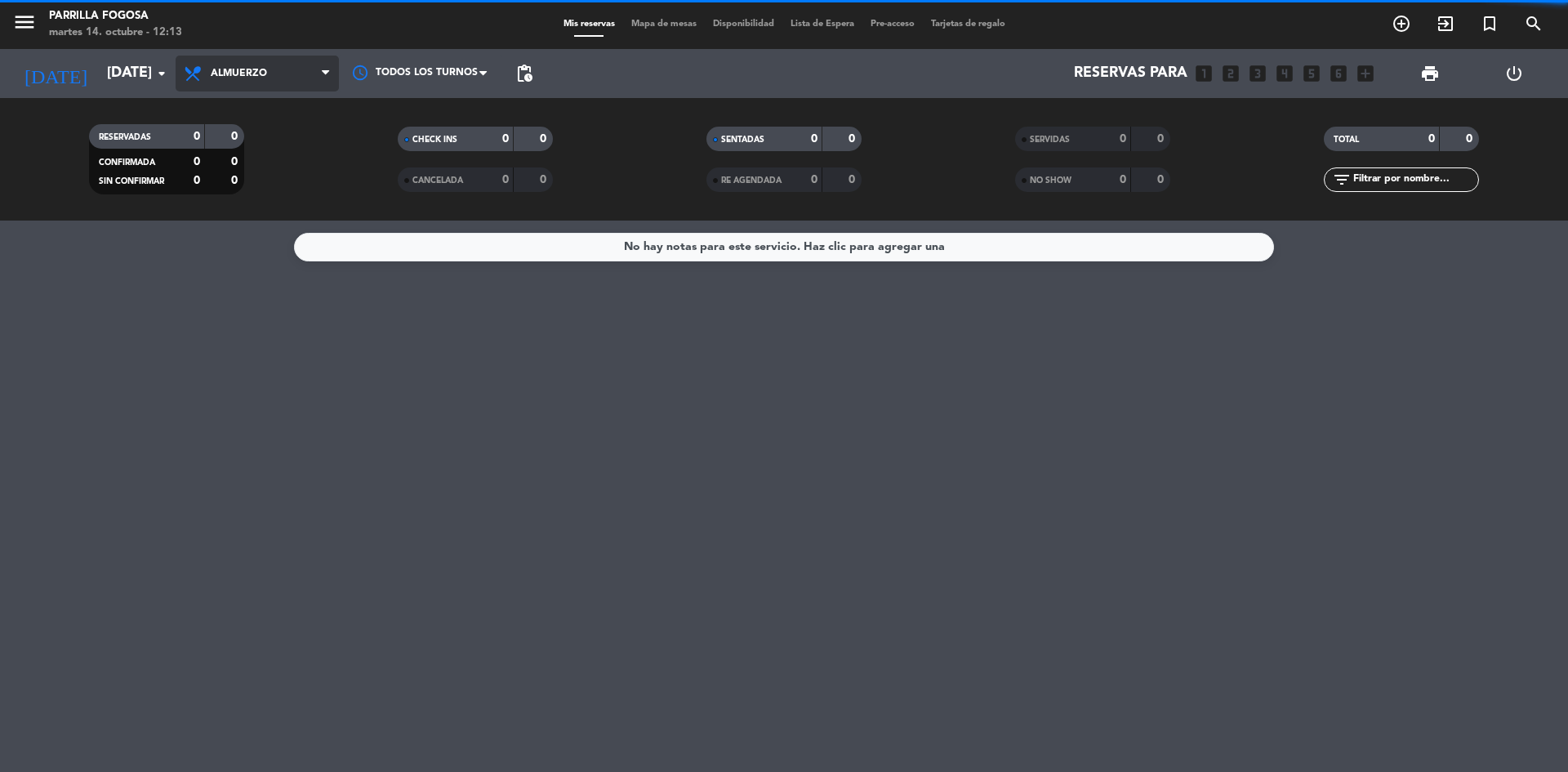
click at [309, 76] on span "Almuerzo" at bounding box center [257, 74] width 163 height 36
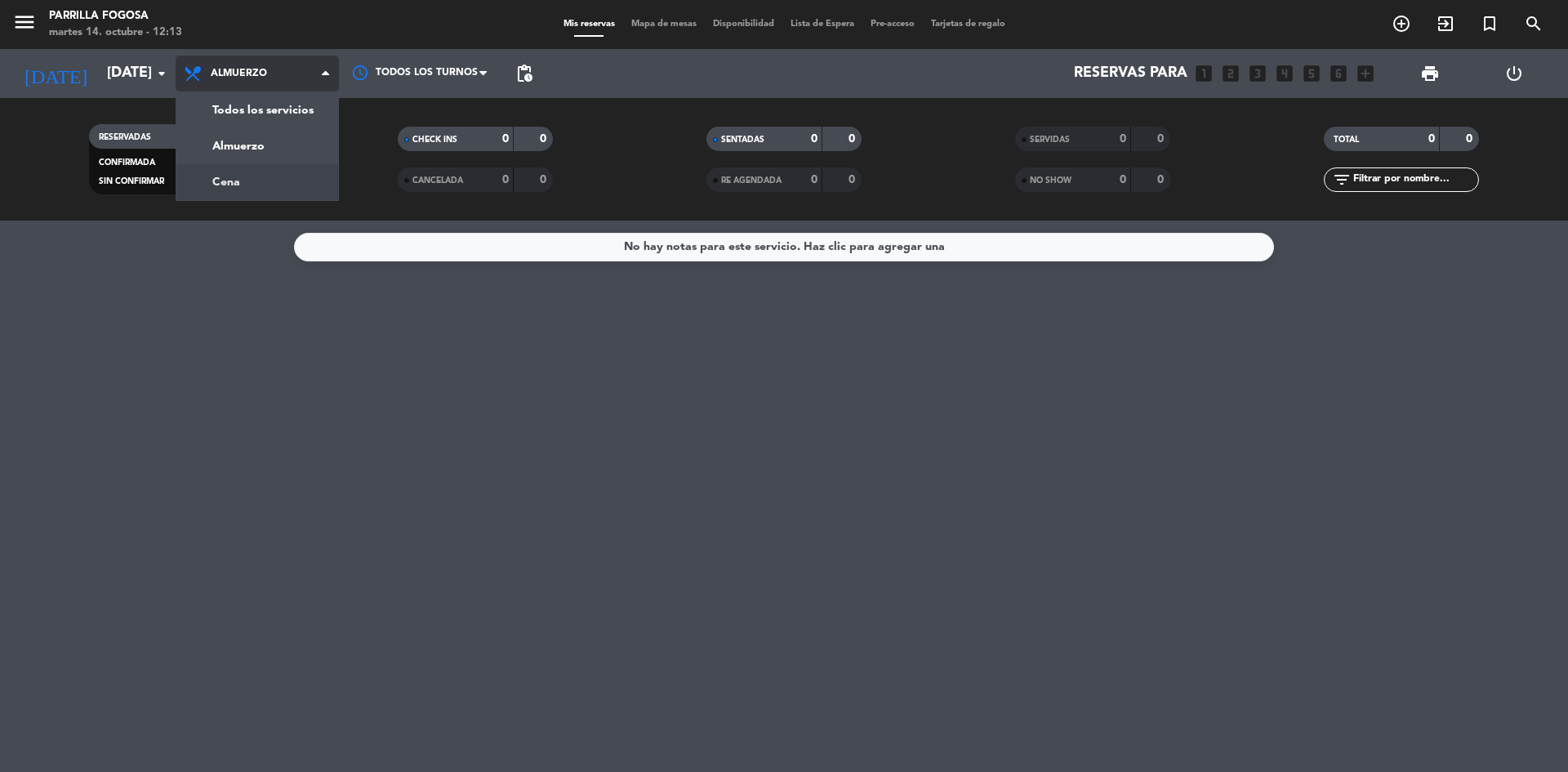
click at [263, 184] on div "menu Parrilla Fogosa [DATE] 14. octubre - 12:13 Mis reservas Mapa de mesas Disp…" at bounding box center [784, 110] width 1568 height 221
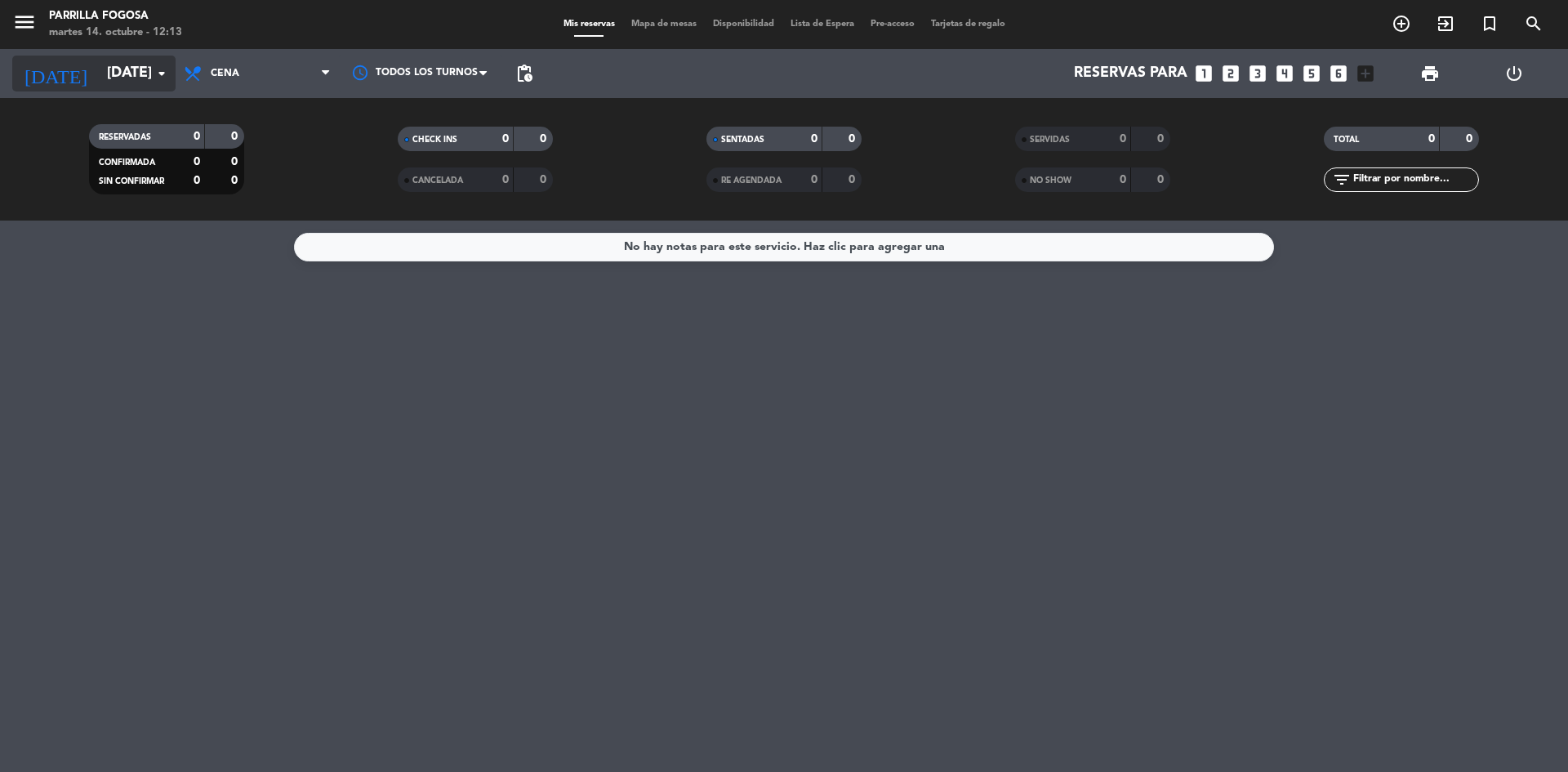
click at [161, 82] on icon "arrow_drop_down" at bounding box center [161, 74] width 20 height 20
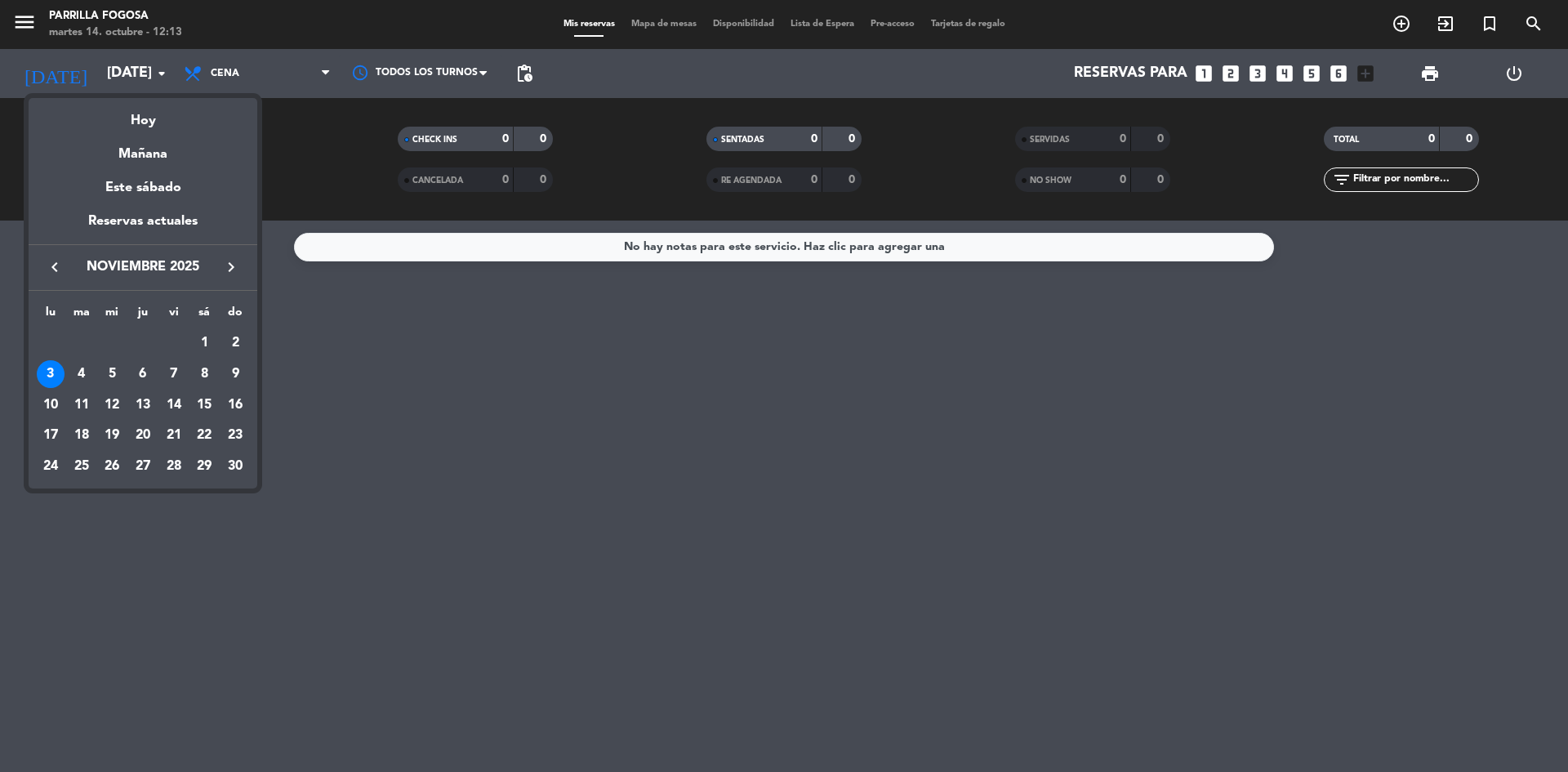
drag, startPoint x: 242, startPoint y: 343, endPoint x: 242, endPoint y: 301, distance: 42.0
click at [242, 333] on div "2" at bounding box center [235, 343] width 27 height 28
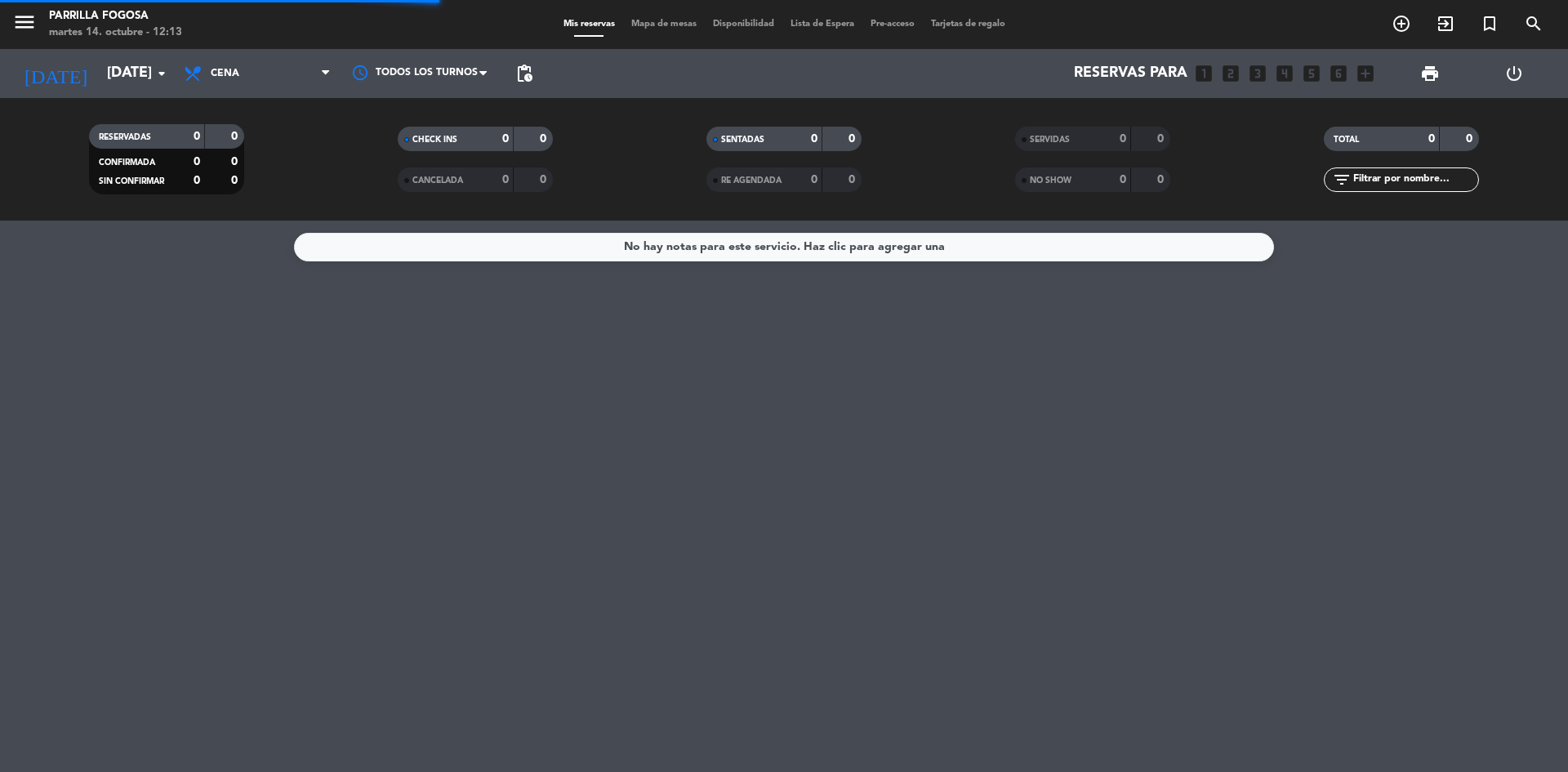
click at [301, 64] on span "Cena" at bounding box center [257, 74] width 163 height 36
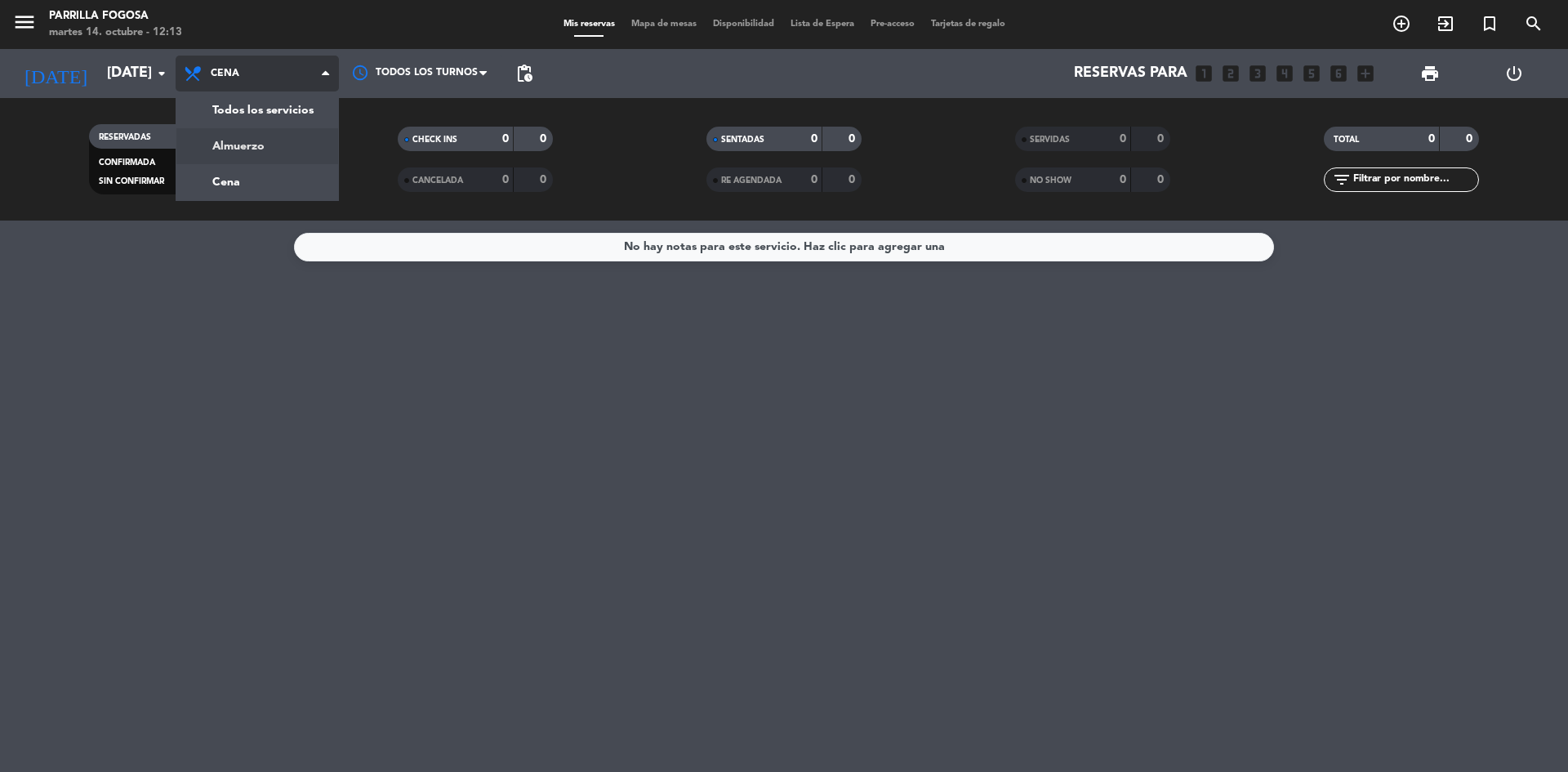
click at [277, 154] on div "menu Parrilla Fogosa [DATE] 14. octubre - 12:13 Mis reservas Mapa de mesas Disp…" at bounding box center [784, 110] width 1568 height 221
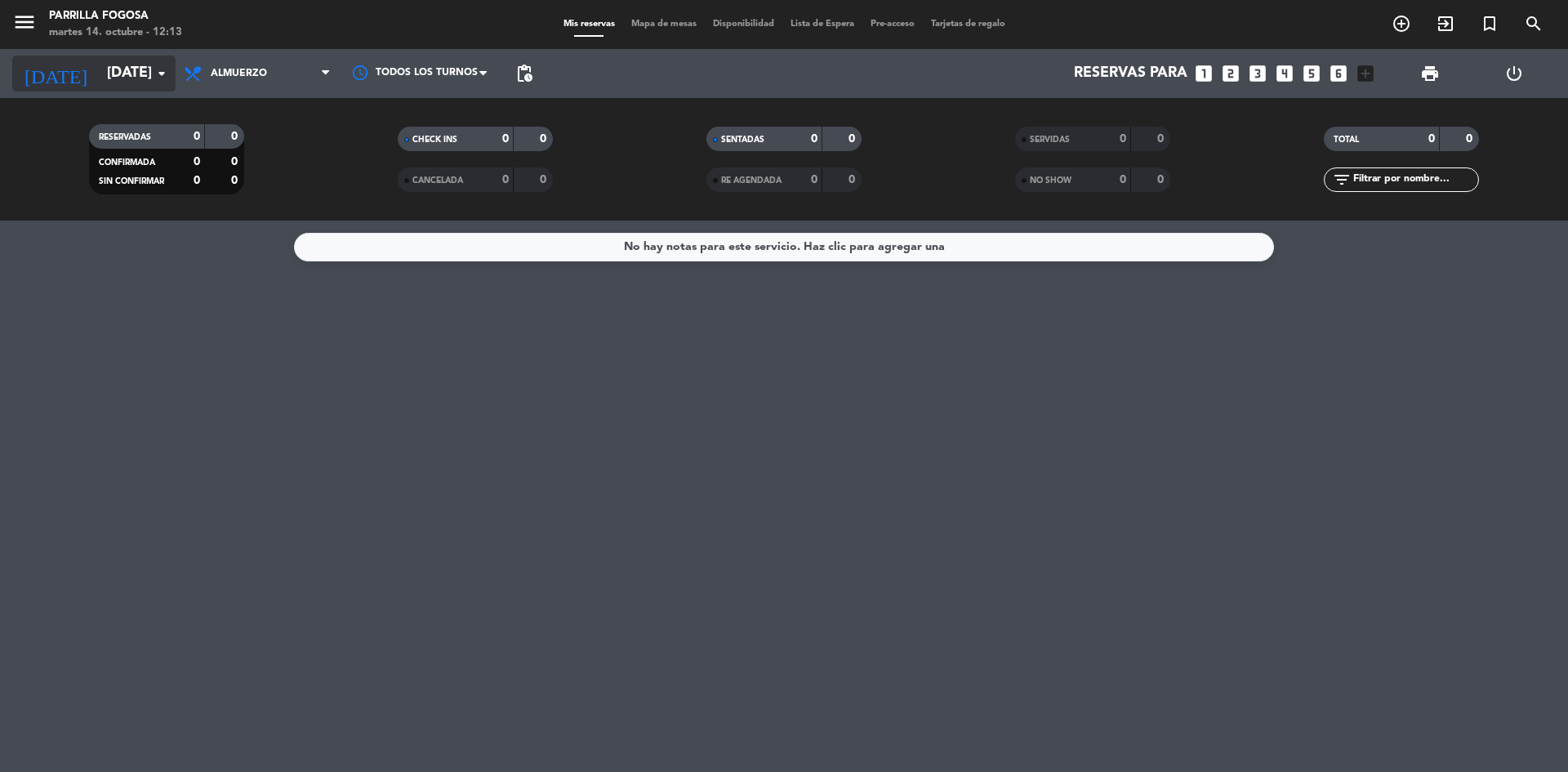
click at [162, 72] on icon "arrow_drop_down" at bounding box center [161, 74] width 20 height 20
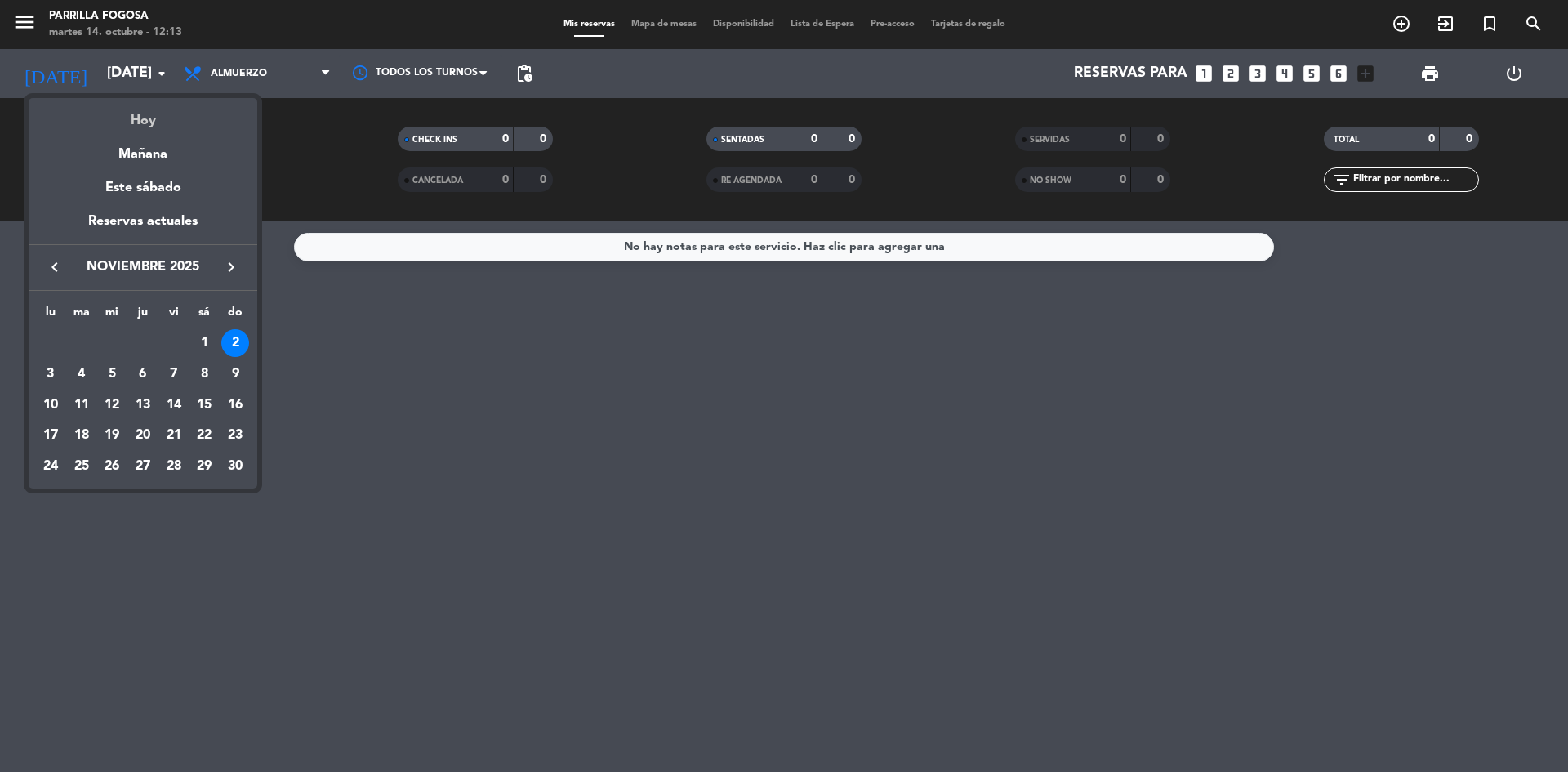
click at [160, 118] on div "Hoy" at bounding box center [143, 115] width 229 height 34
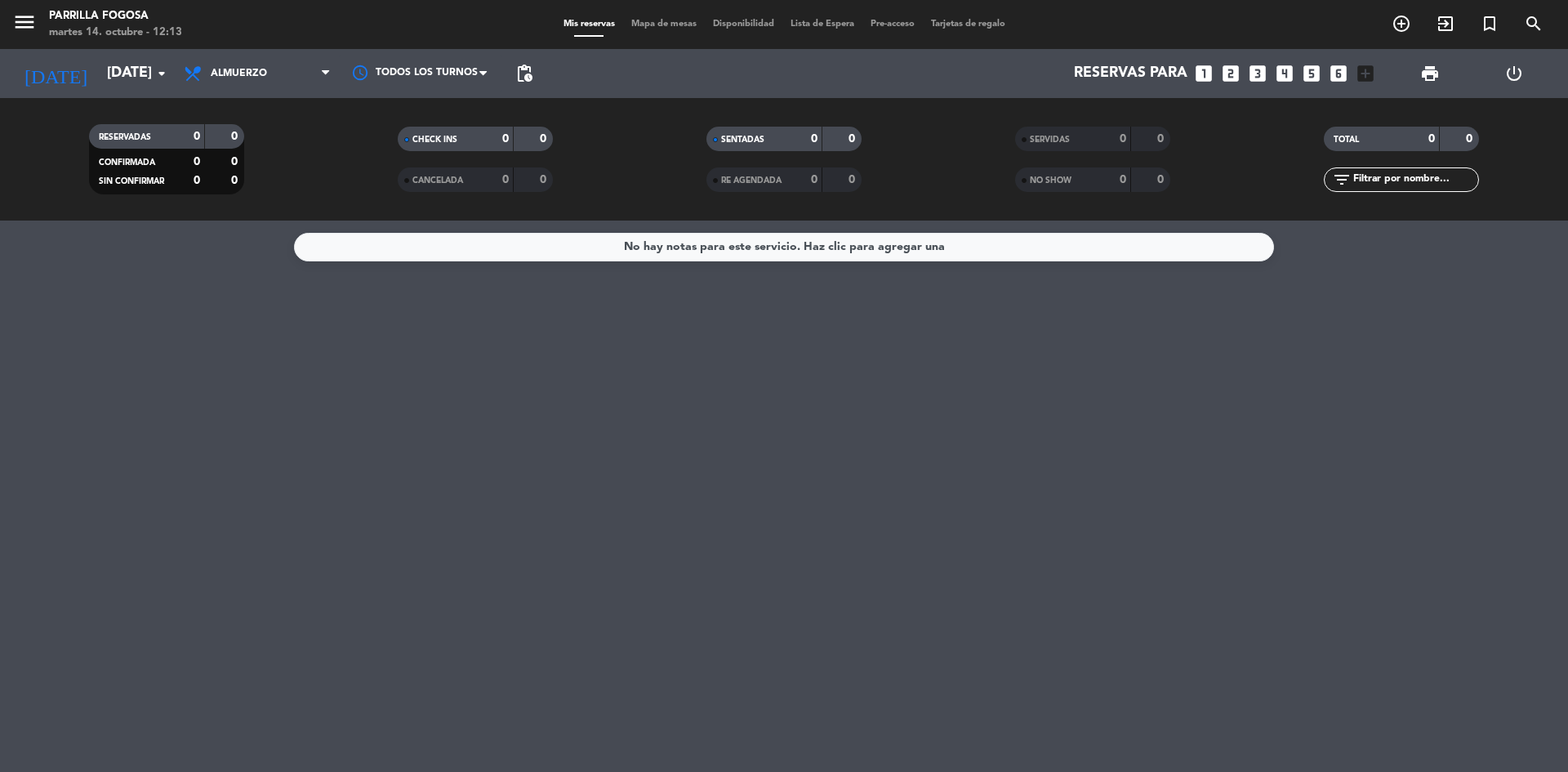
type input "[DATE]"
